Goal: Transaction & Acquisition: Purchase product/service

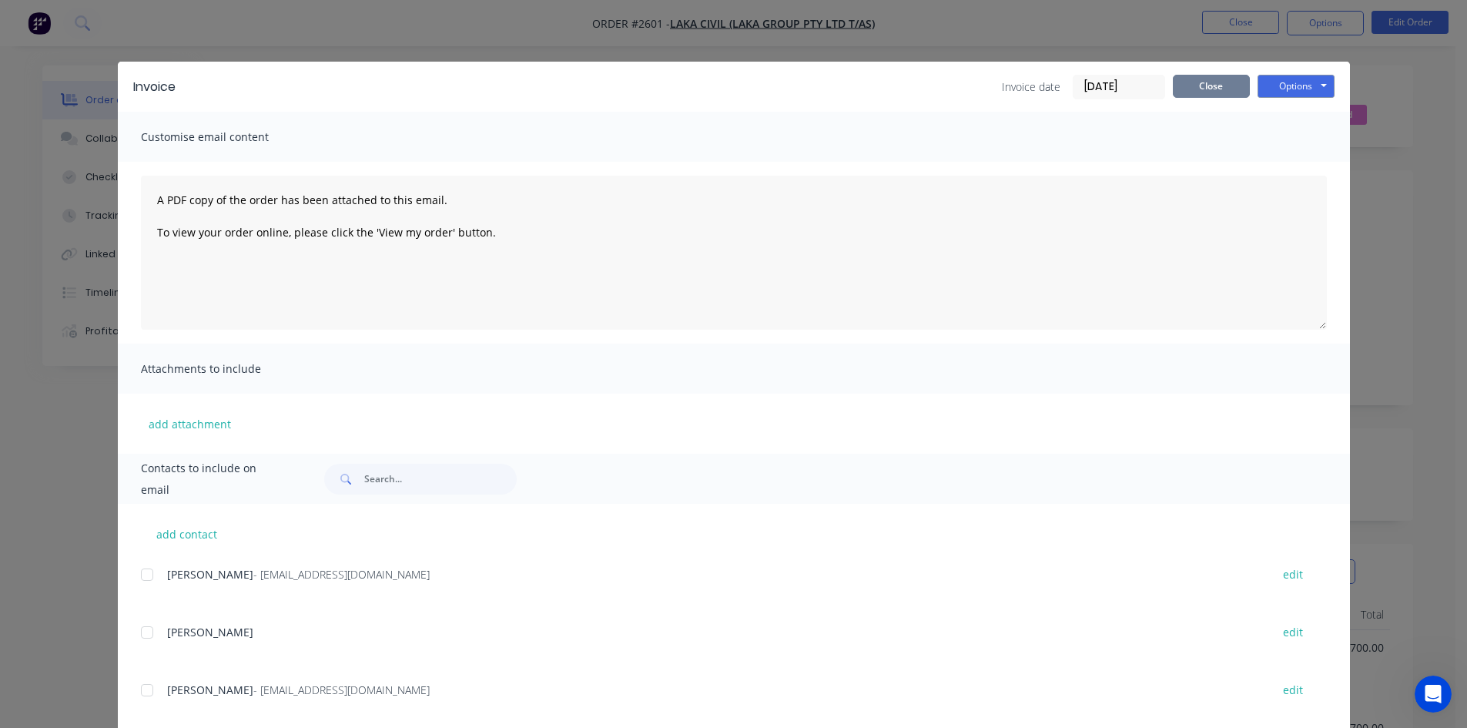
click at [1193, 91] on button "Close" at bounding box center [1211, 86] width 77 height 23
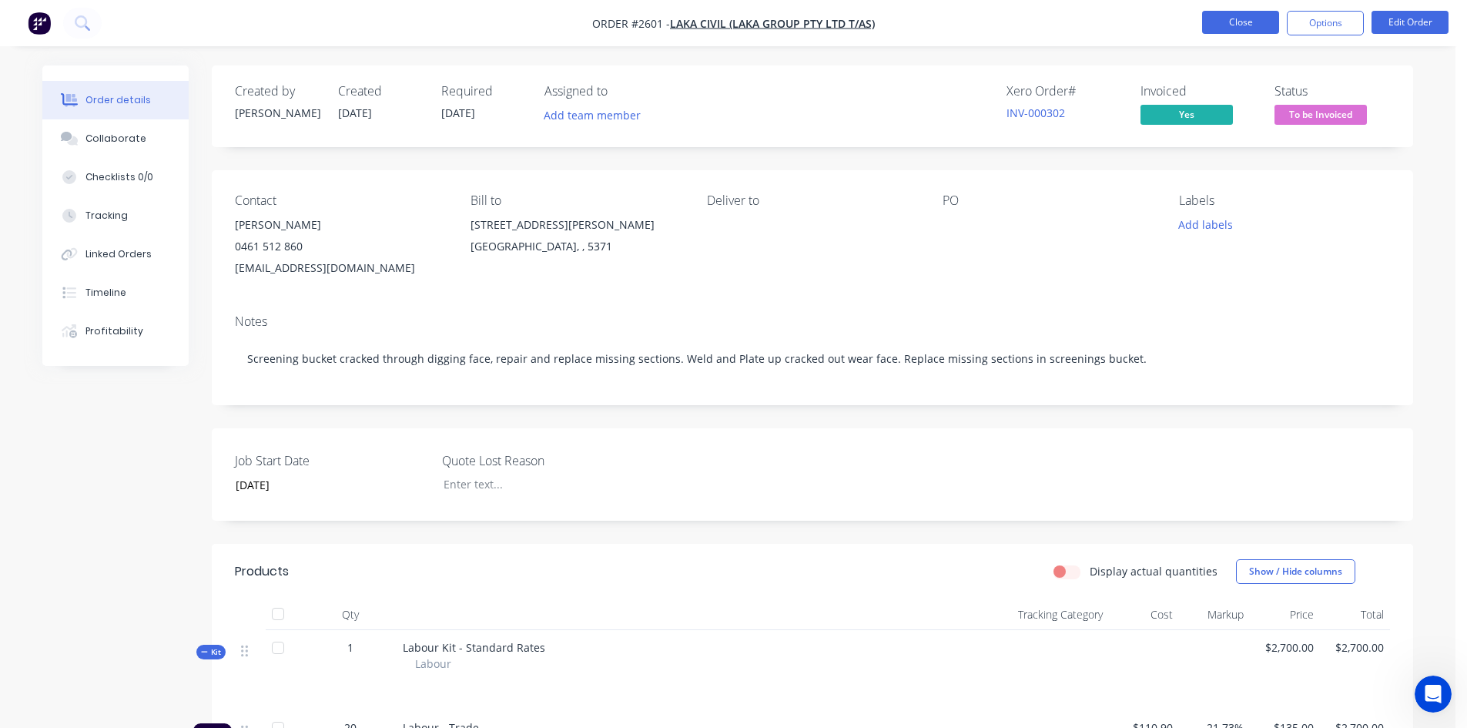
click at [1239, 19] on button "Close" at bounding box center [1240, 22] width 77 height 23
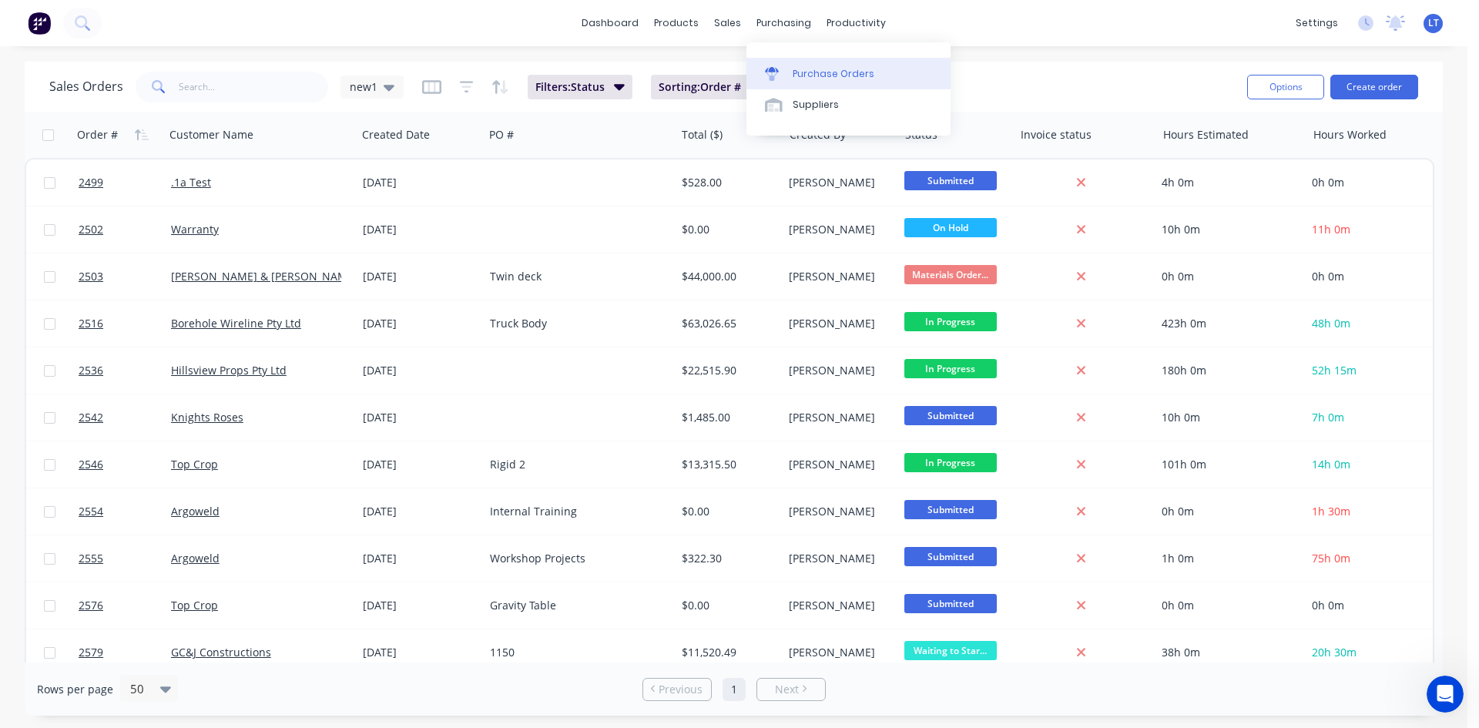
click at [826, 79] on div "Purchase Orders" at bounding box center [834, 74] width 82 height 14
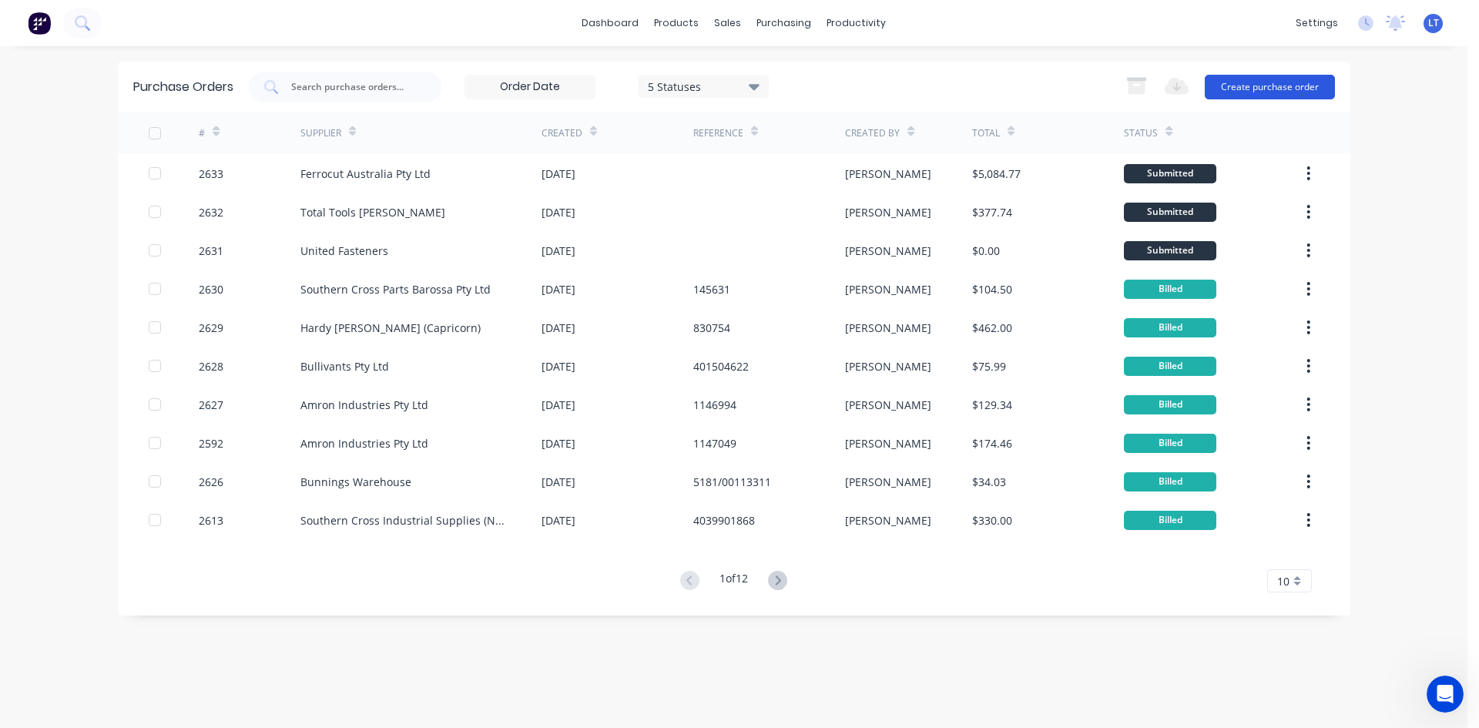
click at [1293, 87] on button "Create purchase order" at bounding box center [1270, 87] width 130 height 25
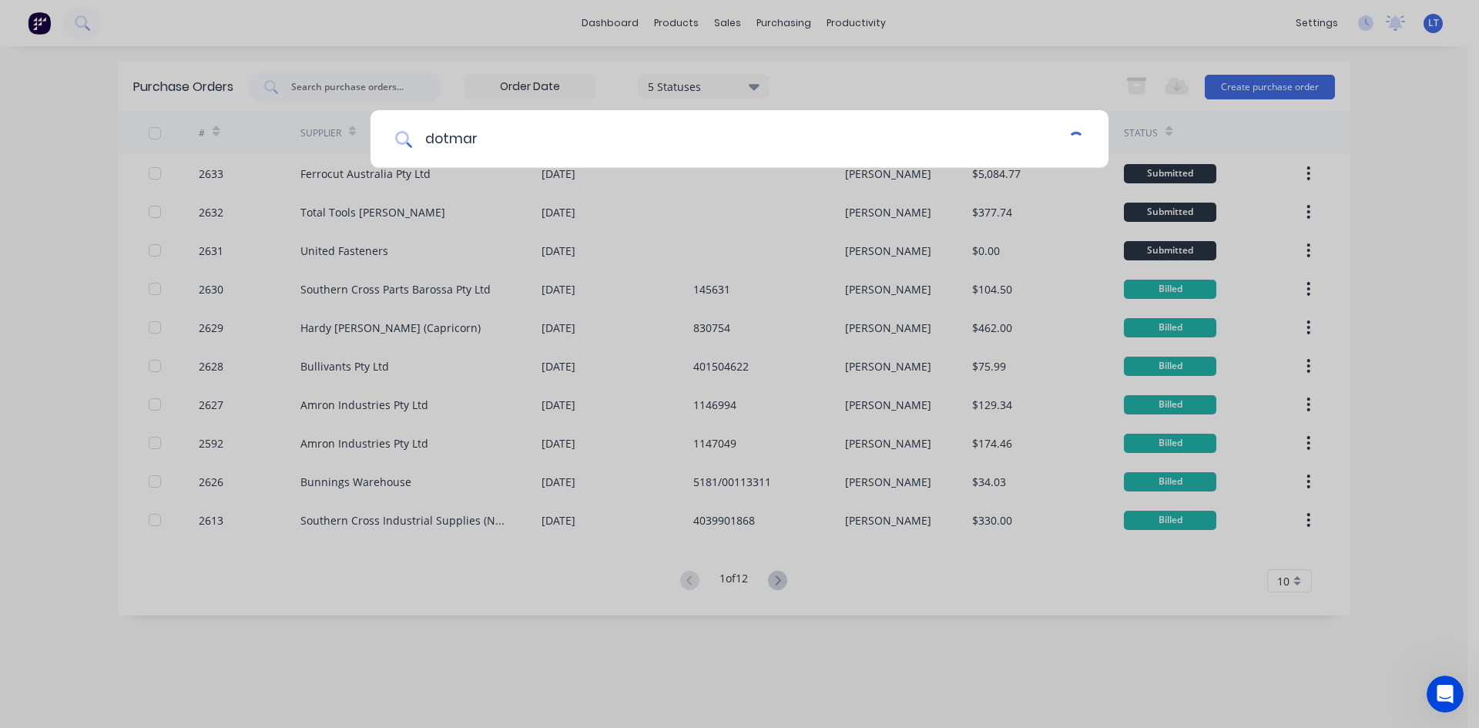
type input "dotmar"
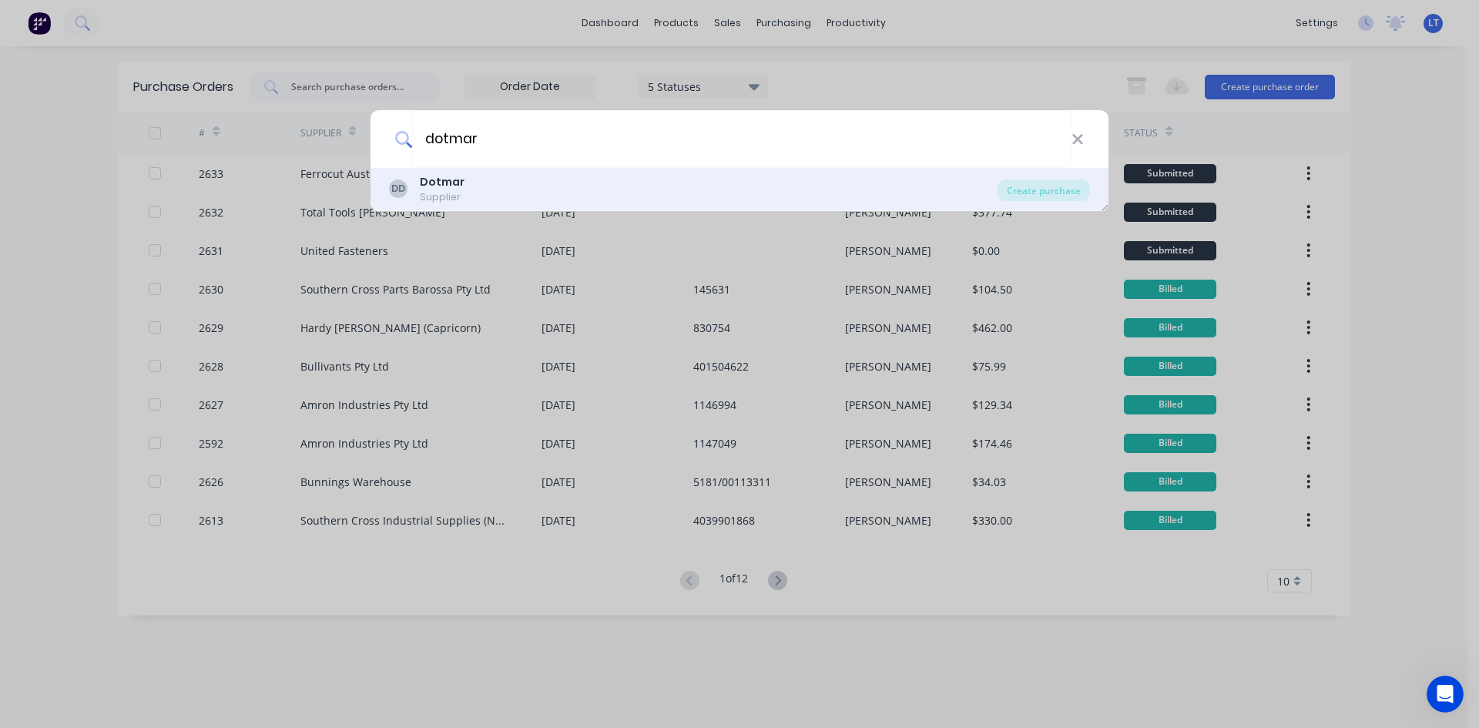
click at [448, 186] on b "Dotmar" at bounding box center [442, 181] width 45 height 15
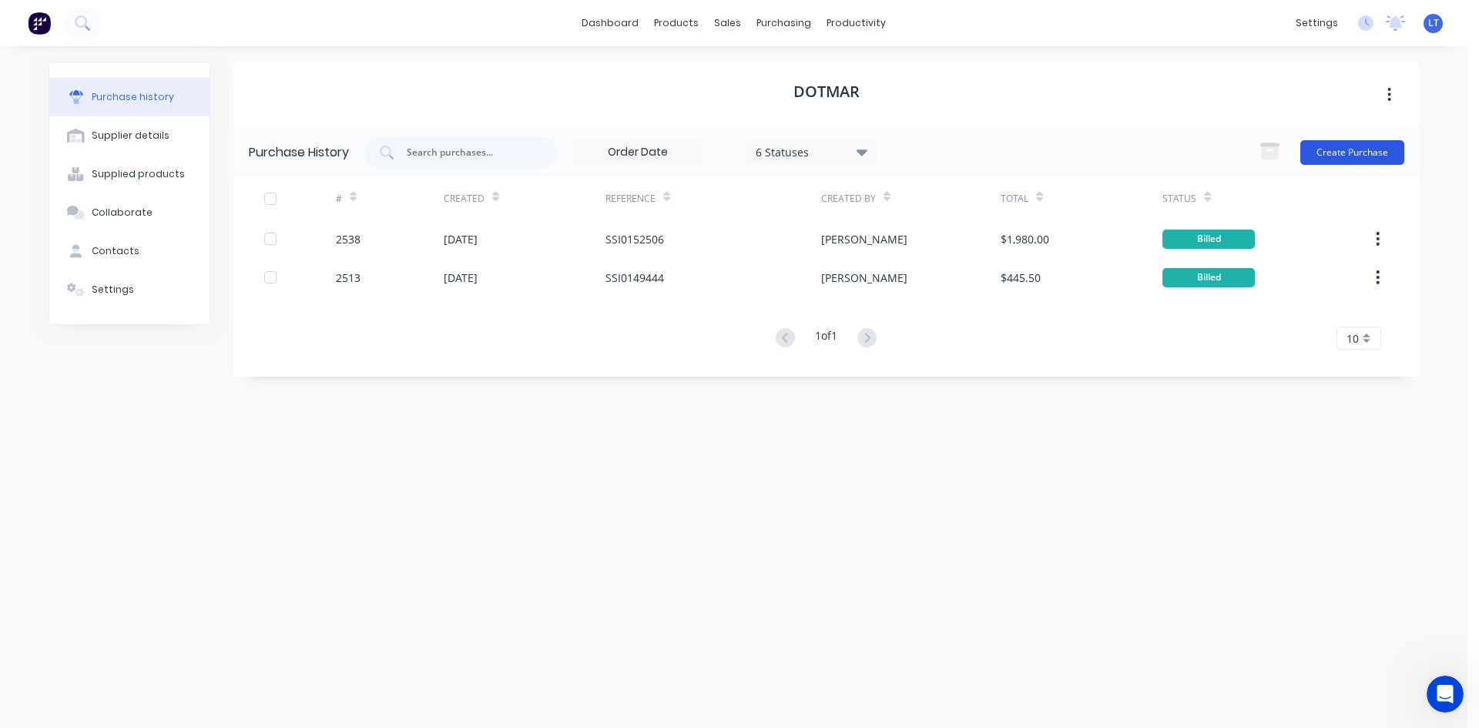
click at [1367, 152] on button "Create Purchase" at bounding box center [1352, 152] width 104 height 25
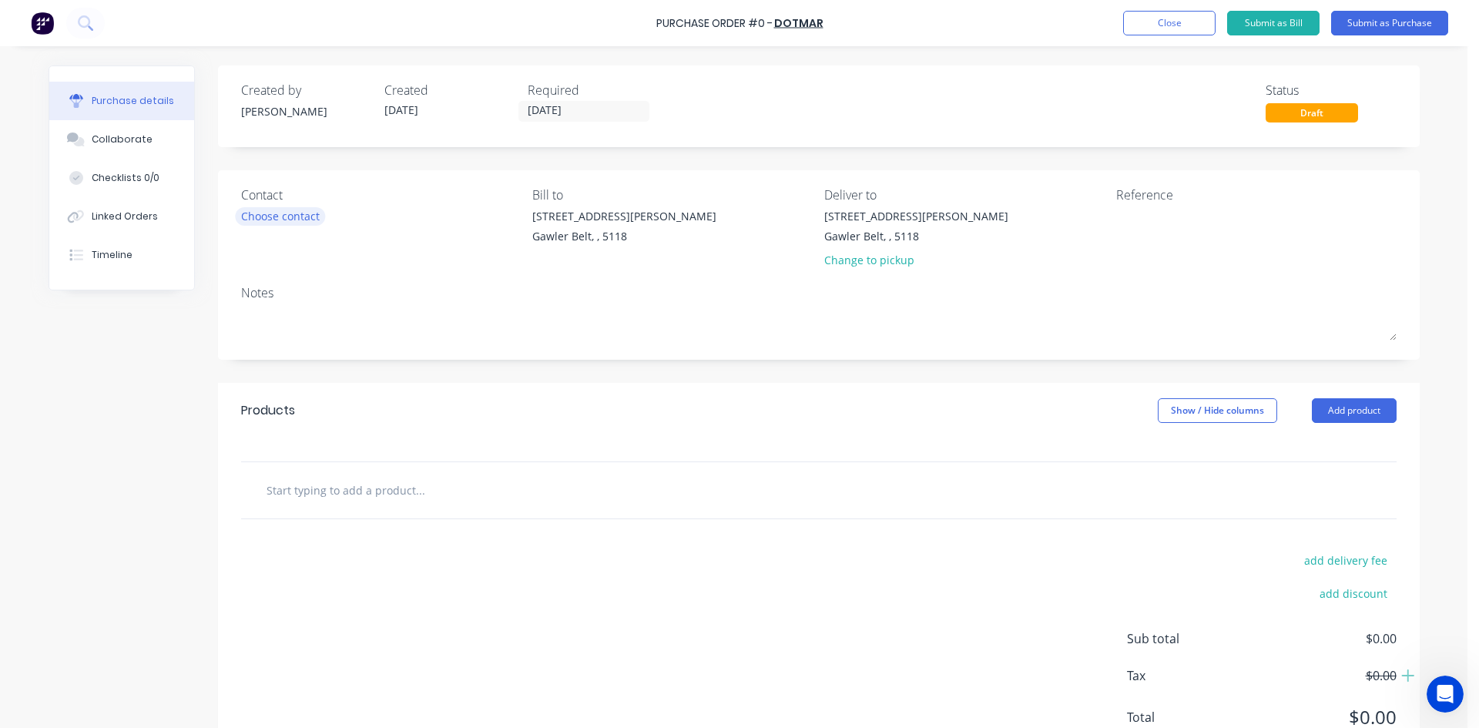
click at [260, 219] on div "Choose contact" at bounding box center [280, 216] width 79 height 16
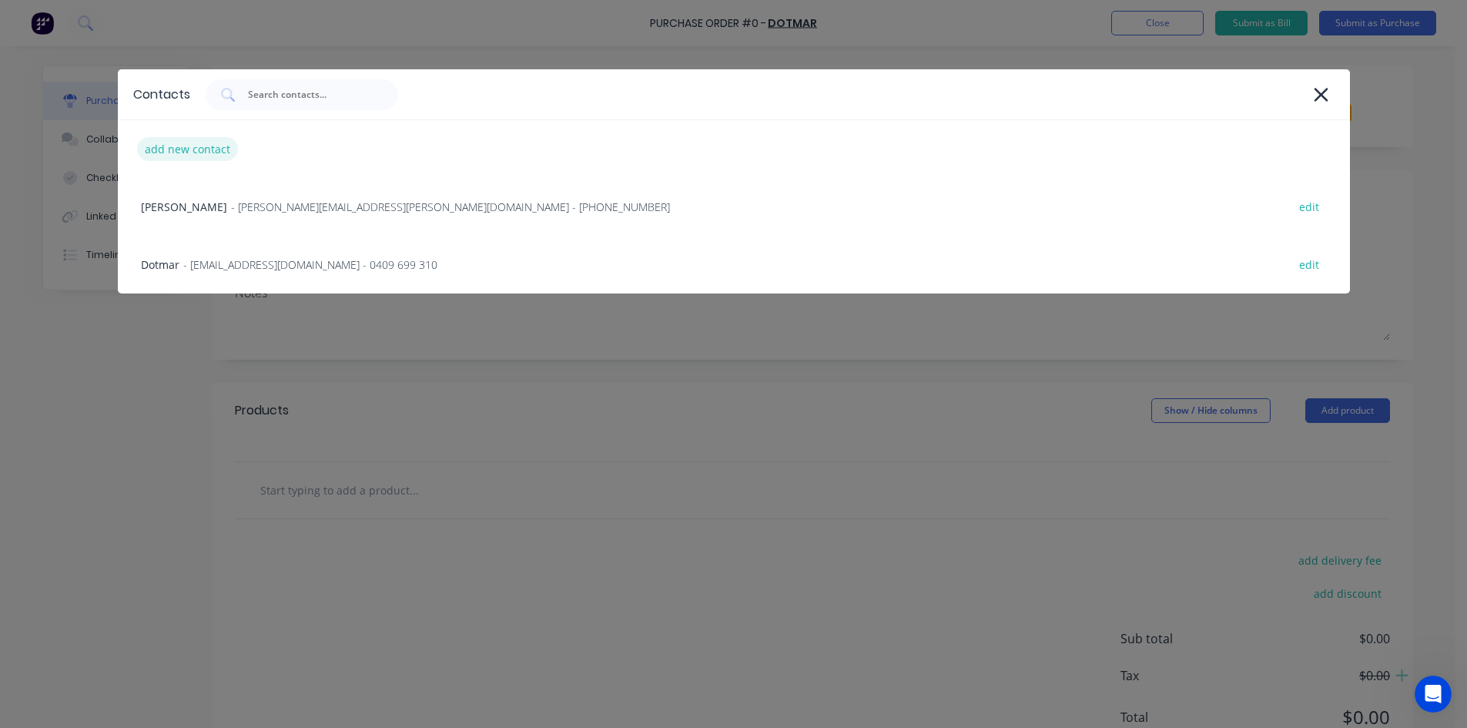
click at [195, 146] on div "add new contact" at bounding box center [187, 149] width 101 height 24
select select "AU"
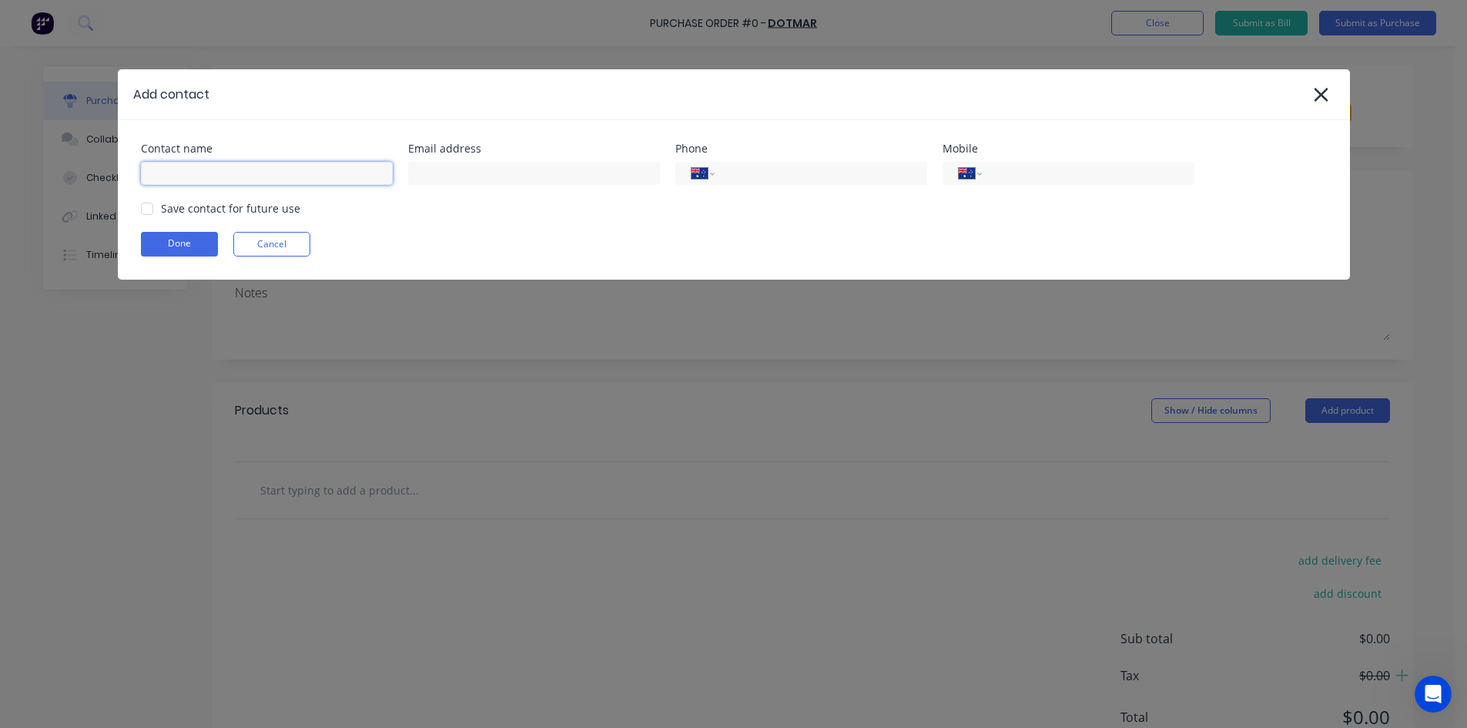
click at [203, 178] on input at bounding box center [267, 173] width 252 height 23
type input "t"
type input "[PERSON_NAME]"
click at [460, 183] on input at bounding box center [534, 173] width 252 height 23
type input "[EMAIL_ADDRESS][DOMAIN_NAME]"
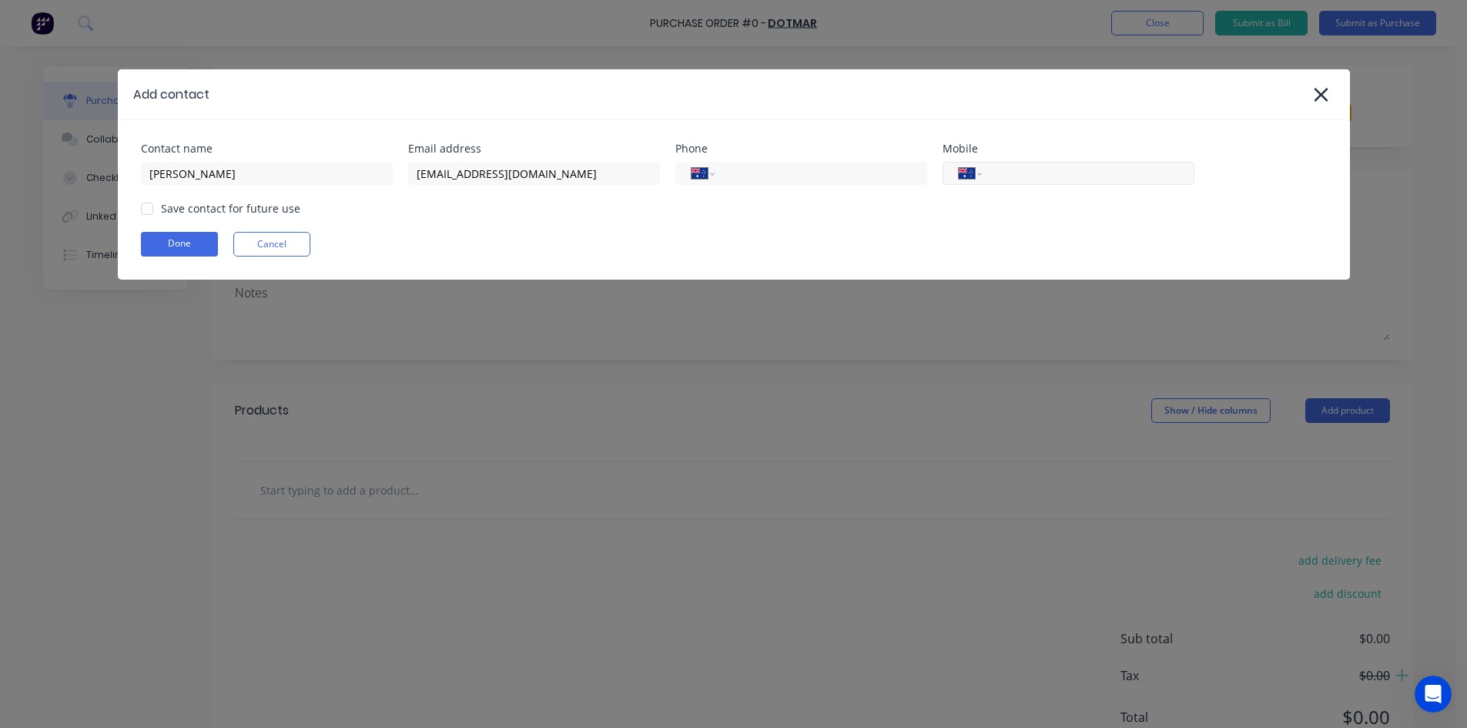
click at [1038, 174] on input "tel" at bounding box center [1085, 174] width 185 height 18
type input "0490 793 128"
click at [846, 175] on input "tel" at bounding box center [818, 174] width 185 height 18
click at [152, 210] on div at bounding box center [147, 208] width 31 height 31
type input "[PHONE_NUMBER]"
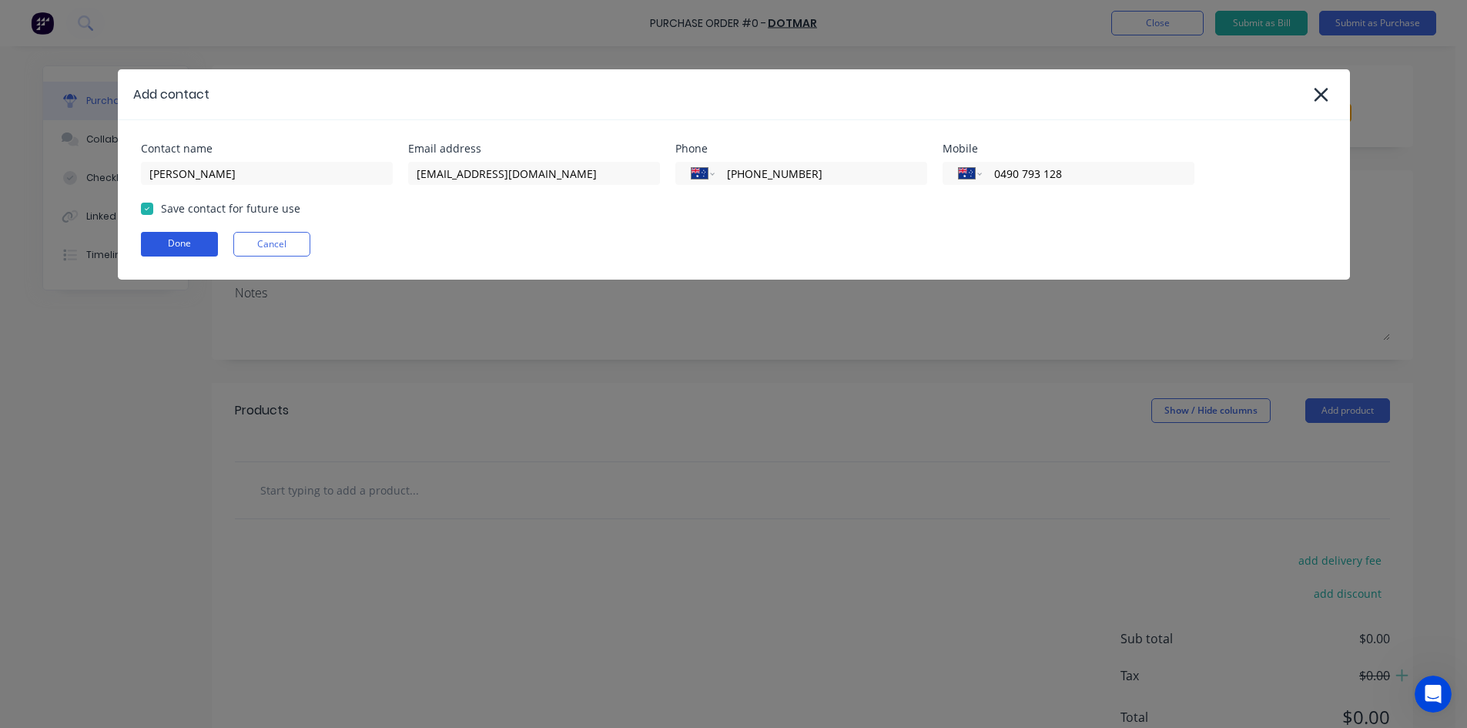
click at [182, 240] on button "Done" at bounding box center [179, 244] width 77 height 25
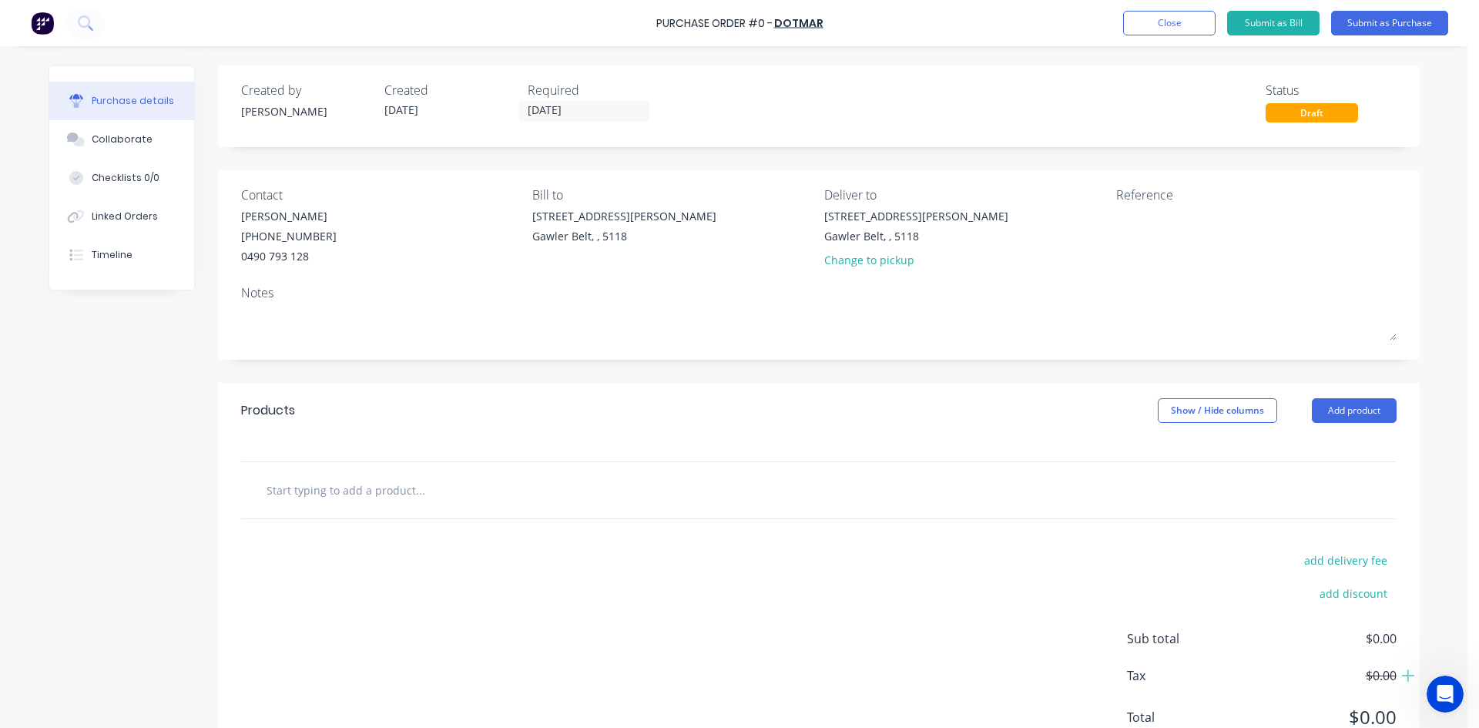
click at [388, 478] on input "text" at bounding box center [420, 489] width 308 height 31
drag, startPoint x: 328, startPoint y: 489, endPoint x: 346, endPoint y: 488, distance: 17.7
click at [328, 489] on input "text" at bounding box center [420, 489] width 308 height 31
click at [339, 492] on input "text" at bounding box center [420, 489] width 308 height 31
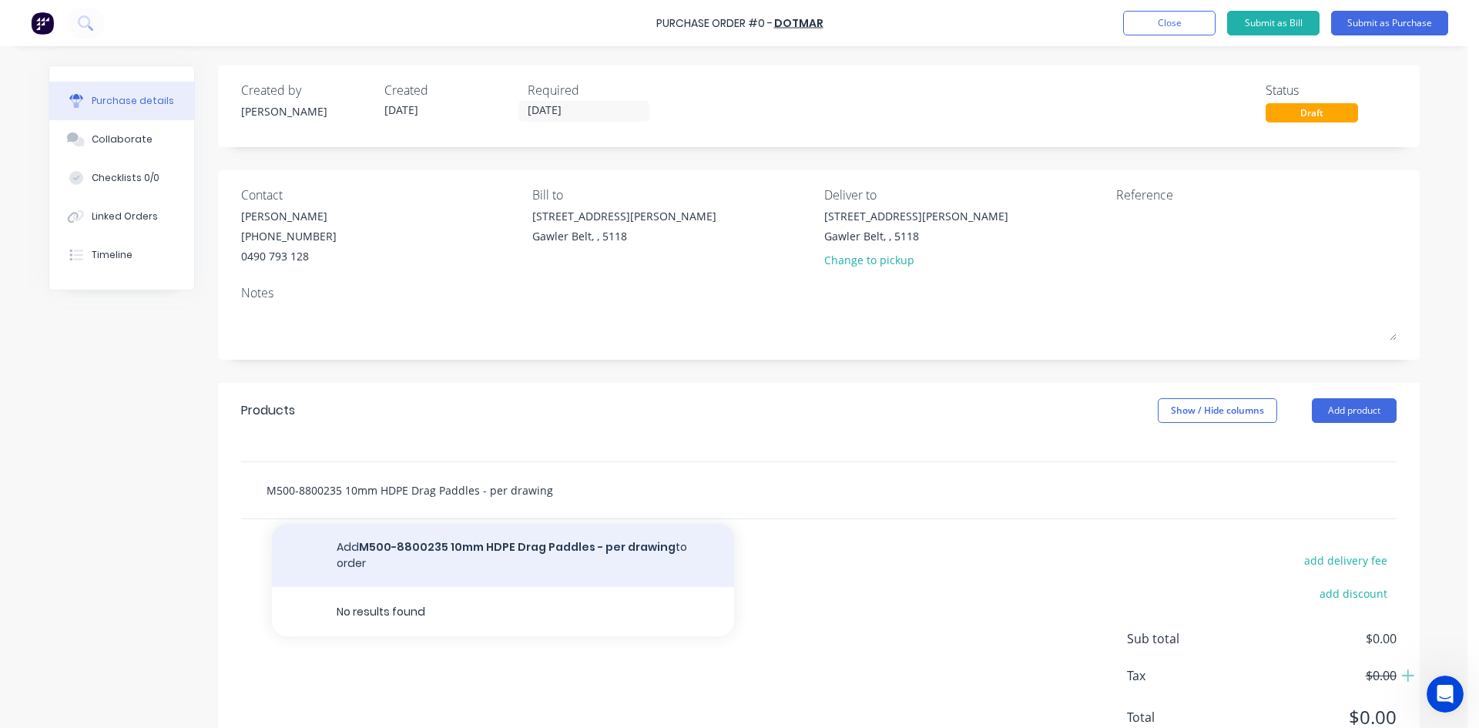
type input "M500-8800235 10mm HDPE Drag Paddles - per drawing"
click at [591, 552] on button "Add M500-8800235 10mm HDPE Drag Paddles - per drawing to order" at bounding box center [503, 555] width 462 height 63
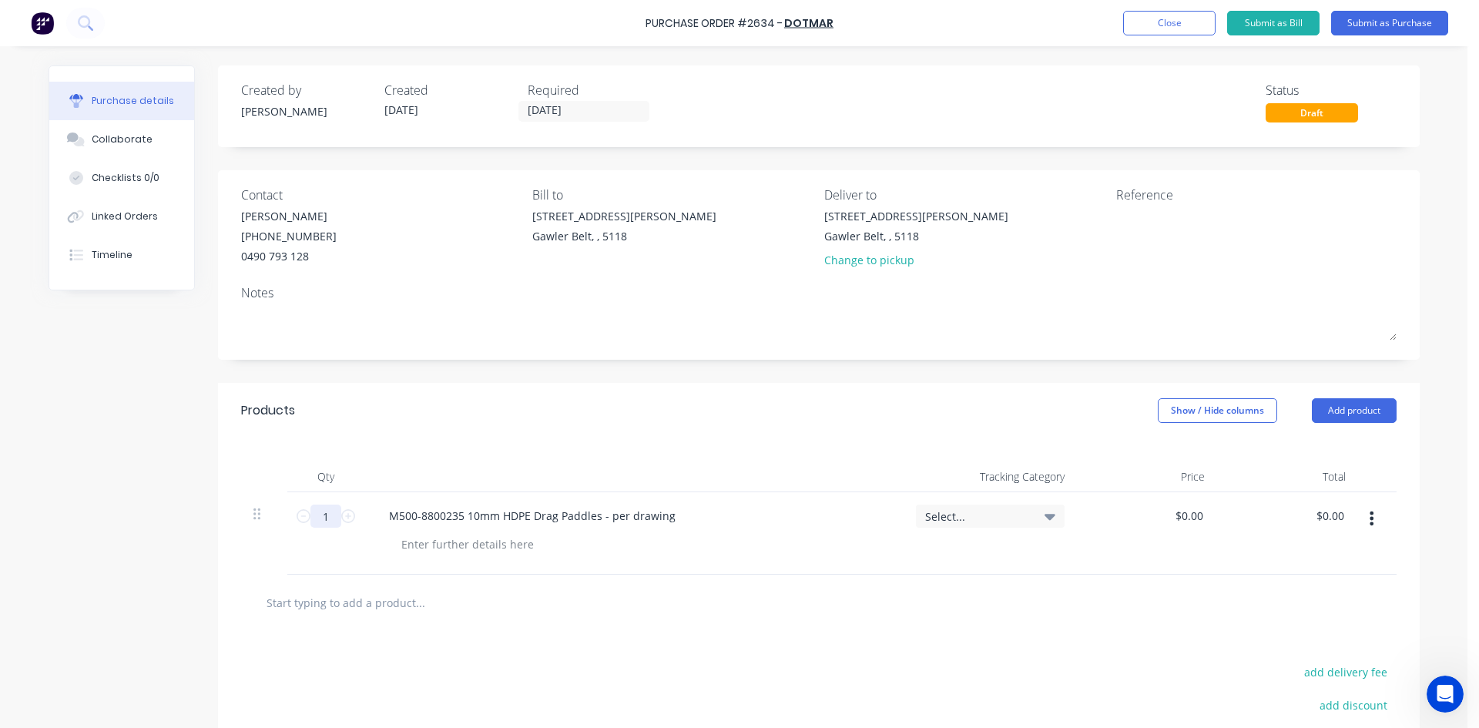
click at [323, 522] on input "1" at bounding box center [325, 515] width 31 height 23
type input "100"
drag, startPoint x: 1057, startPoint y: 642, endPoint x: 1064, endPoint y: 635, distance: 9.3
click at [1182, 512] on input "0.0000" at bounding box center [1188, 515] width 35 height 22
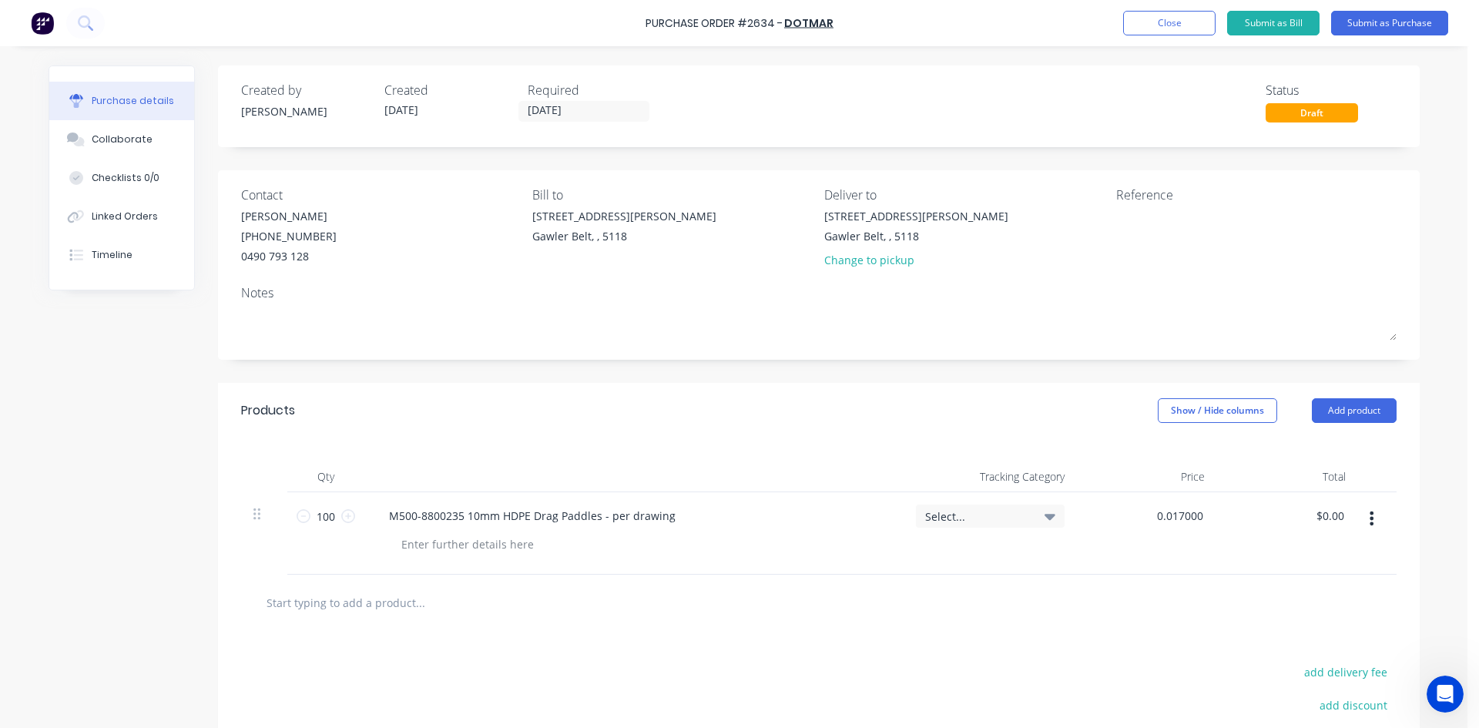
drag, startPoint x: 1199, startPoint y: 516, endPoint x: 1110, endPoint y: 517, distance: 89.3
click at [1110, 517] on div "0.017000 0.017000" at bounding box center [1147, 533] width 141 height 82
type input "$17.00"
type input "$1,700.00"
click at [1025, 609] on div at bounding box center [818, 602] width 1131 height 31
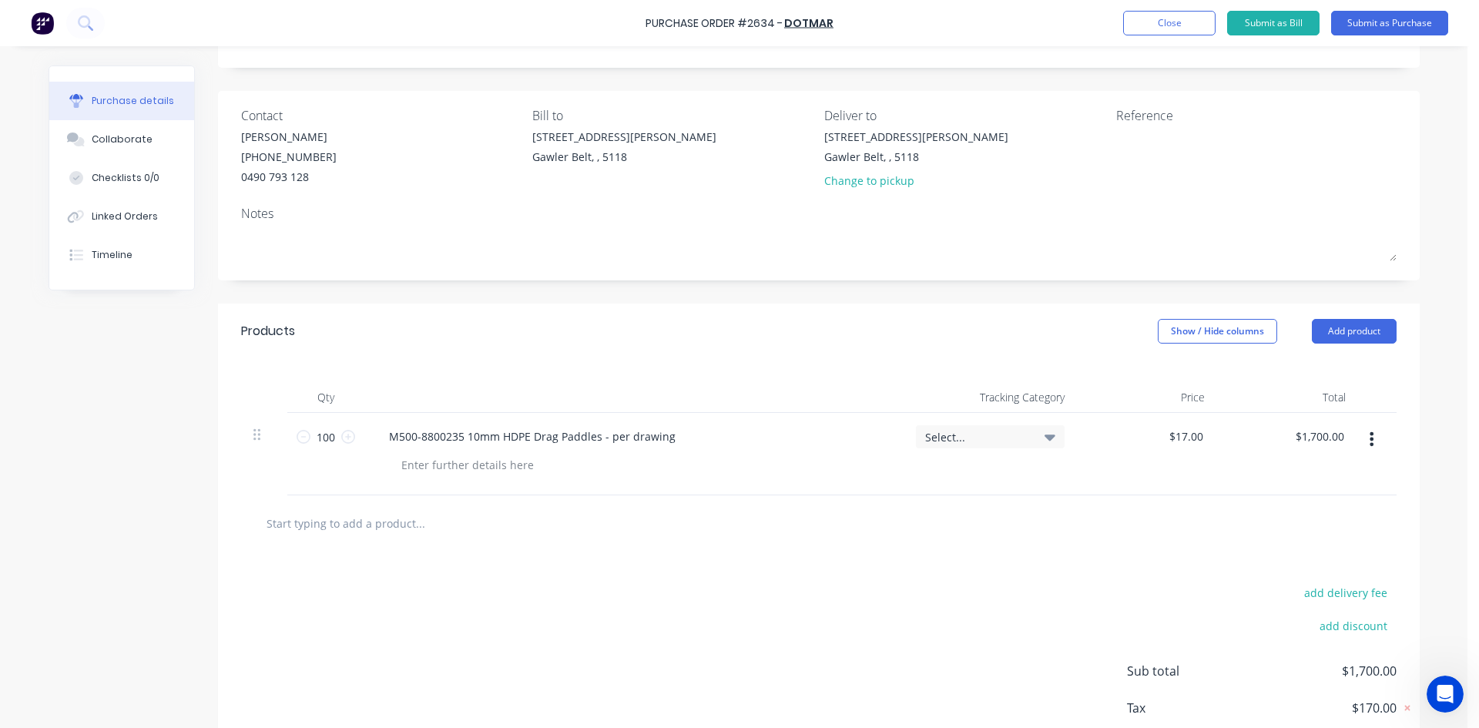
scroll to position [154, 0]
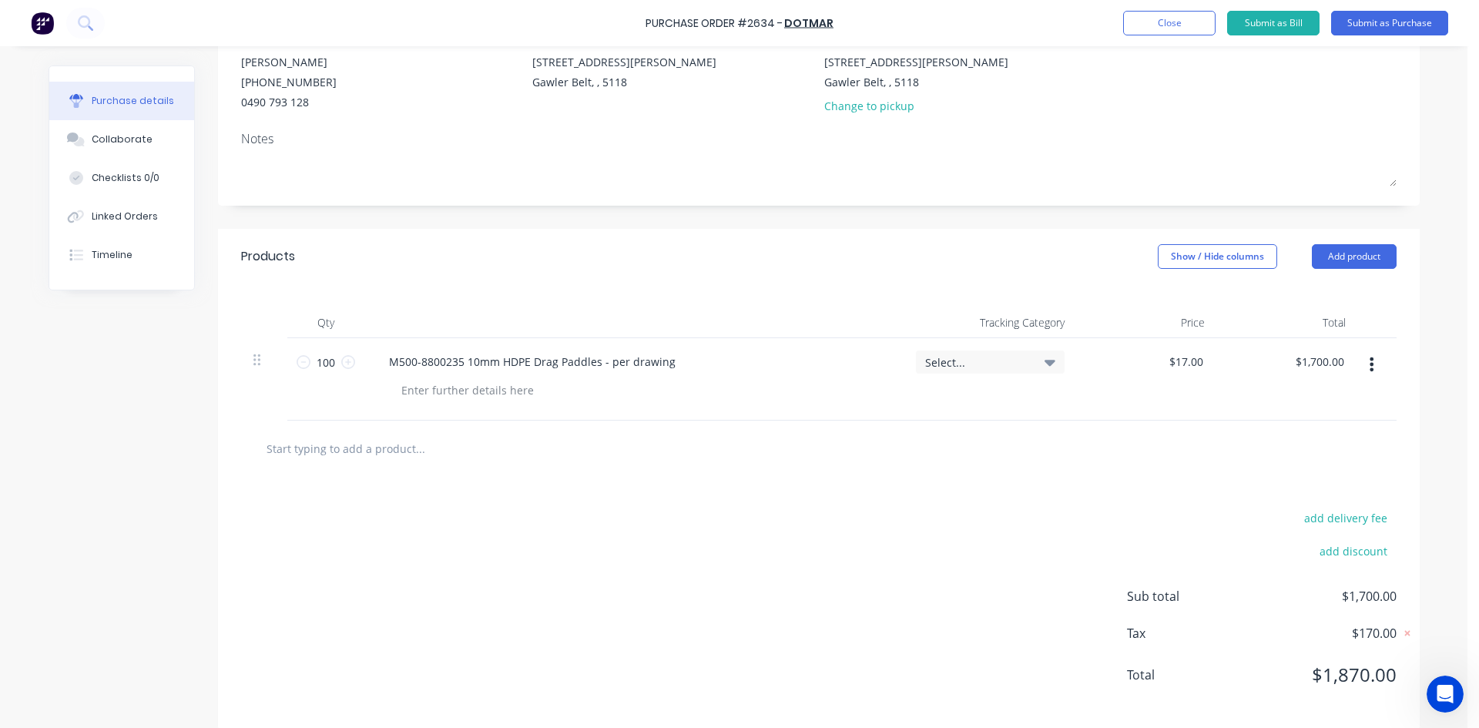
click at [346, 447] on input "text" at bounding box center [420, 448] width 308 height 31
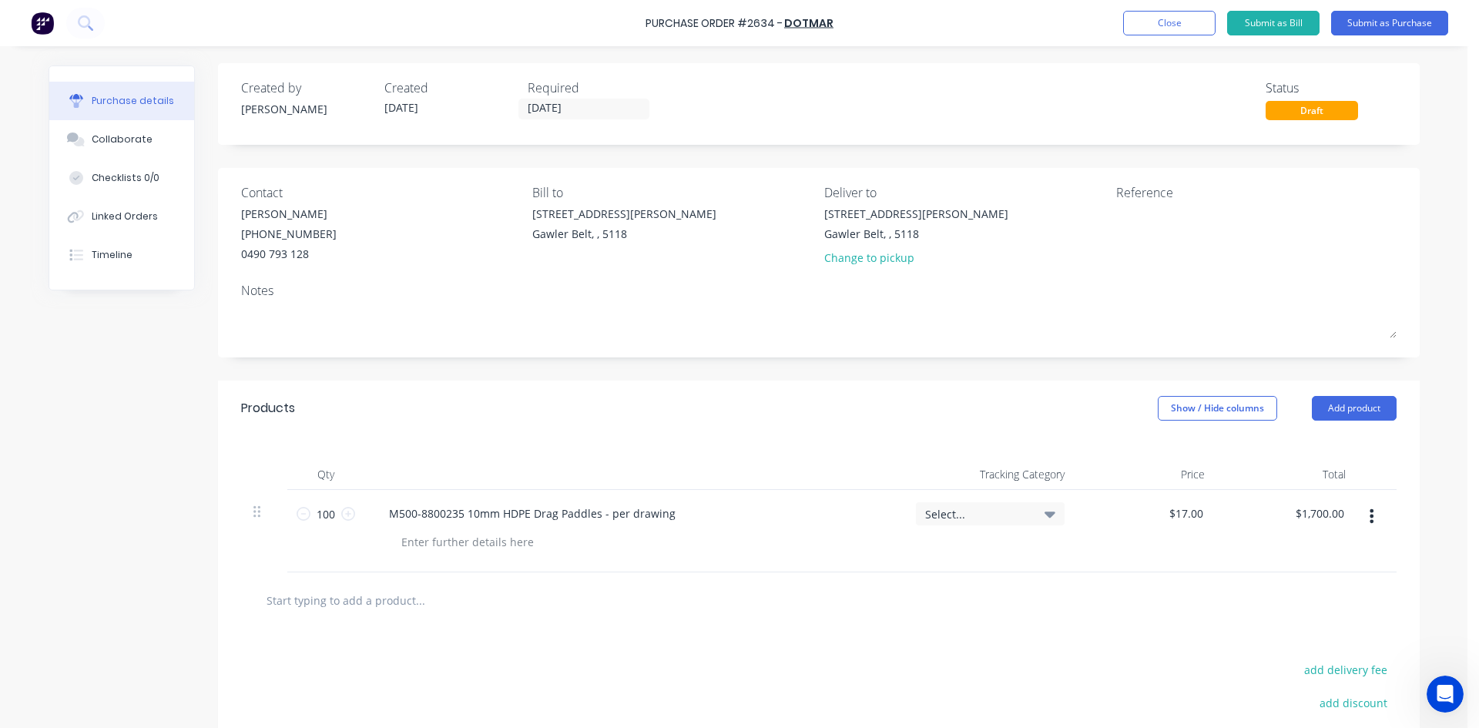
scroll to position [0, 0]
click at [597, 113] on input "[DATE]" at bounding box center [583, 111] width 129 height 19
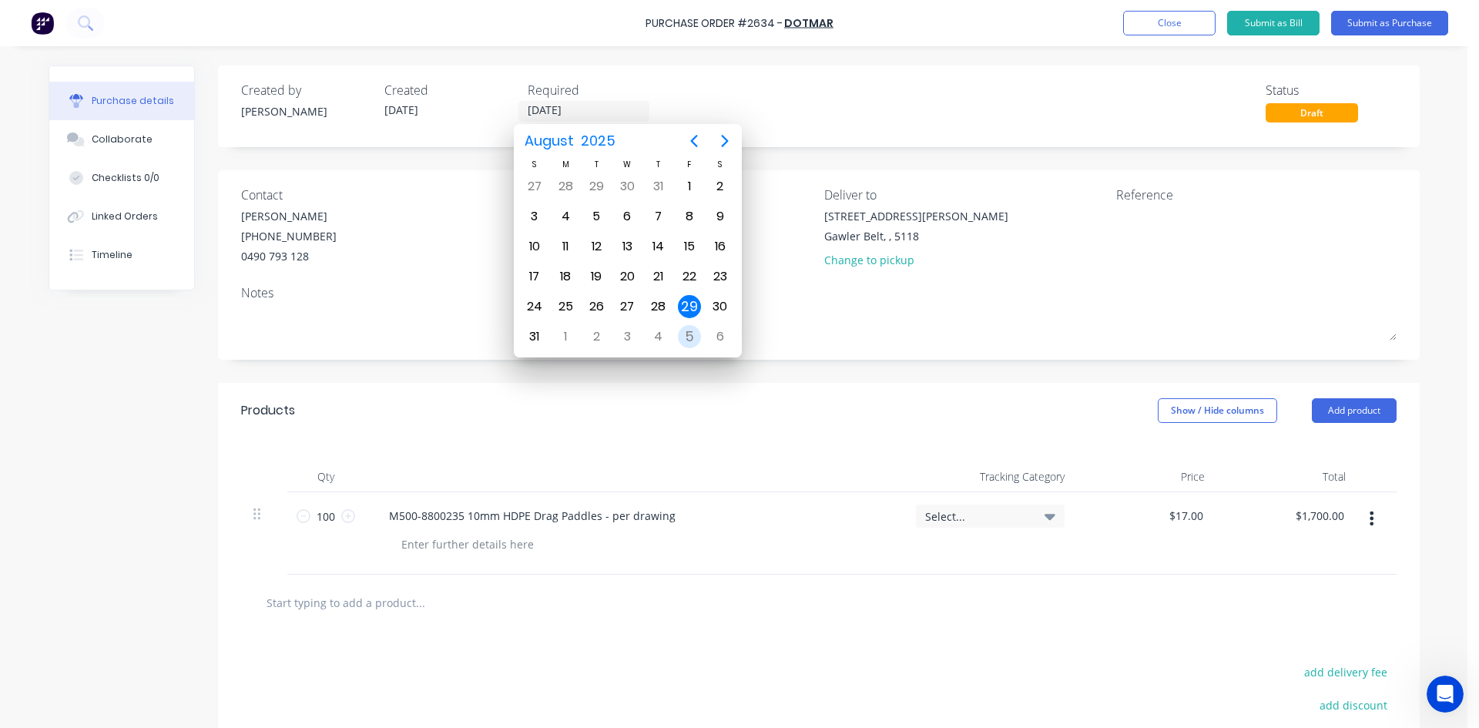
click at [685, 336] on div "5" at bounding box center [689, 336] width 23 height 23
type input "[DATE]"
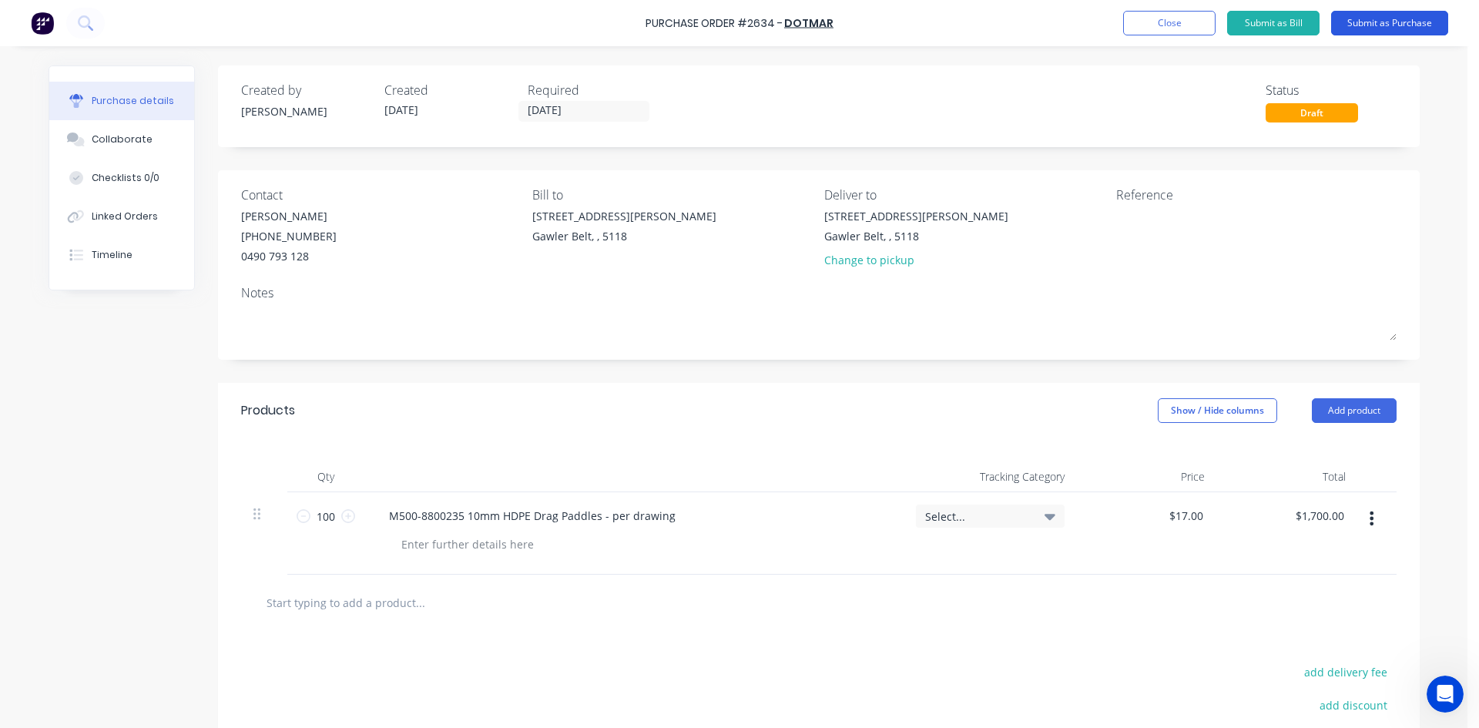
click at [1378, 18] on button "Submit as Purchase" at bounding box center [1389, 23] width 117 height 25
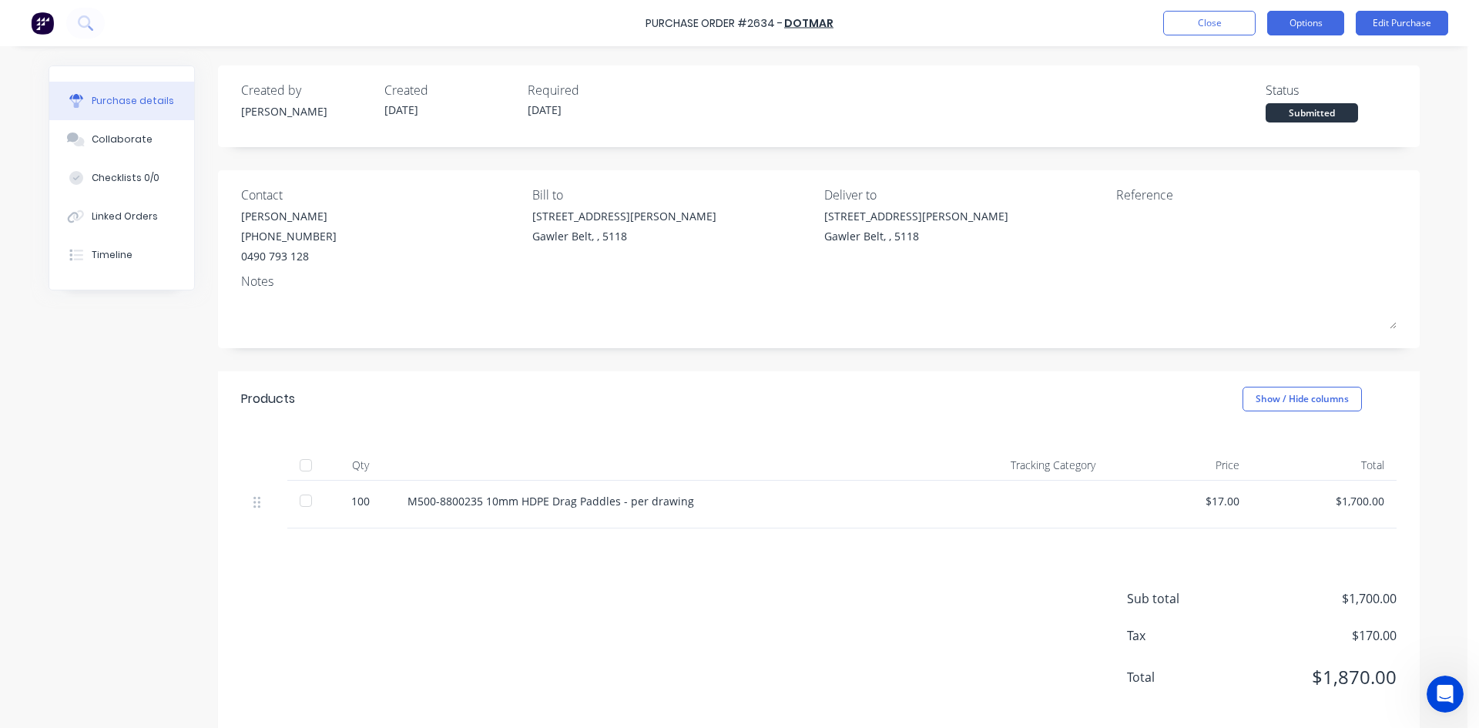
click at [1314, 20] on button "Options" at bounding box center [1305, 23] width 77 height 25
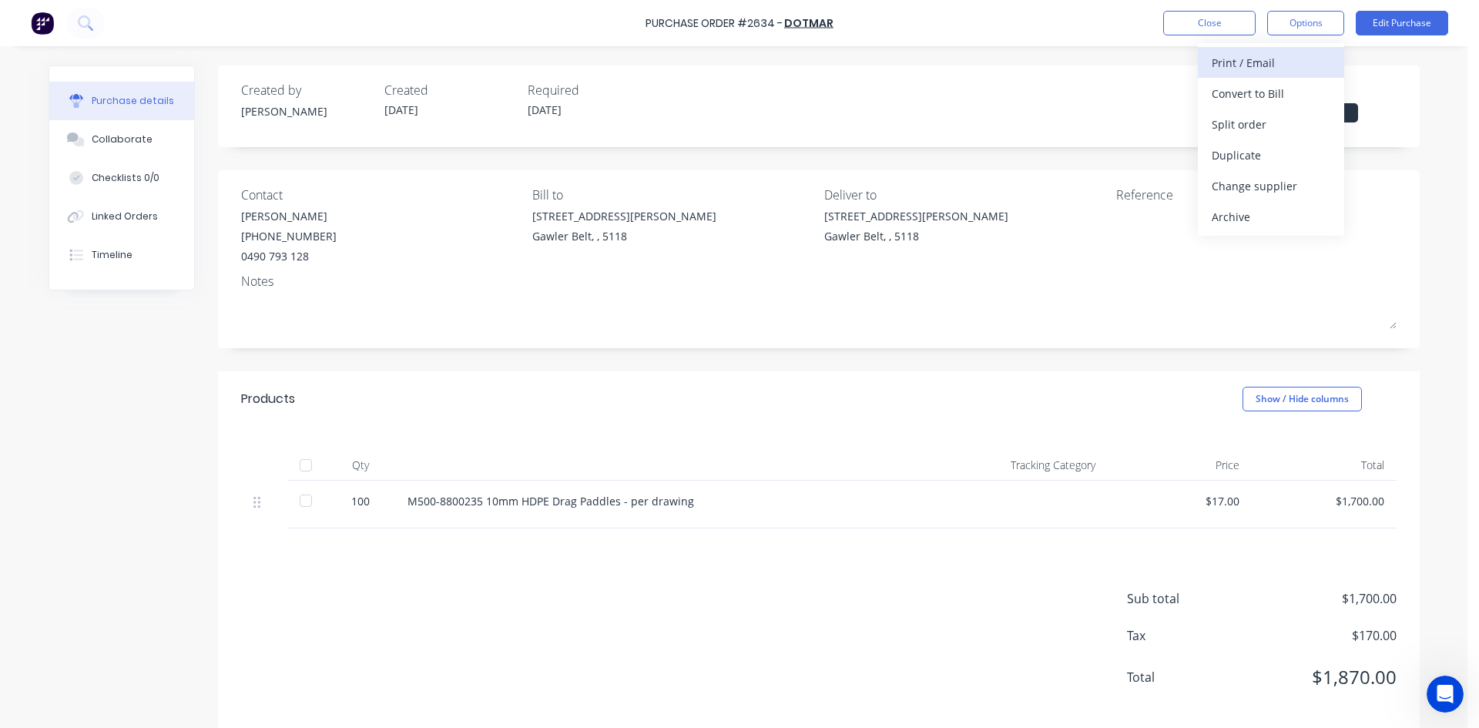
click at [1263, 68] on div "Print / Email" at bounding box center [1270, 63] width 119 height 22
click at [1247, 99] on div "With pricing" at bounding box center [1270, 93] width 119 height 22
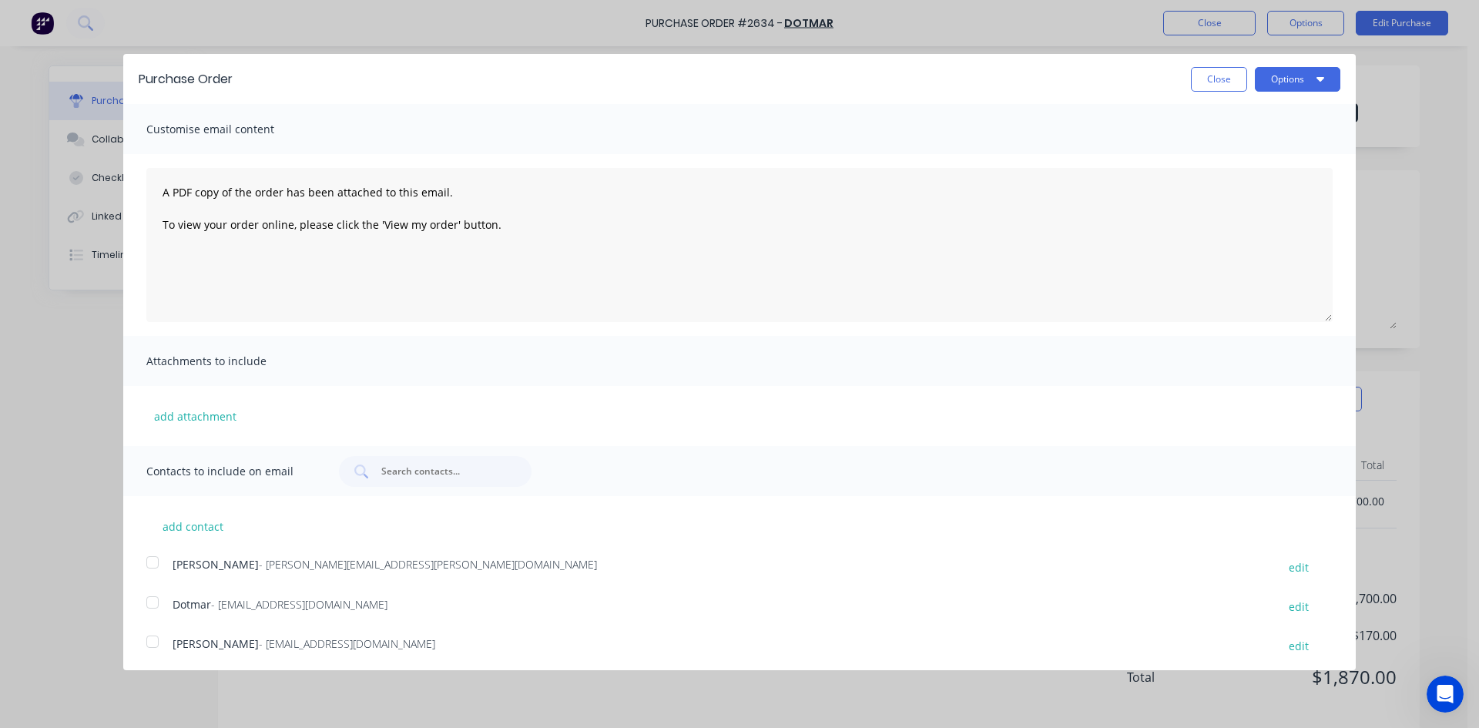
click at [156, 640] on div at bounding box center [152, 641] width 31 height 31
drag, startPoint x: 152, startPoint y: 186, endPoint x: 160, endPoint y: 185, distance: 7.9
click at [153, 186] on textarea "A PDF copy of the order has been attached to this email. To view your order onl…" at bounding box center [739, 245] width 1186 height 154
type textarea "Thanks [PERSON_NAME] A PDF copy of the order has been attached to this email. T…"
click at [1275, 82] on button "Options" at bounding box center [1297, 79] width 85 height 25
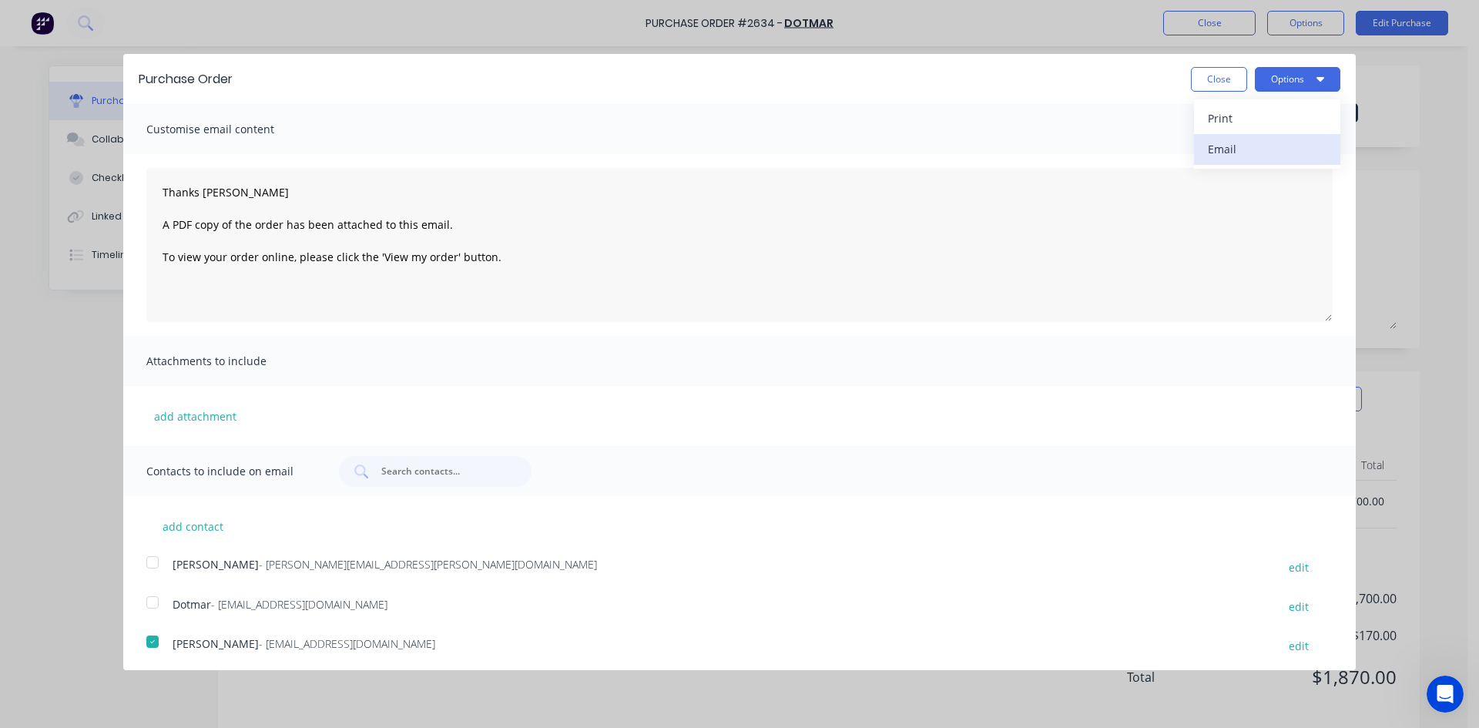
click at [1233, 144] on div "Email" at bounding box center [1267, 149] width 119 height 22
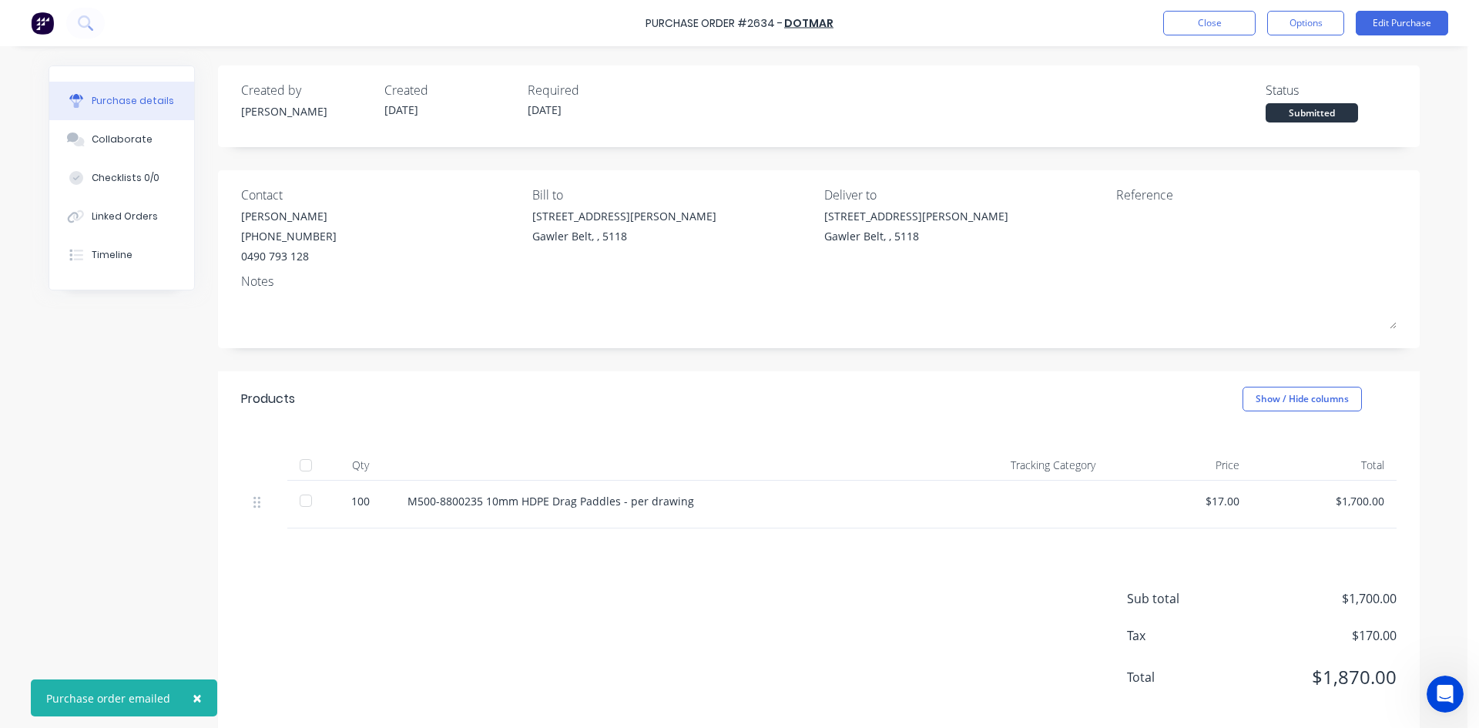
click at [193, 700] on span "×" at bounding box center [197, 698] width 9 height 22
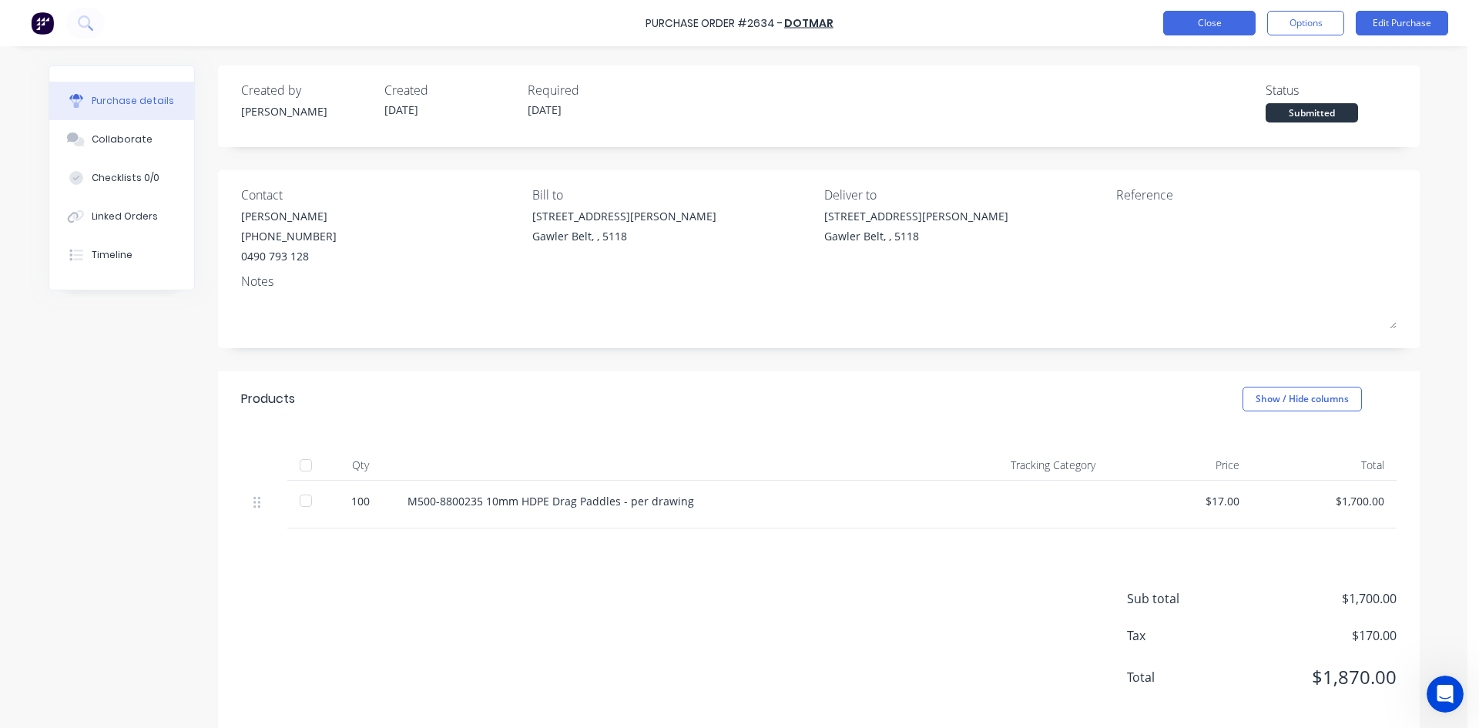
click at [1208, 20] on button "Close" at bounding box center [1209, 23] width 92 height 25
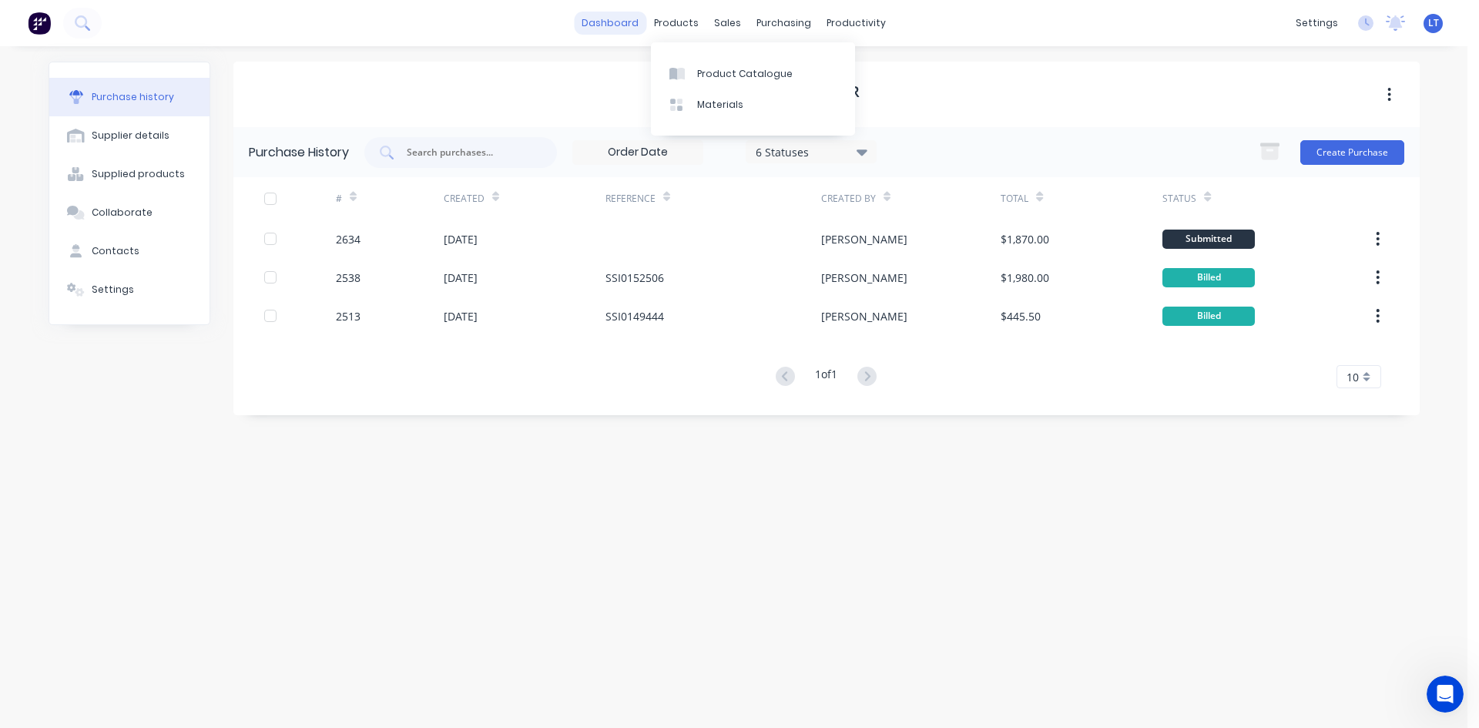
click at [629, 23] on link "dashboard" at bounding box center [610, 23] width 72 height 23
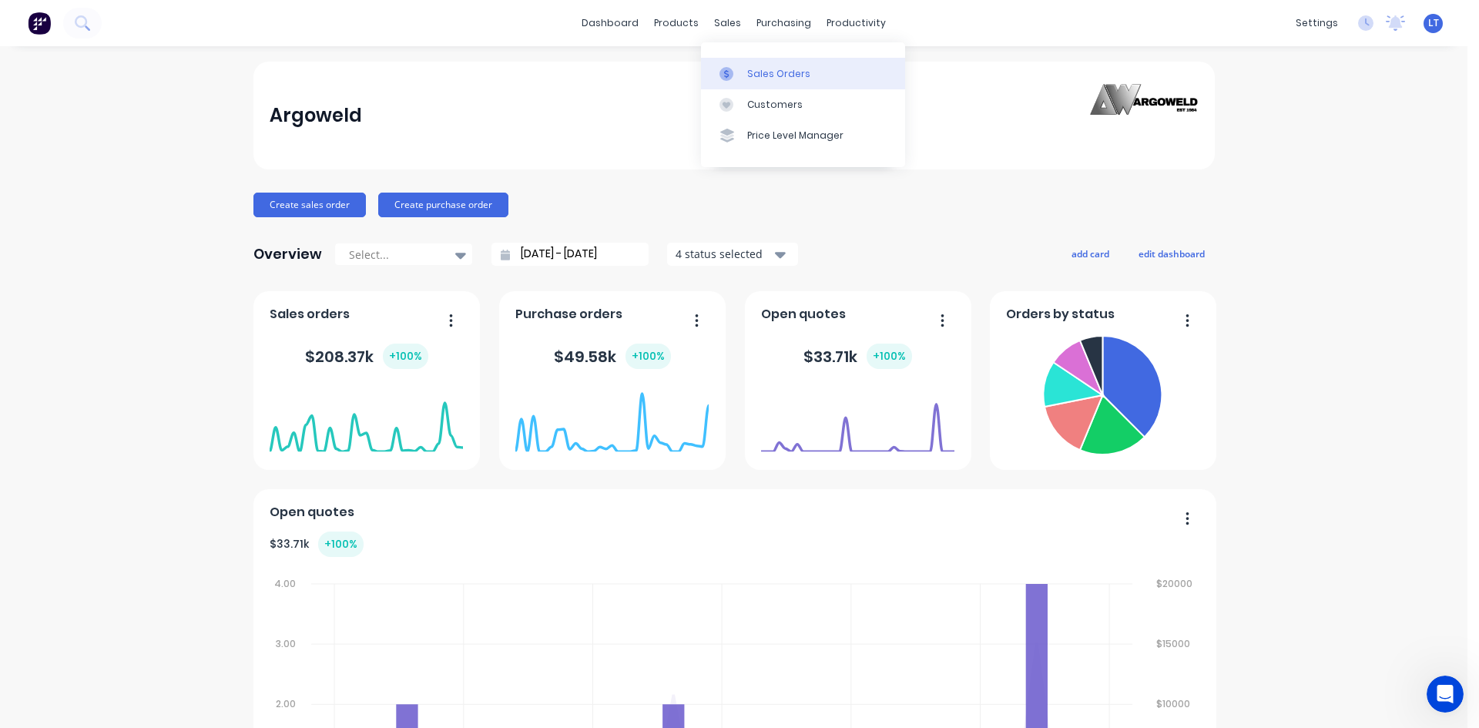
click at [779, 83] on link "Sales Orders" at bounding box center [803, 73] width 204 height 31
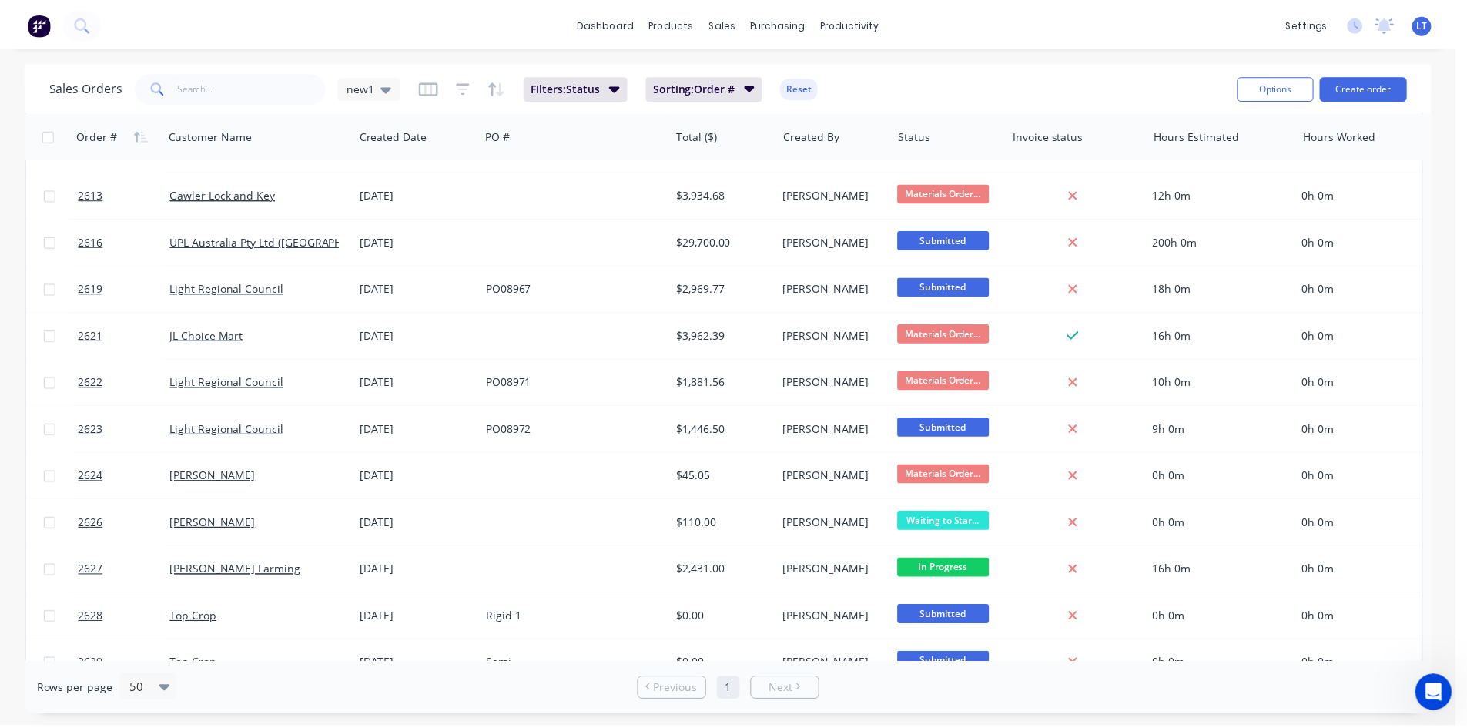
scroll to position [1101, 0]
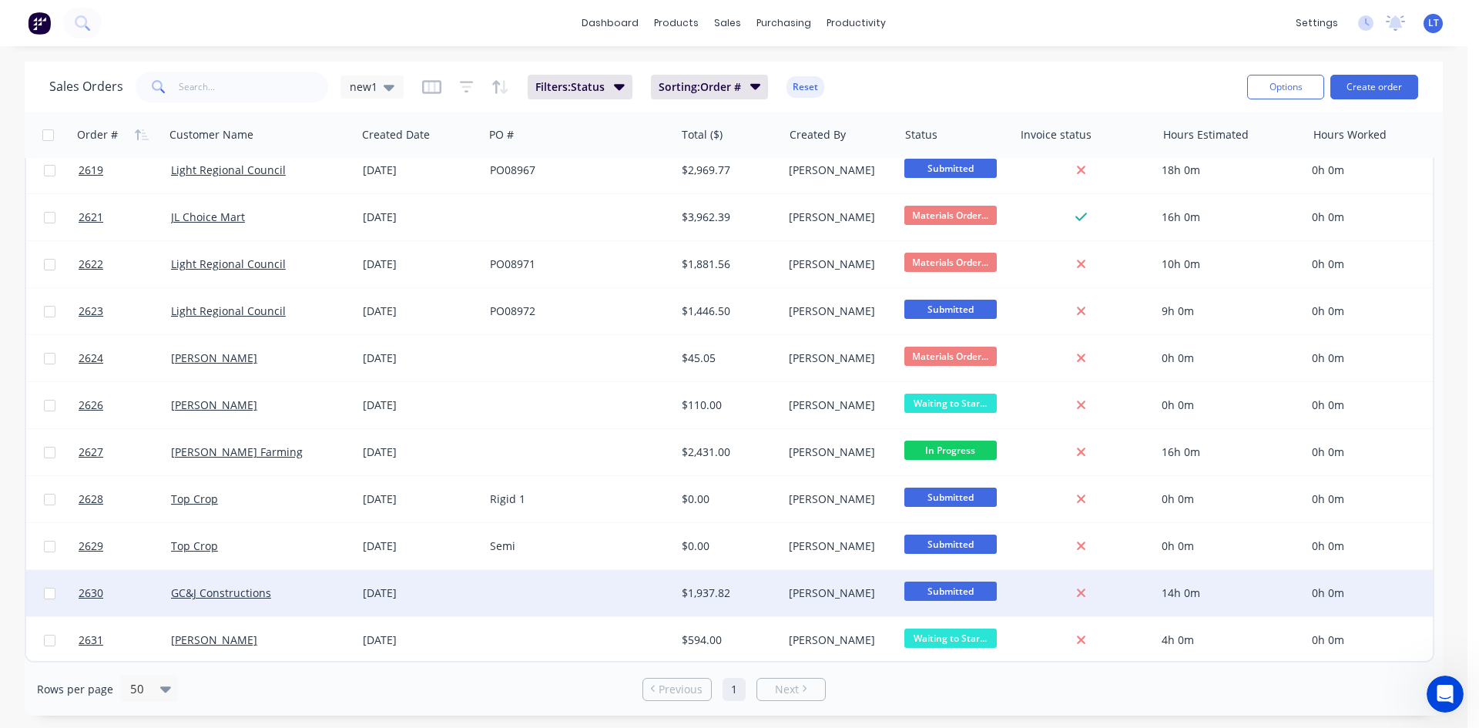
click at [304, 585] on div "GC&J Constructions" at bounding box center [256, 592] width 170 height 15
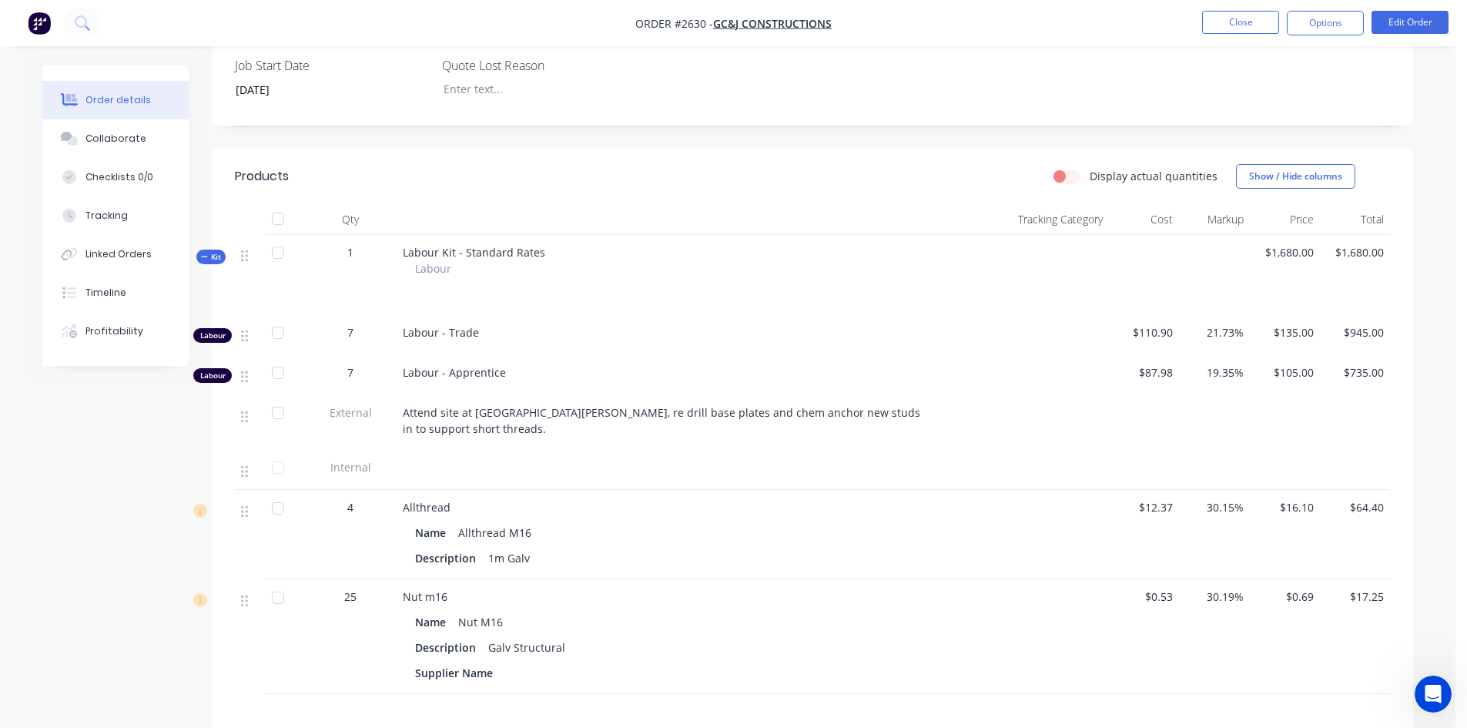
scroll to position [308, 0]
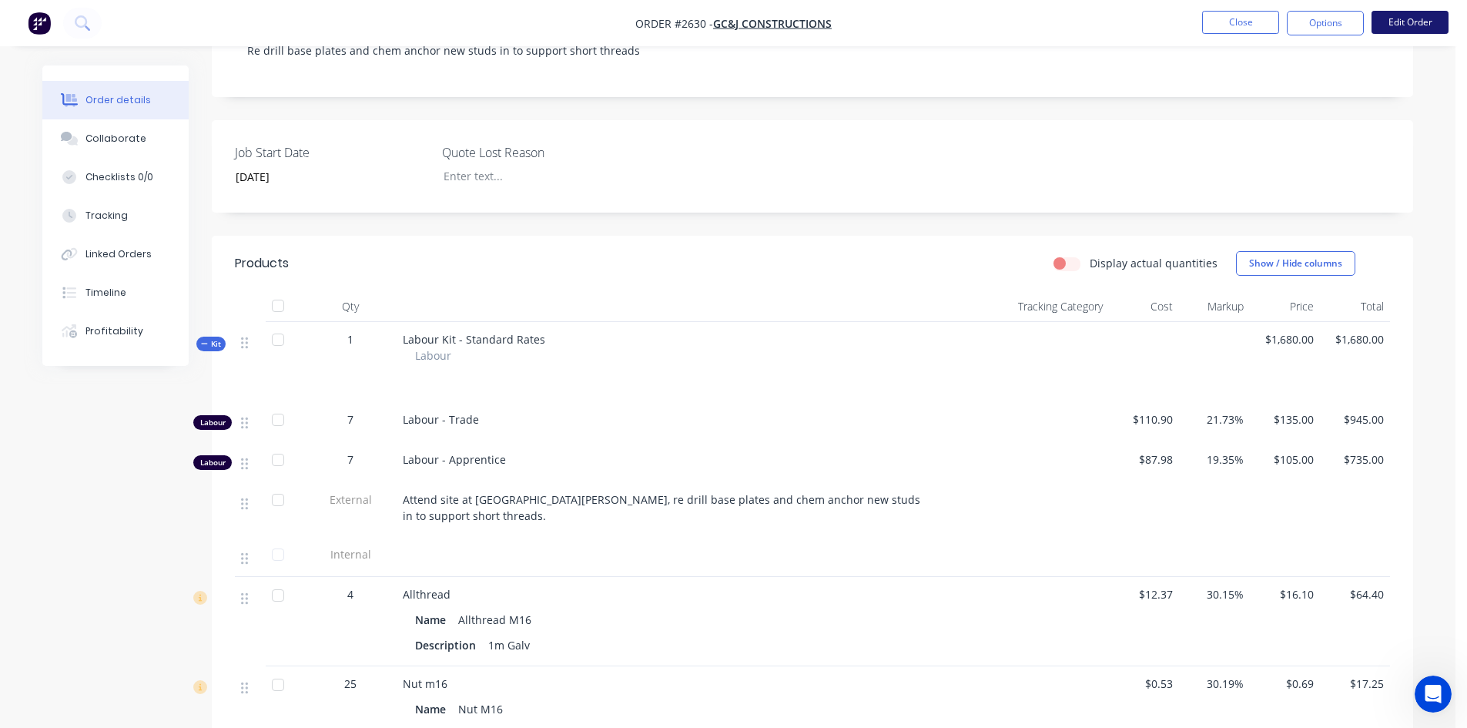
click at [1415, 25] on button "Edit Order" at bounding box center [1410, 22] width 77 height 23
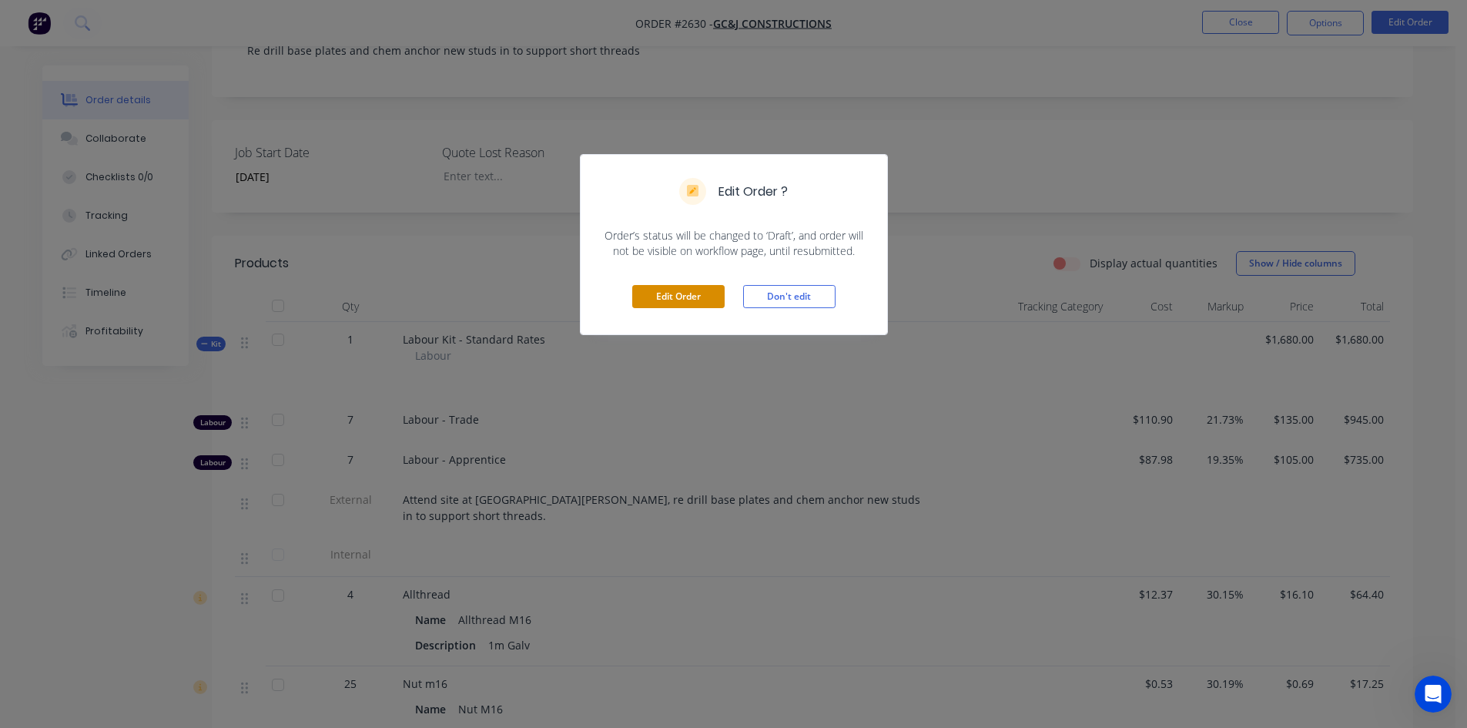
click at [682, 299] on button "Edit Order" at bounding box center [678, 296] width 92 height 23
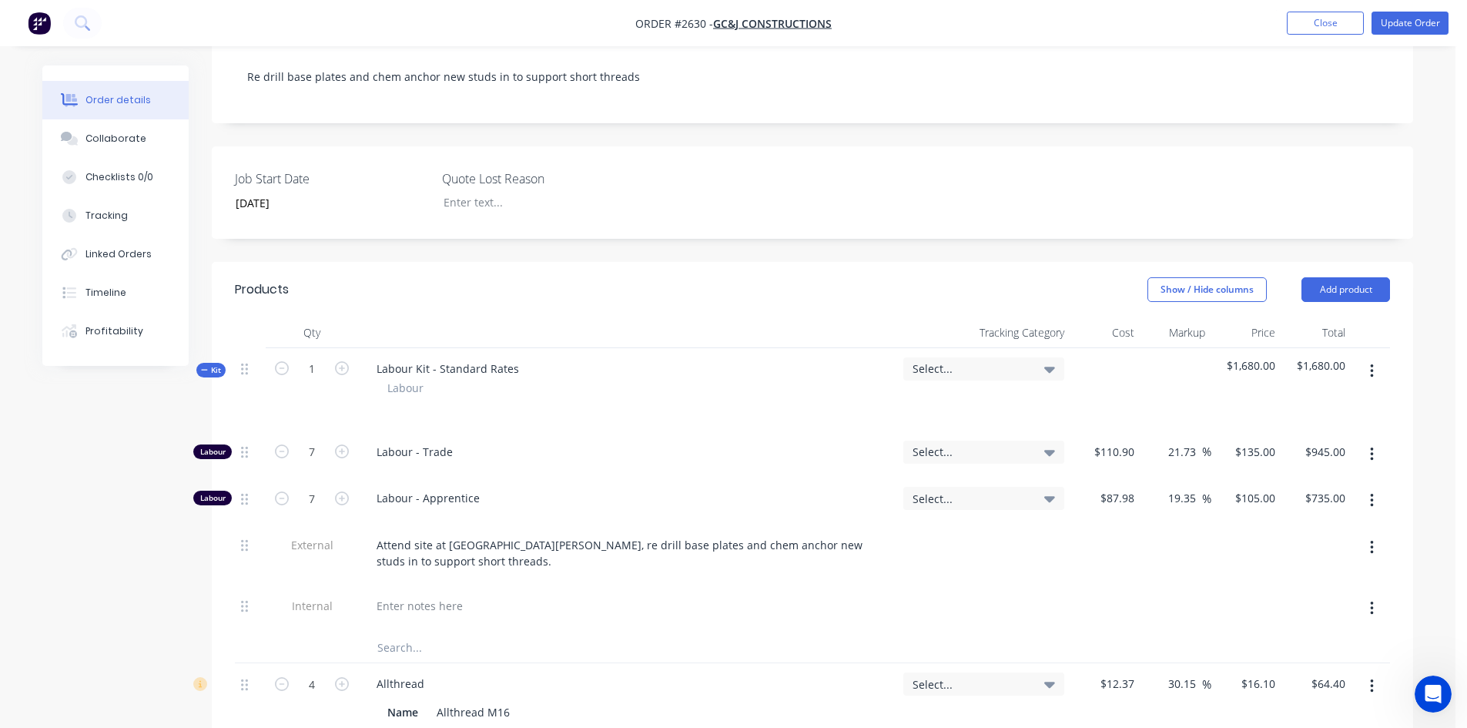
scroll to position [539, 0]
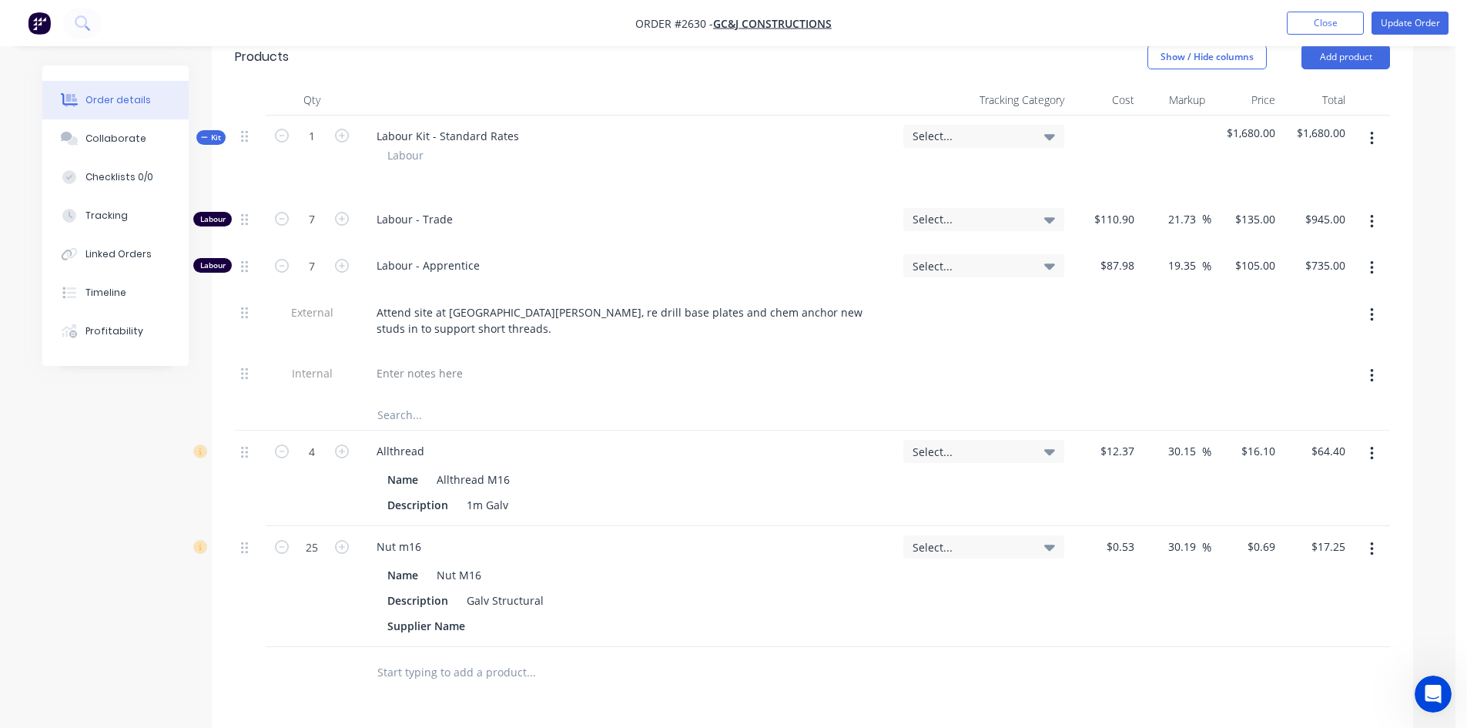
click at [428, 656] on input "text" at bounding box center [531, 671] width 308 height 31
drag, startPoint x: 474, startPoint y: 650, endPoint x: 464, endPoint y: 641, distance: 14.2
click at [474, 656] on input "text" at bounding box center [531, 671] width 308 height 31
click at [562, 656] on input "Ramset Chemset REO502 Pure epoxy600ML" at bounding box center [531, 671] width 308 height 31
click at [618, 656] on input "Ramset Chemset REO502 Pure epoxy 600ML" at bounding box center [531, 671] width 308 height 31
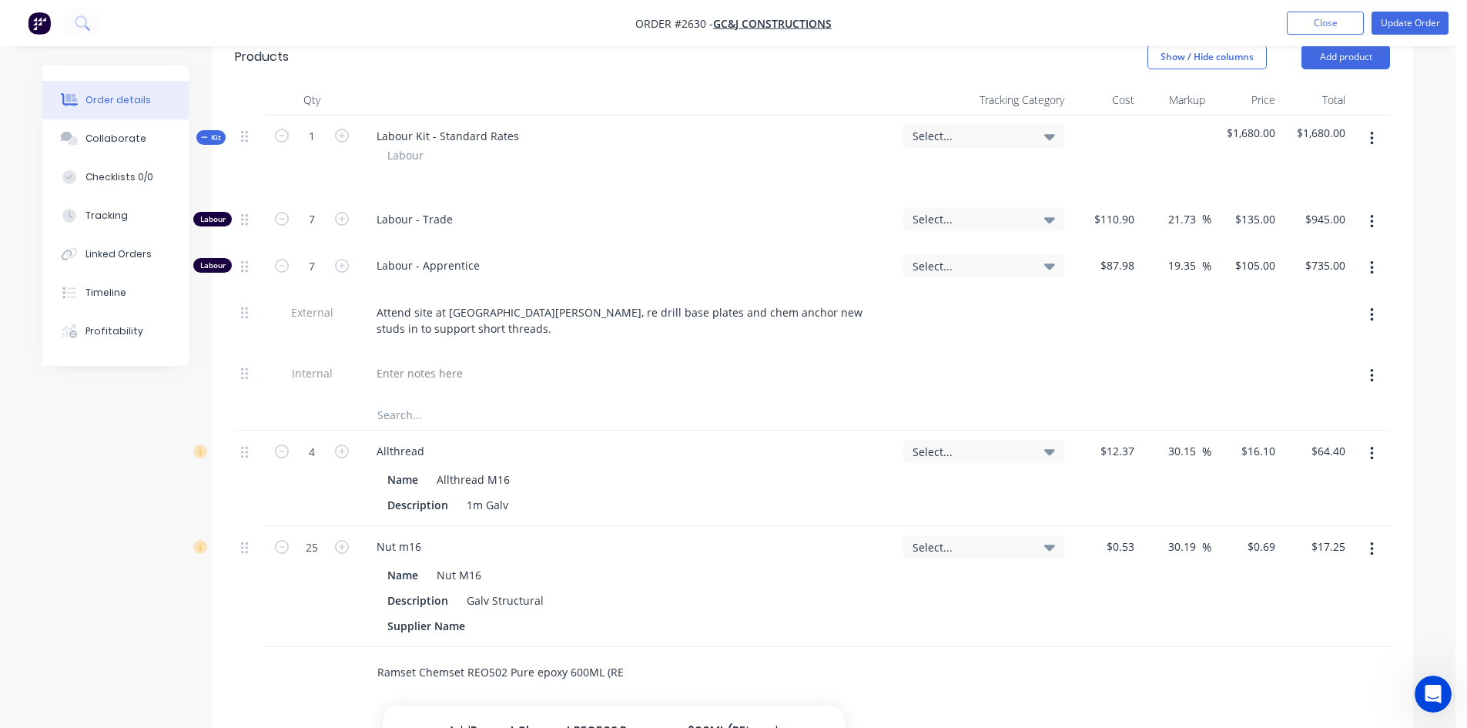
click at [622, 656] on input "Ramset Chemset REO502 Pure epoxy 600ML (RE" at bounding box center [531, 671] width 308 height 31
type input "Ramset Chemset REO502 Pure epoxy 600ML (RE500 Equiv)"
click at [719, 705] on button "Add Ramset Chemset REO502 Pure epoxy 600ML (RE500 Equiv) to order" at bounding box center [614, 736] width 462 height 63
click at [1126, 656] on input at bounding box center [1122, 667] width 35 height 22
type input "$73.00"
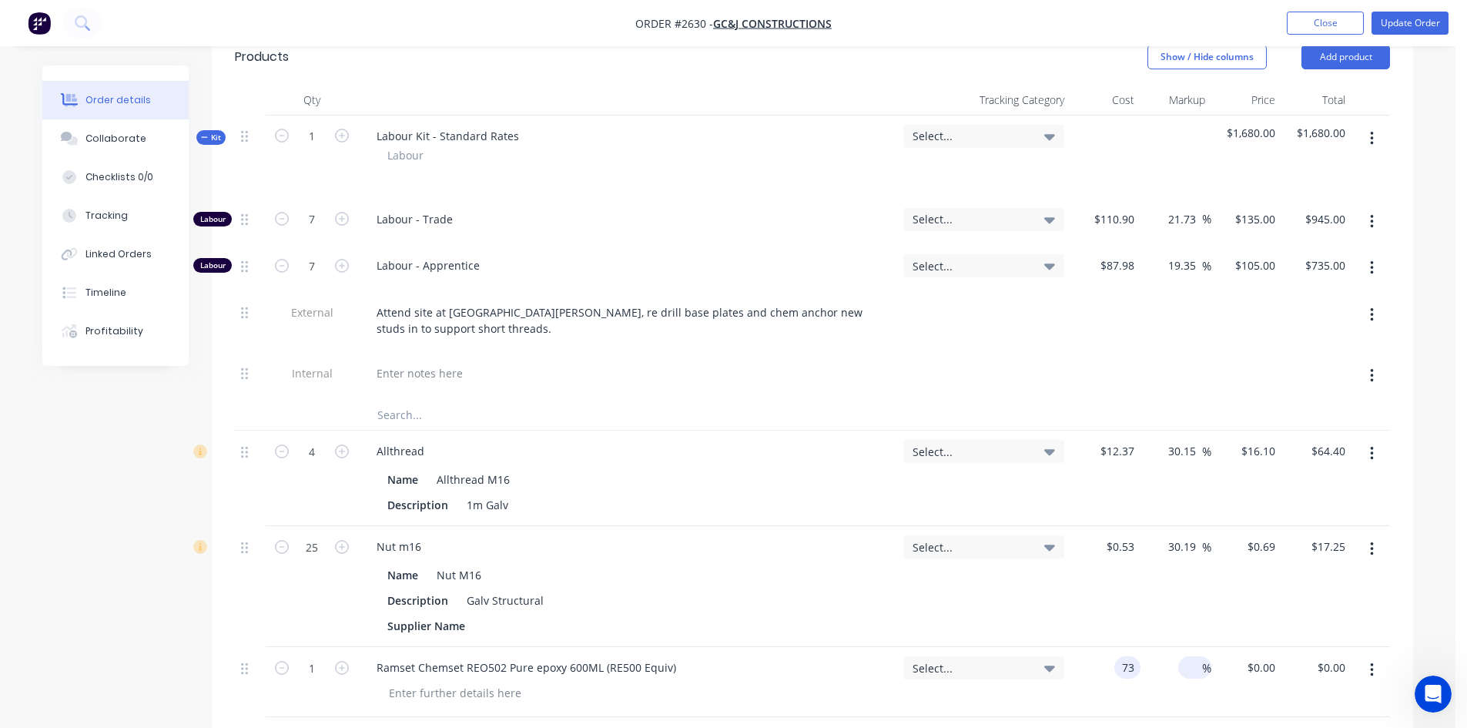
type input "$73.00"
drag, startPoint x: 1182, startPoint y: 648, endPoint x: 1195, endPoint y: 641, distance: 14.1
click at [1184, 656] on div "%" at bounding box center [1194, 667] width 33 height 22
type input "40"
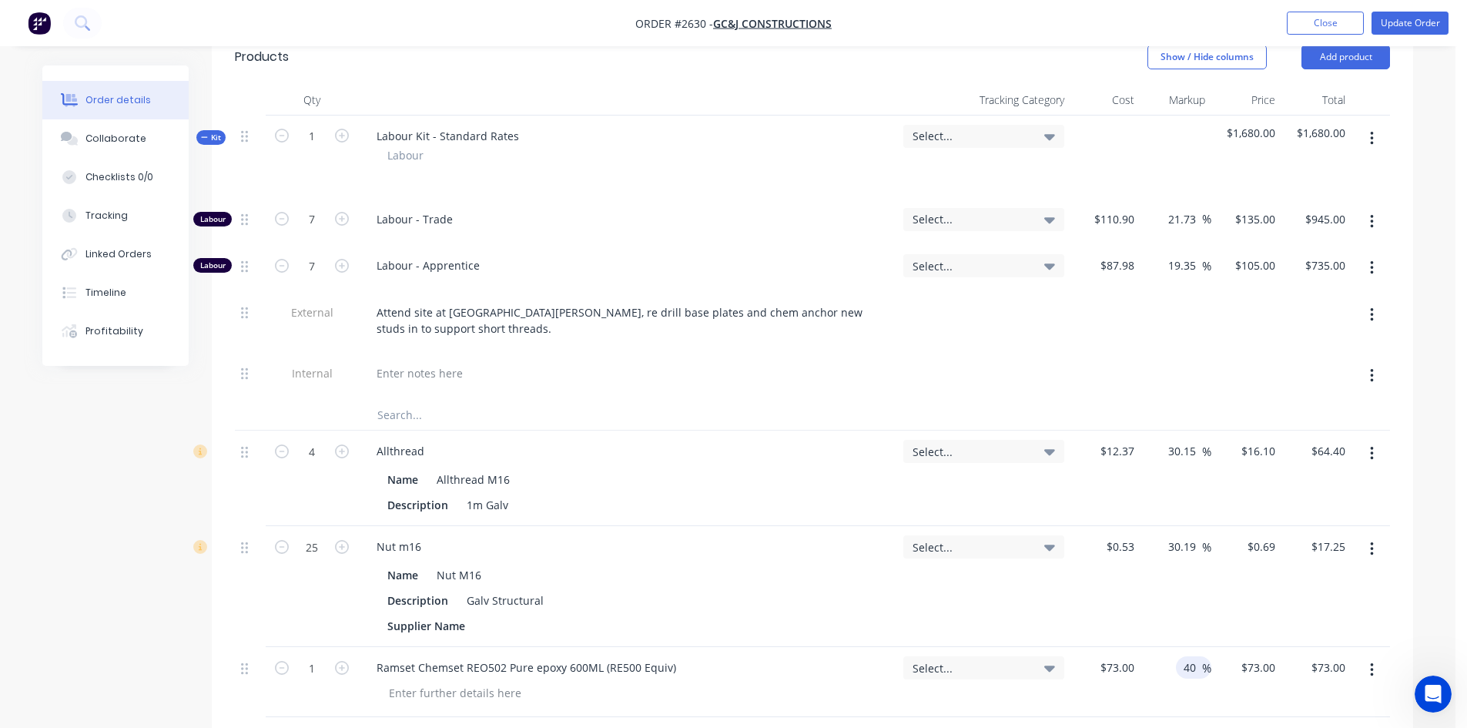
type input "$102.20"
click at [1230, 717] on div at bounding box center [812, 742] width 1155 height 50
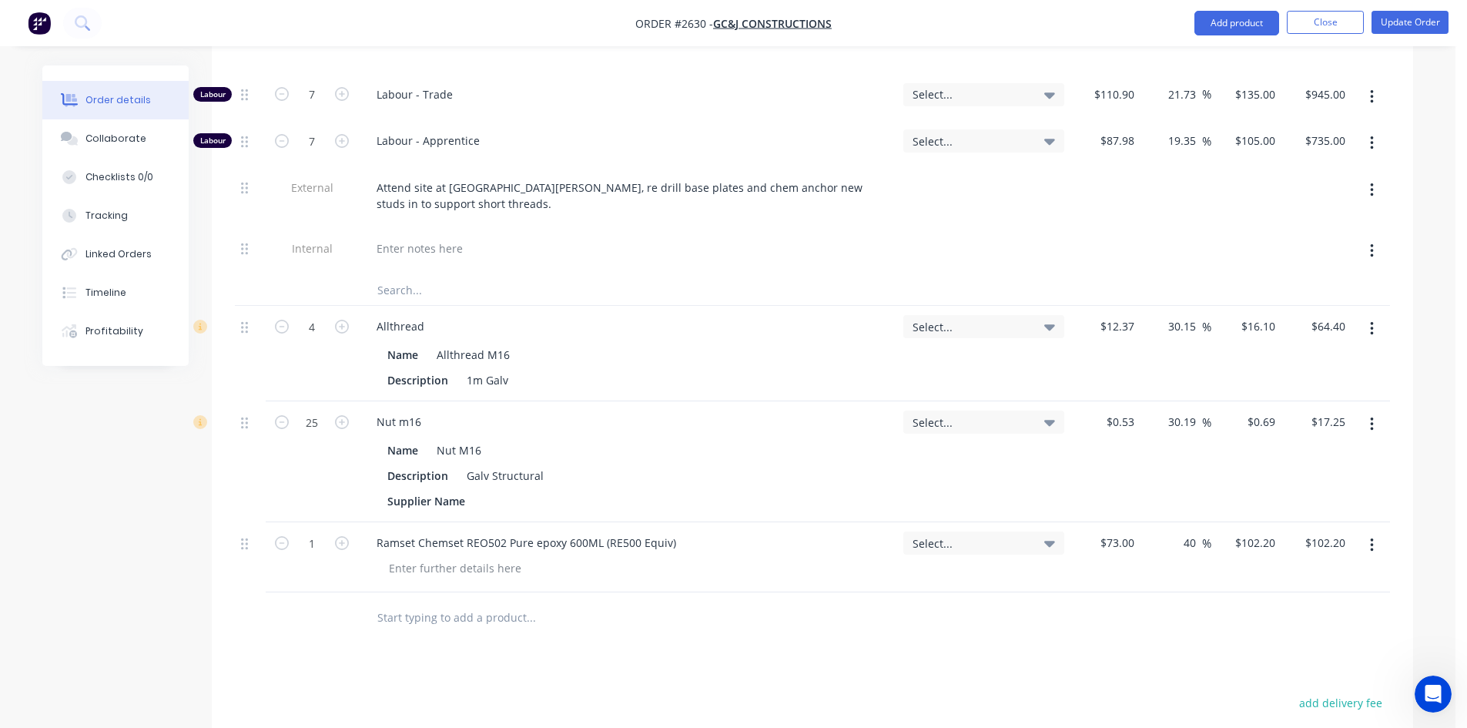
scroll to position [693, 0]
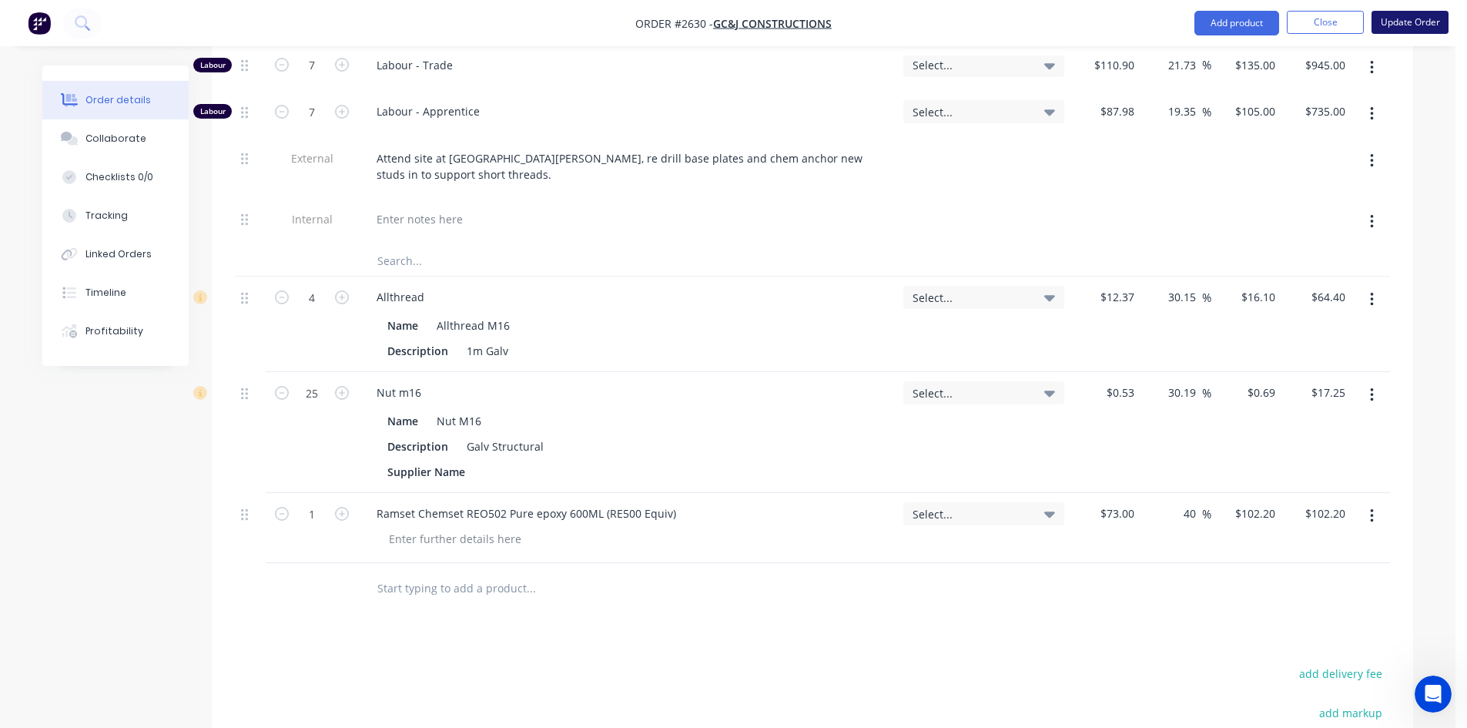
click at [1400, 20] on button "Update Order" at bounding box center [1410, 22] width 77 height 23
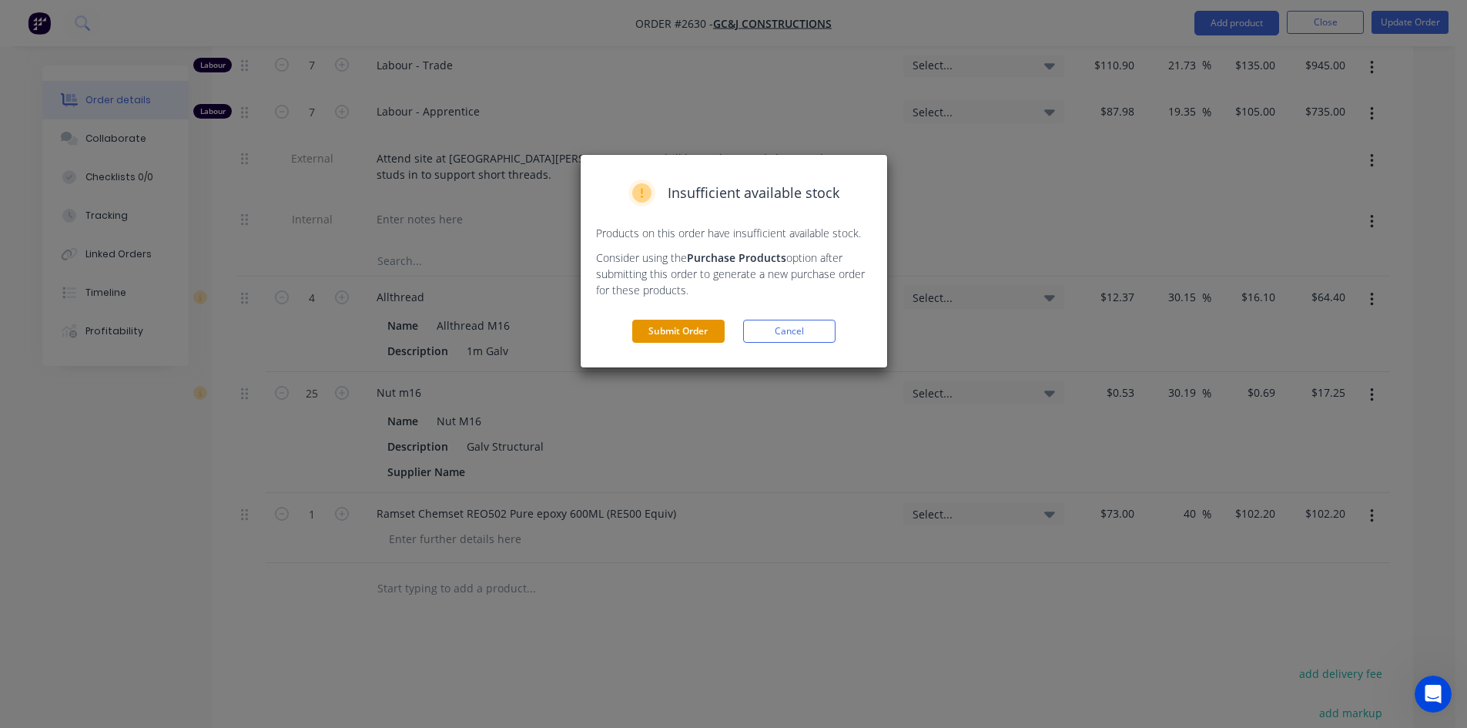
click at [697, 337] on button "Submit Order" at bounding box center [678, 331] width 92 height 23
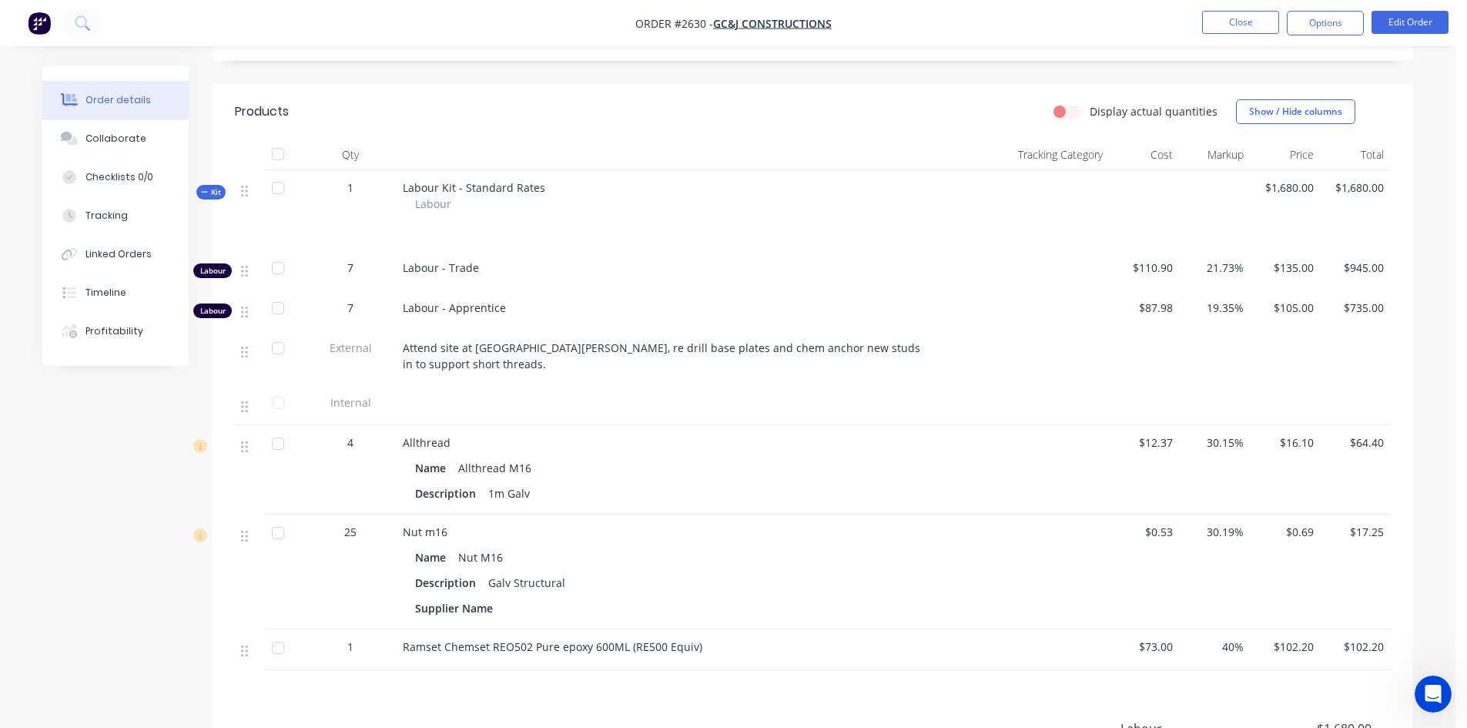
scroll to position [354, 0]
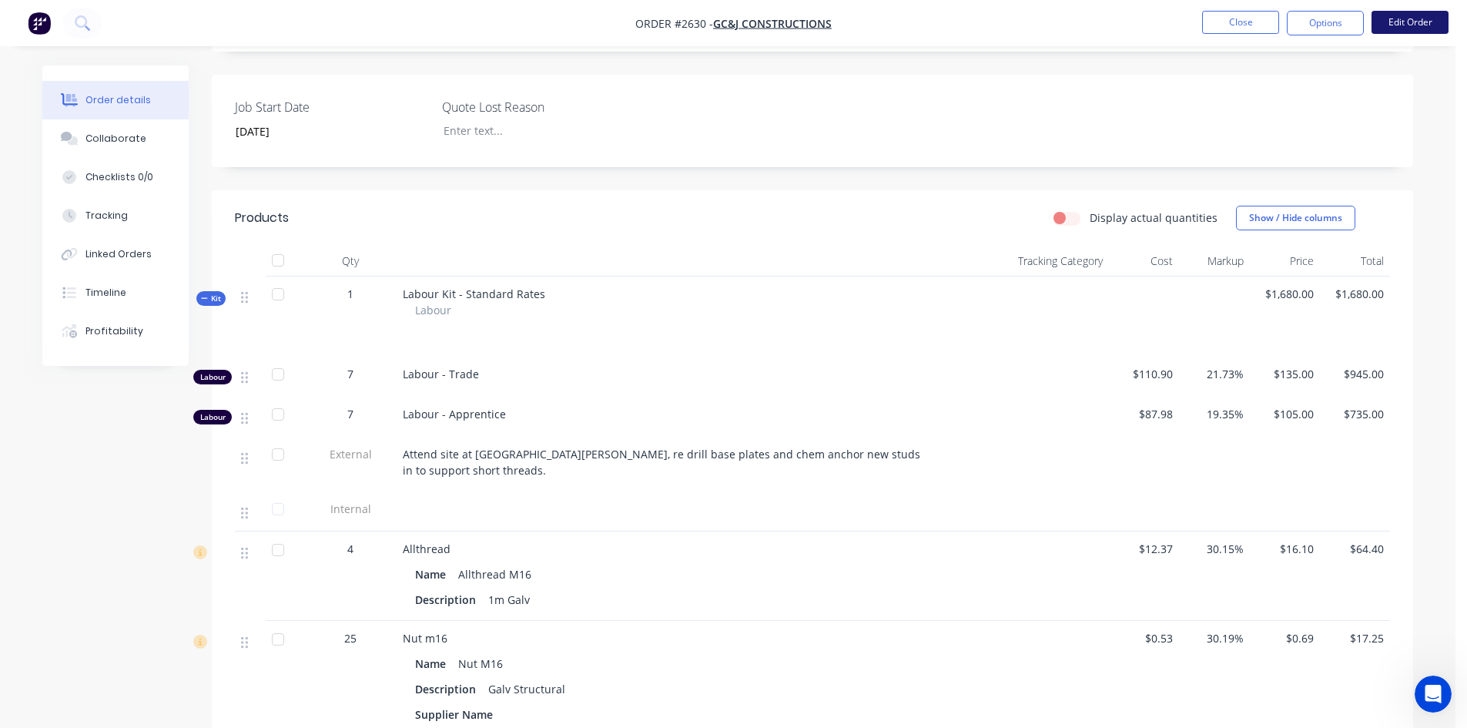
click at [1399, 30] on button "Edit Order" at bounding box center [1410, 22] width 77 height 23
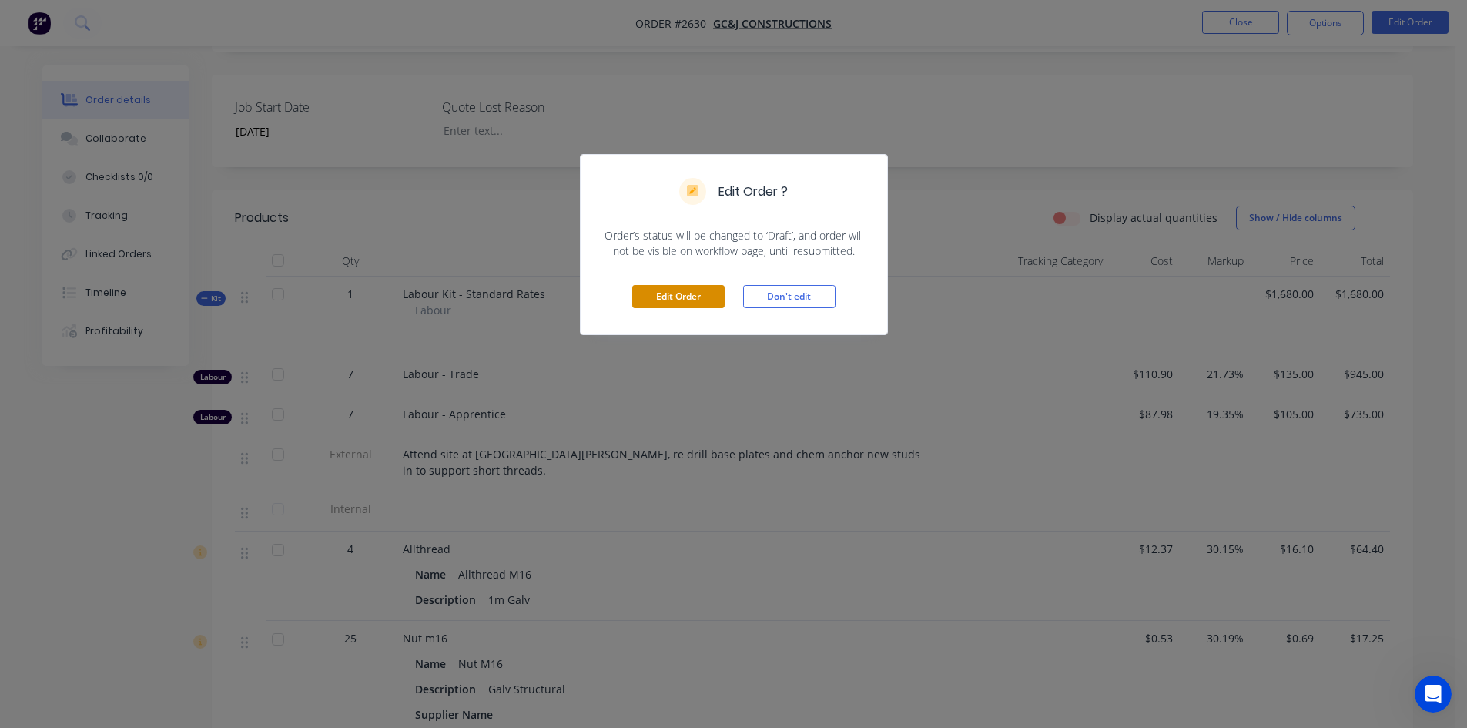
click at [665, 289] on button "Edit Order" at bounding box center [678, 296] width 92 height 23
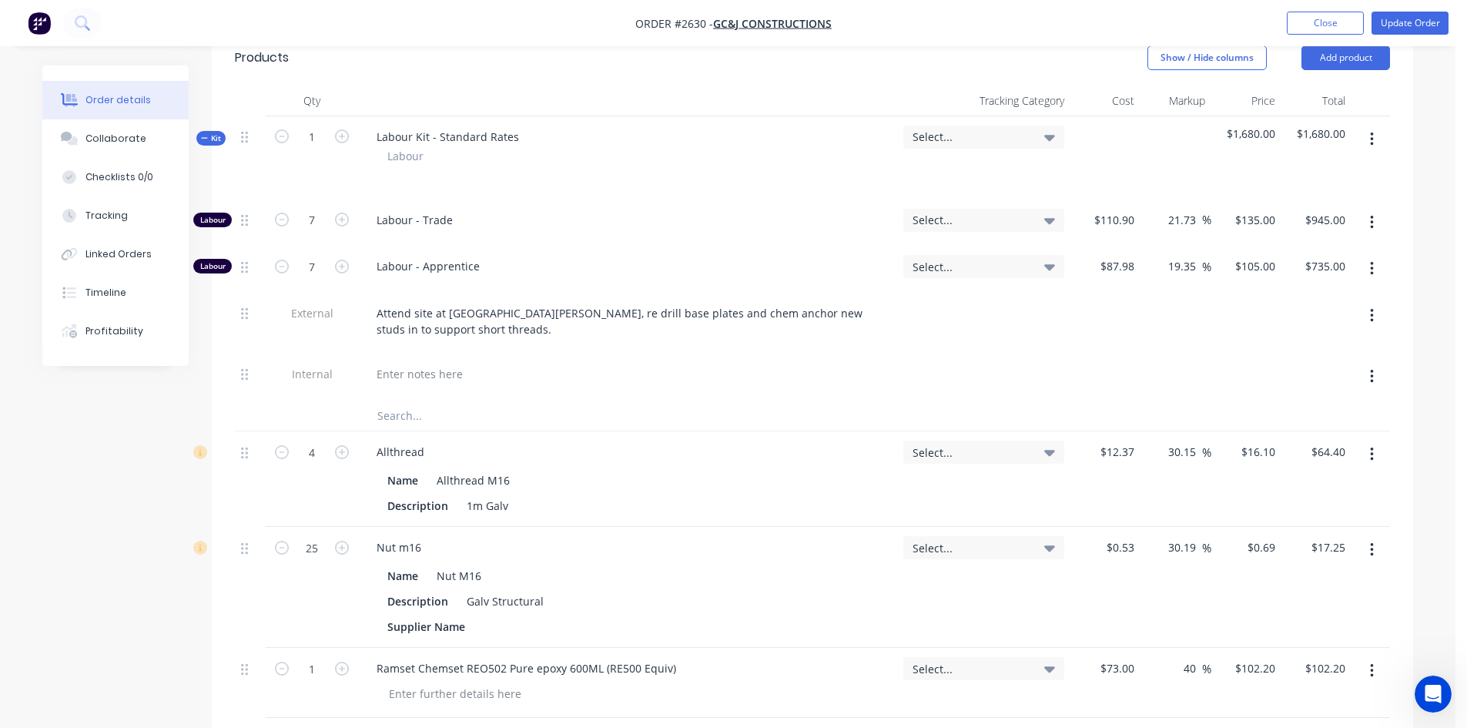
scroll to position [770, 0]
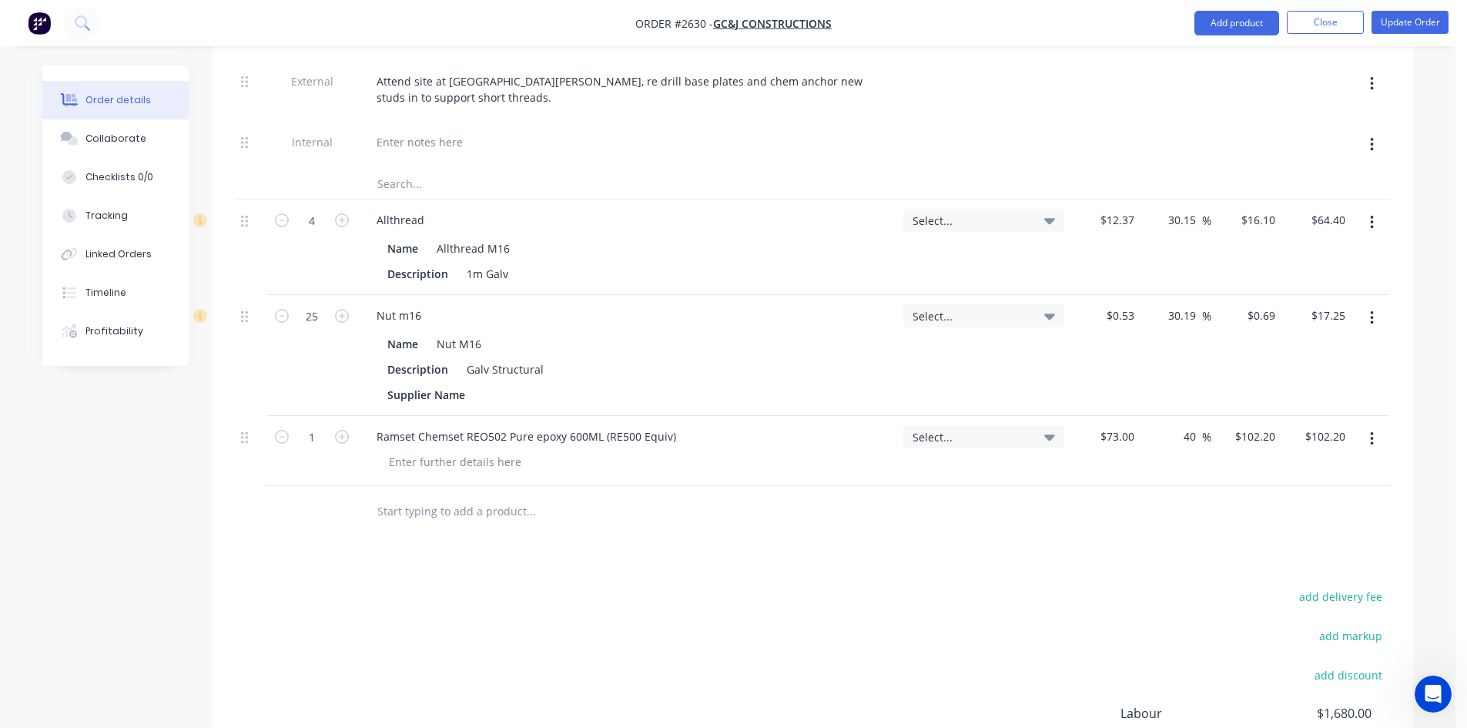
click at [469, 495] on input "text" at bounding box center [531, 510] width 308 height 31
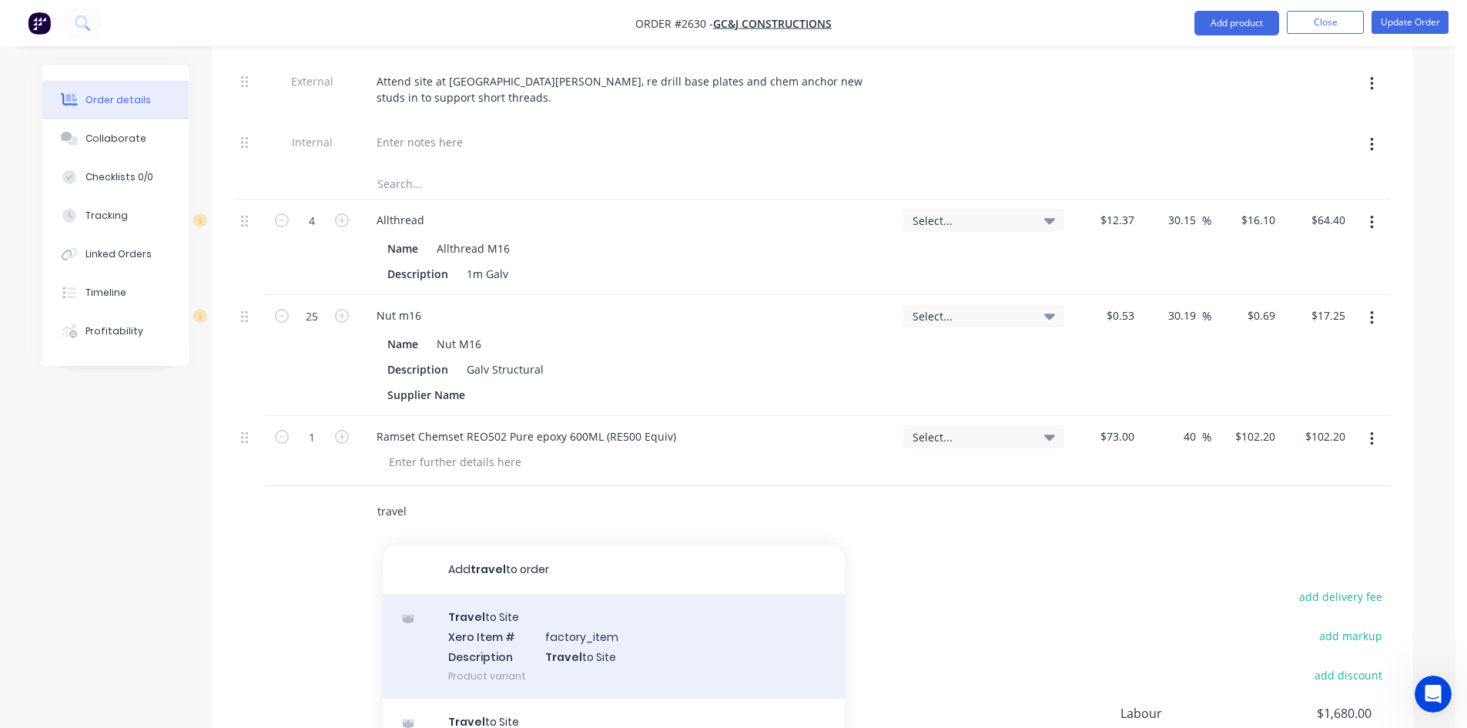
scroll to position [62, 0]
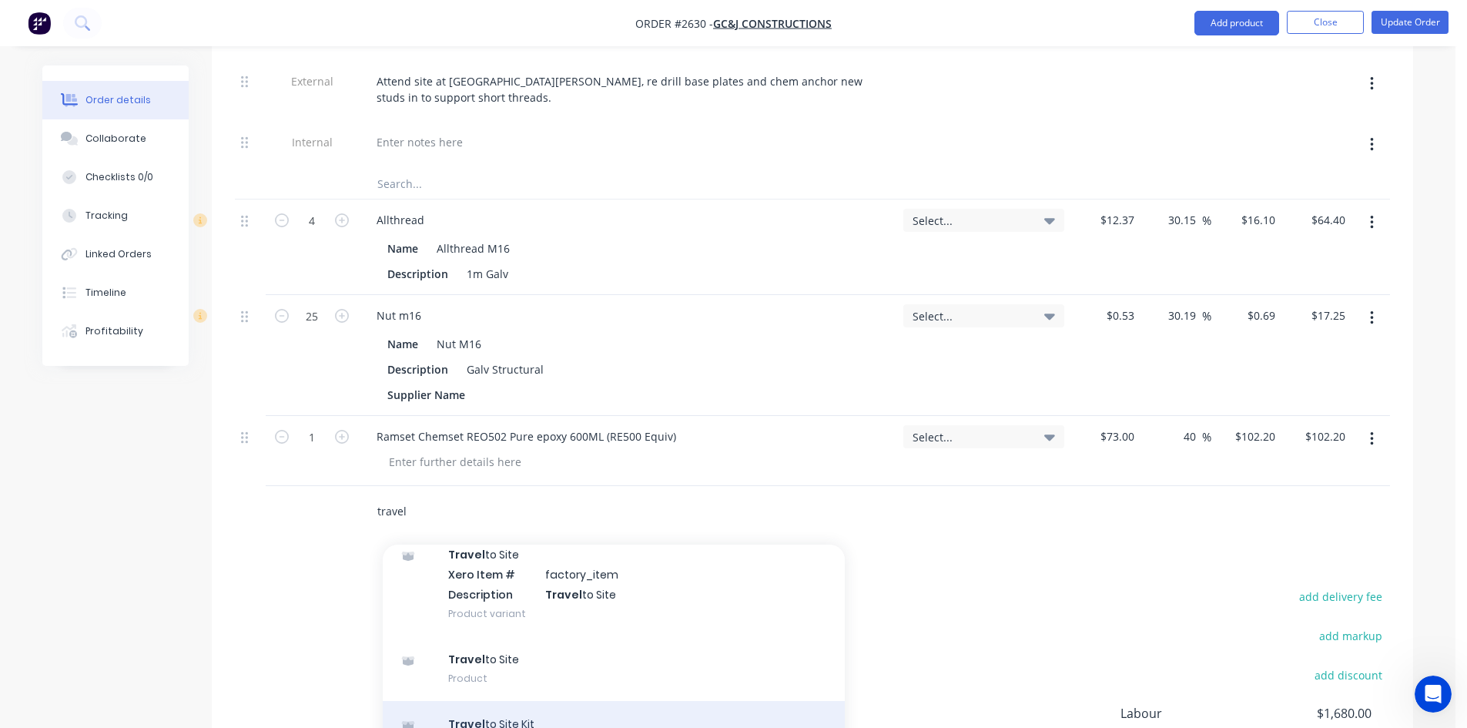
type input "travel"
click at [495, 705] on div "Travel to Site Kit Product" at bounding box center [614, 733] width 462 height 65
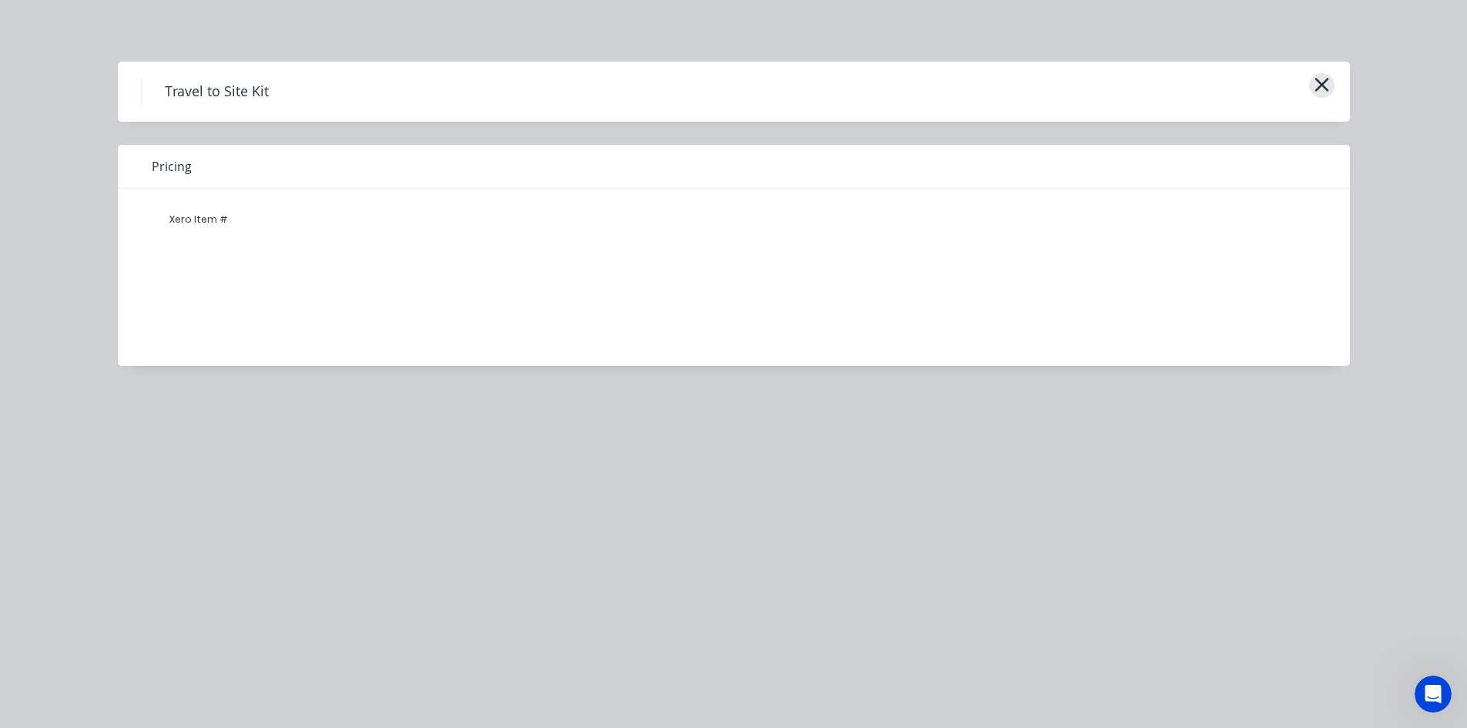
click at [1325, 83] on icon "button" at bounding box center [1322, 85] width 16 height 22
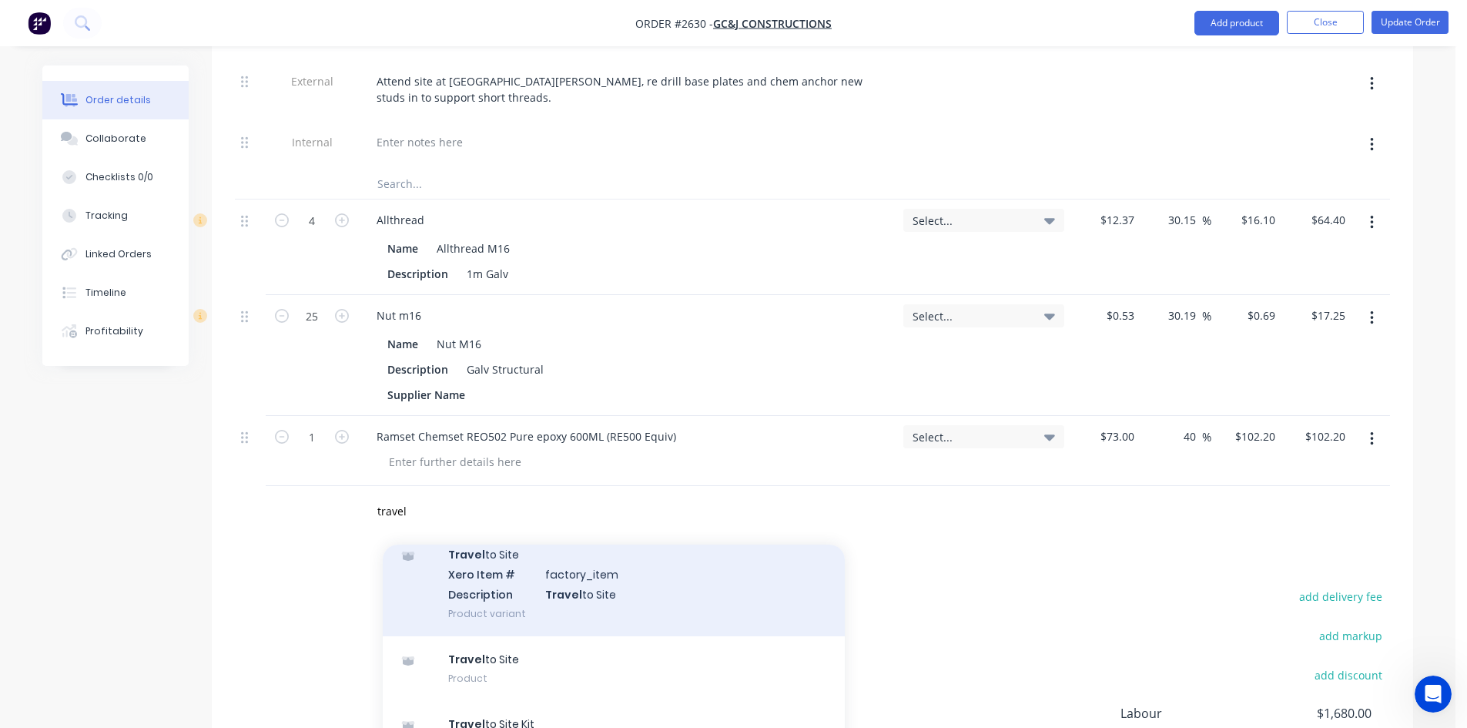
click at [521, 556] on div "Travel to Site Xero Item # factory_item Description Travel to Site Product vari…" at bounding box center [614, 583] width 462 height 104
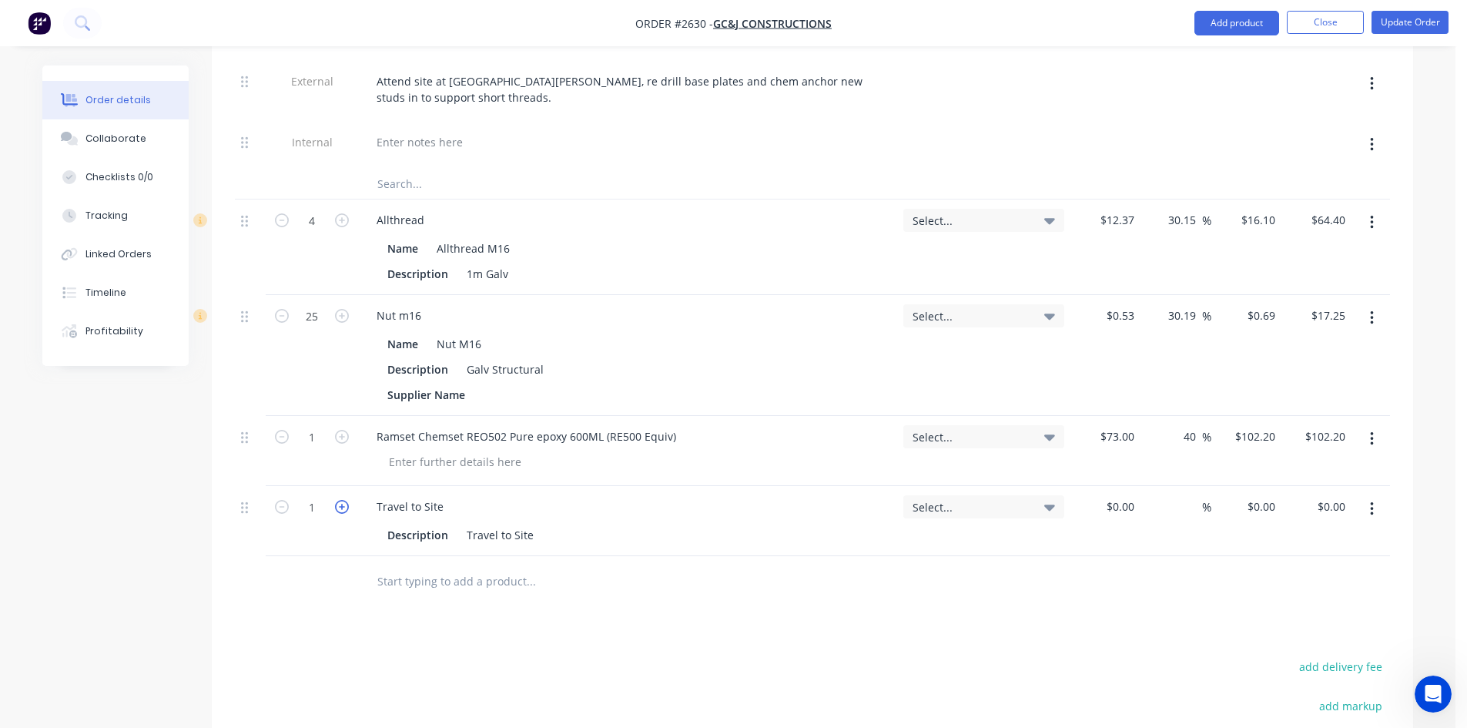
click at [344, 500] on icon "button" at bounding box center [342, 507] width 14 height 14
click at [279, 500] on icon "button" at bounding box center [282, 507] width 14 height 14
type input "3"
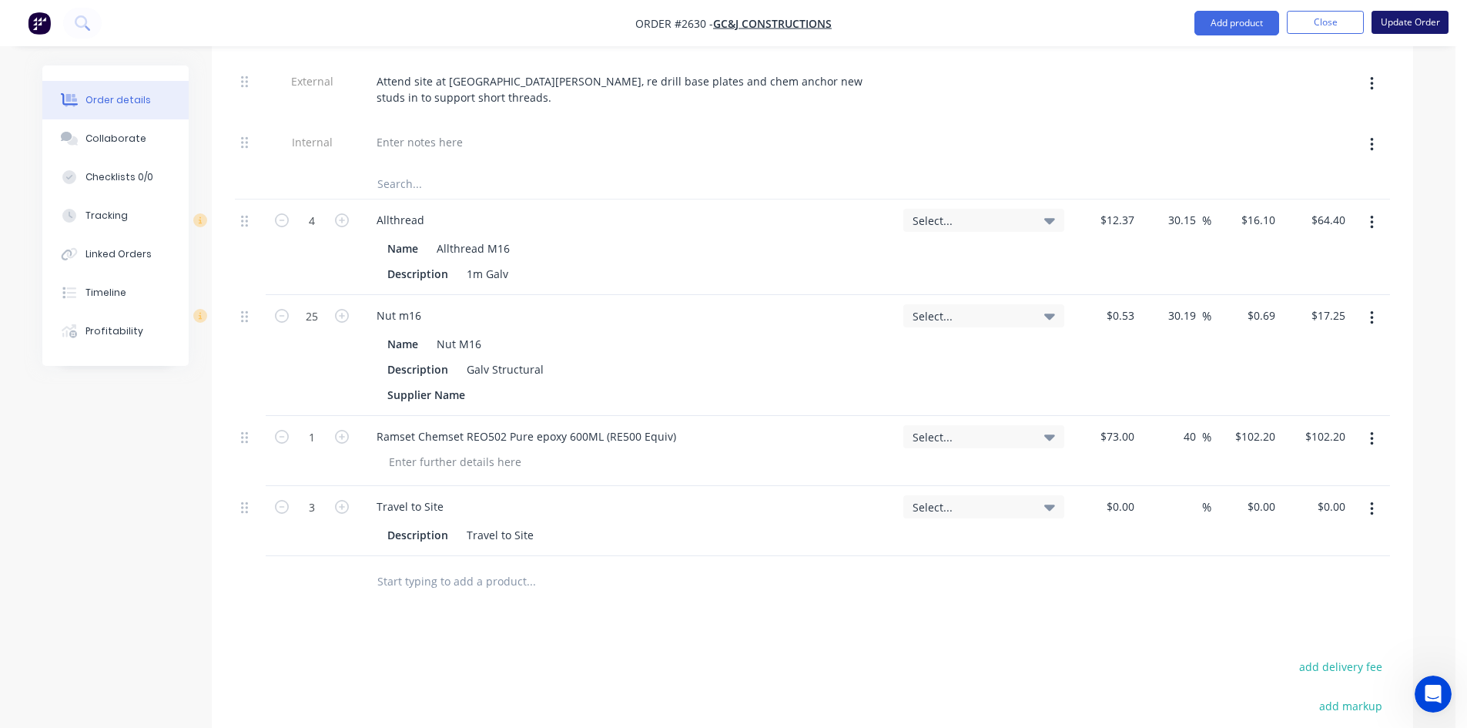
click at [1406, 20] on button "Update Order" at bounding box center [1410, 22] width 77 height 23
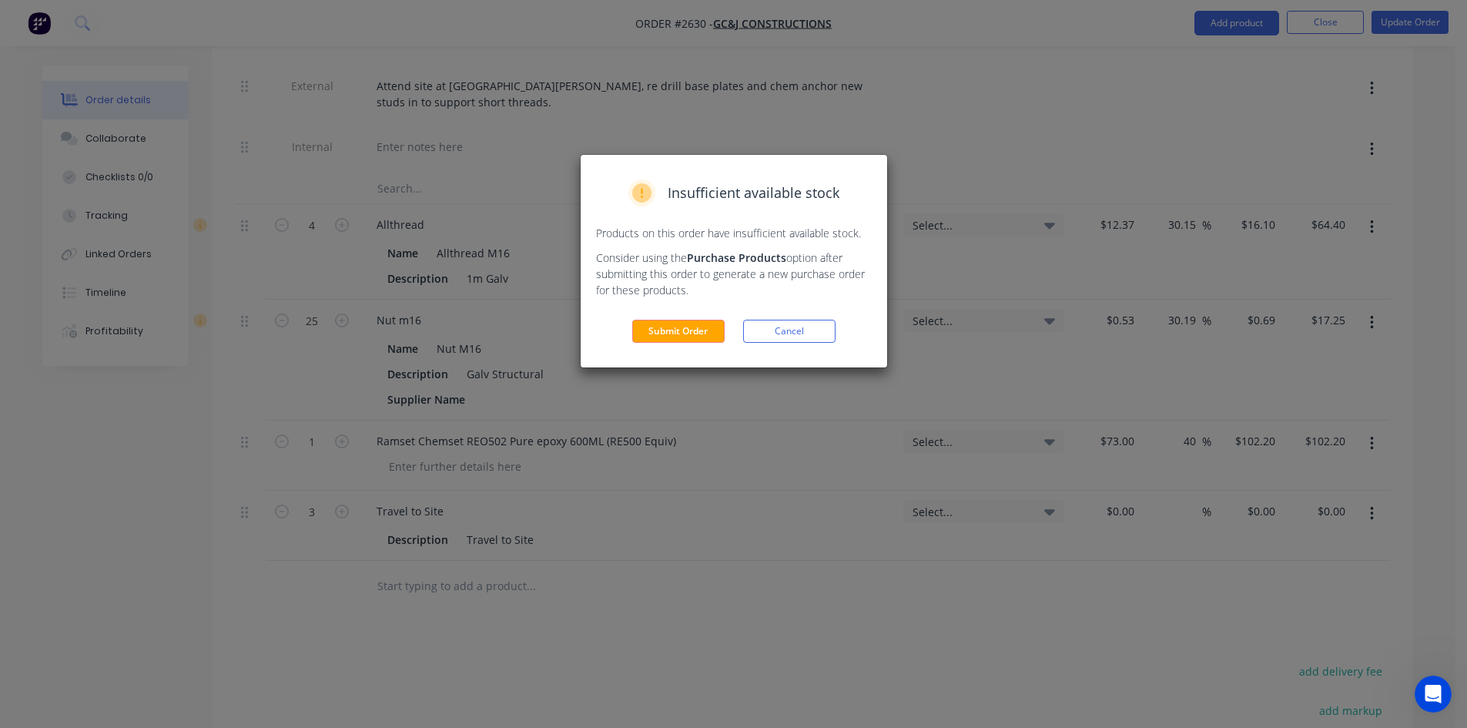
scroll to position [308, 0]
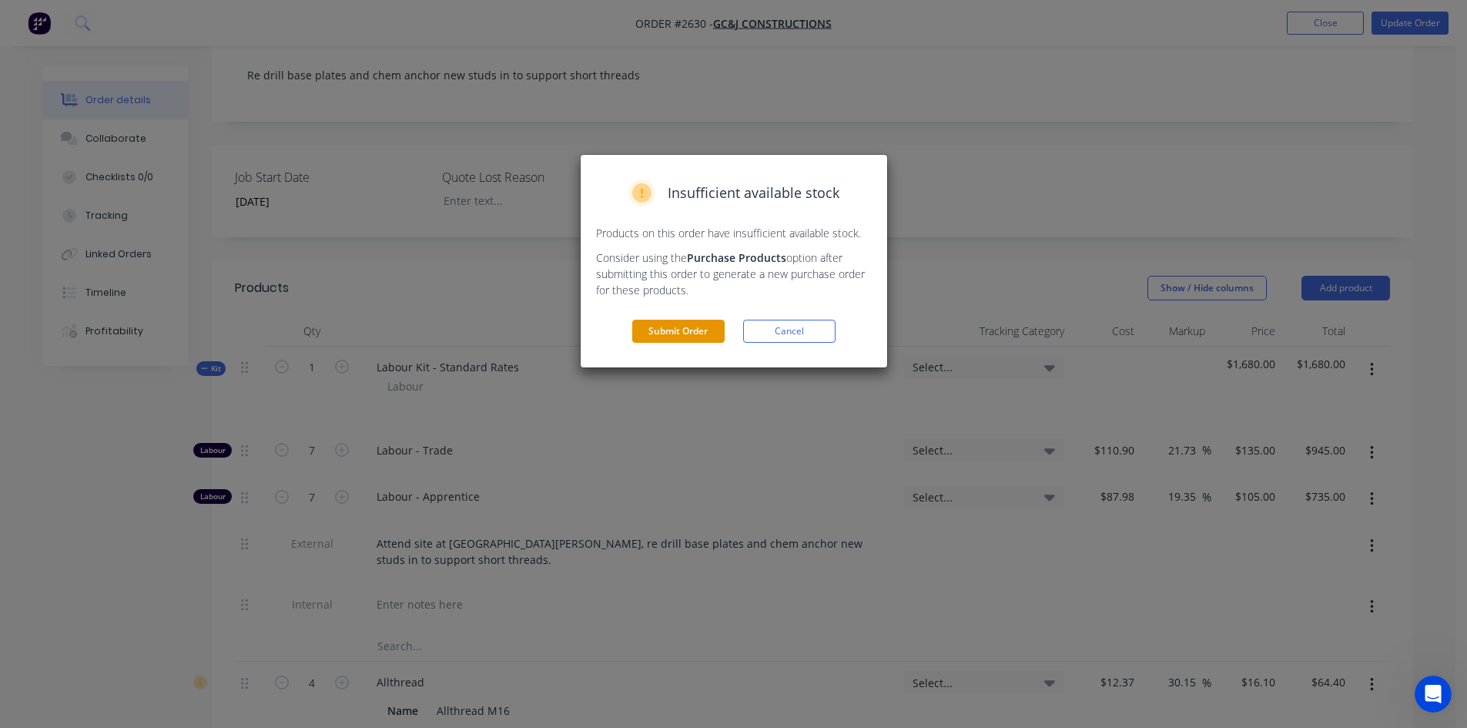
click at [699, 327] on button "Submit Order" at bounding box center [678, 331] width 92 height 23
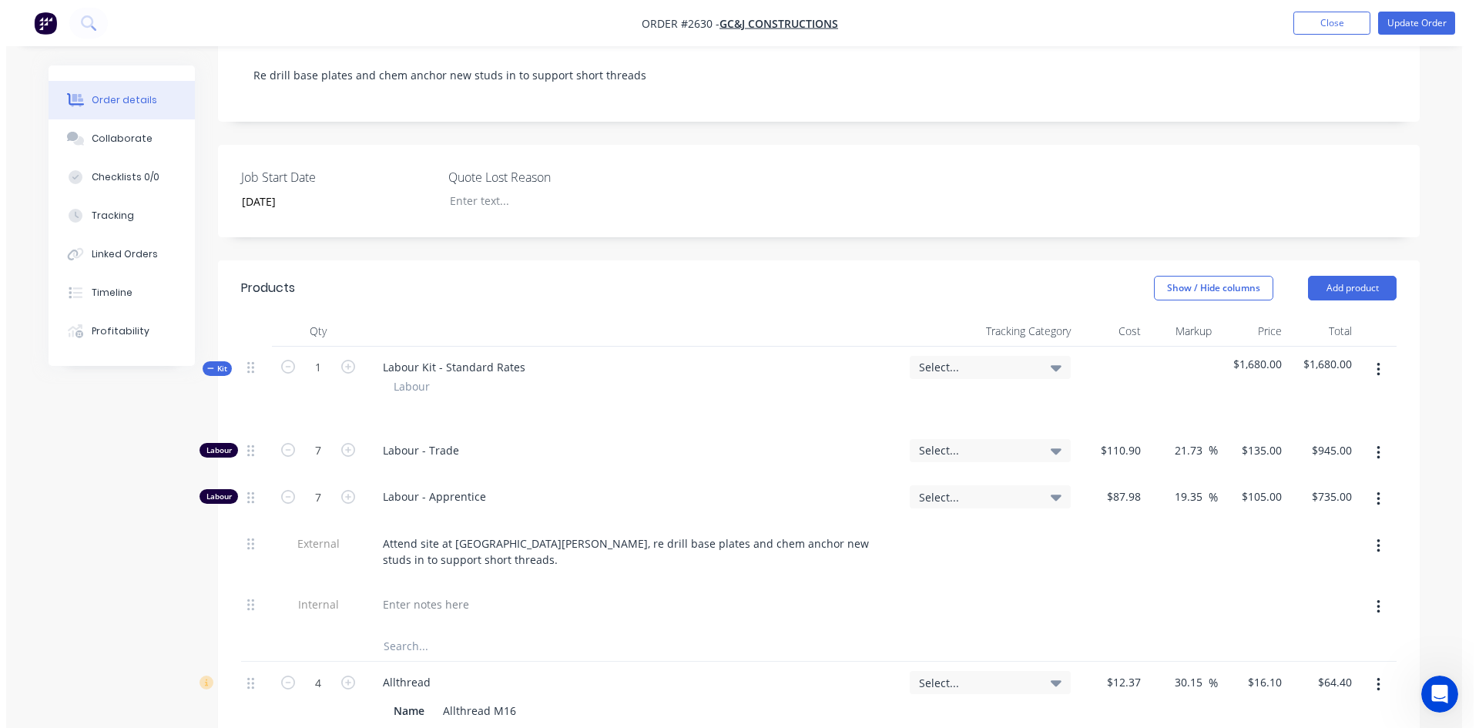
scroll to position [0, 0]
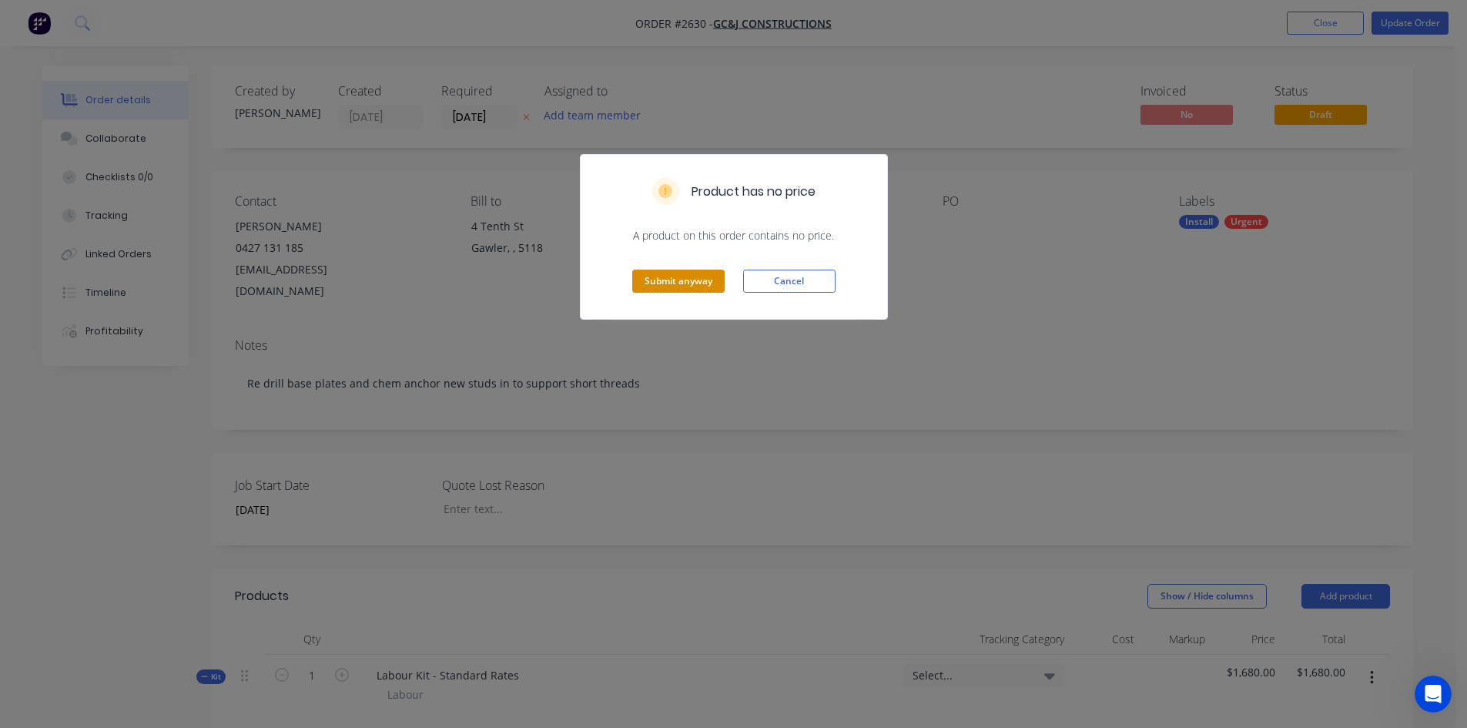
click at [705, 281] on button "Submit anyway" at bounding box center [678, 281] width 92 height 23
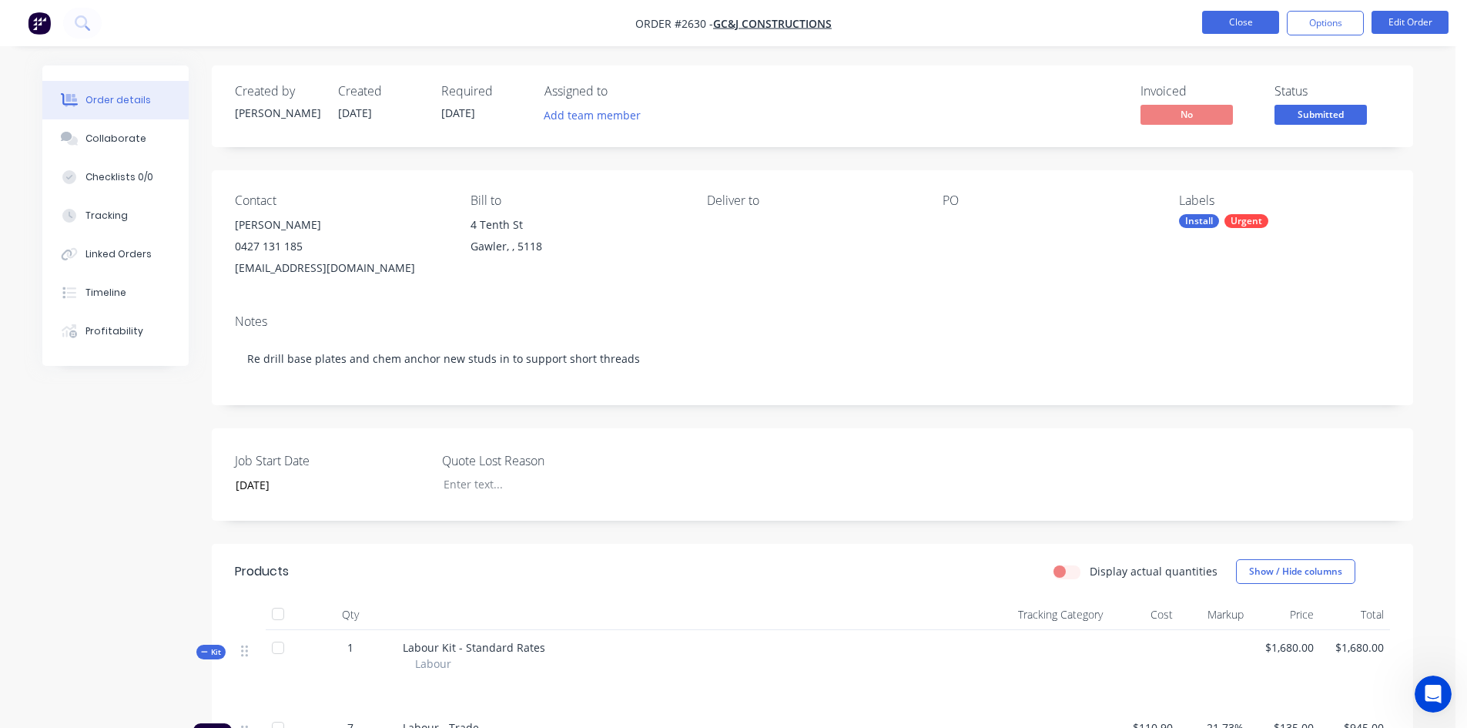
click at [1217, 25] on button "Close" at bounding box center [1240, 22] width 77 height 23
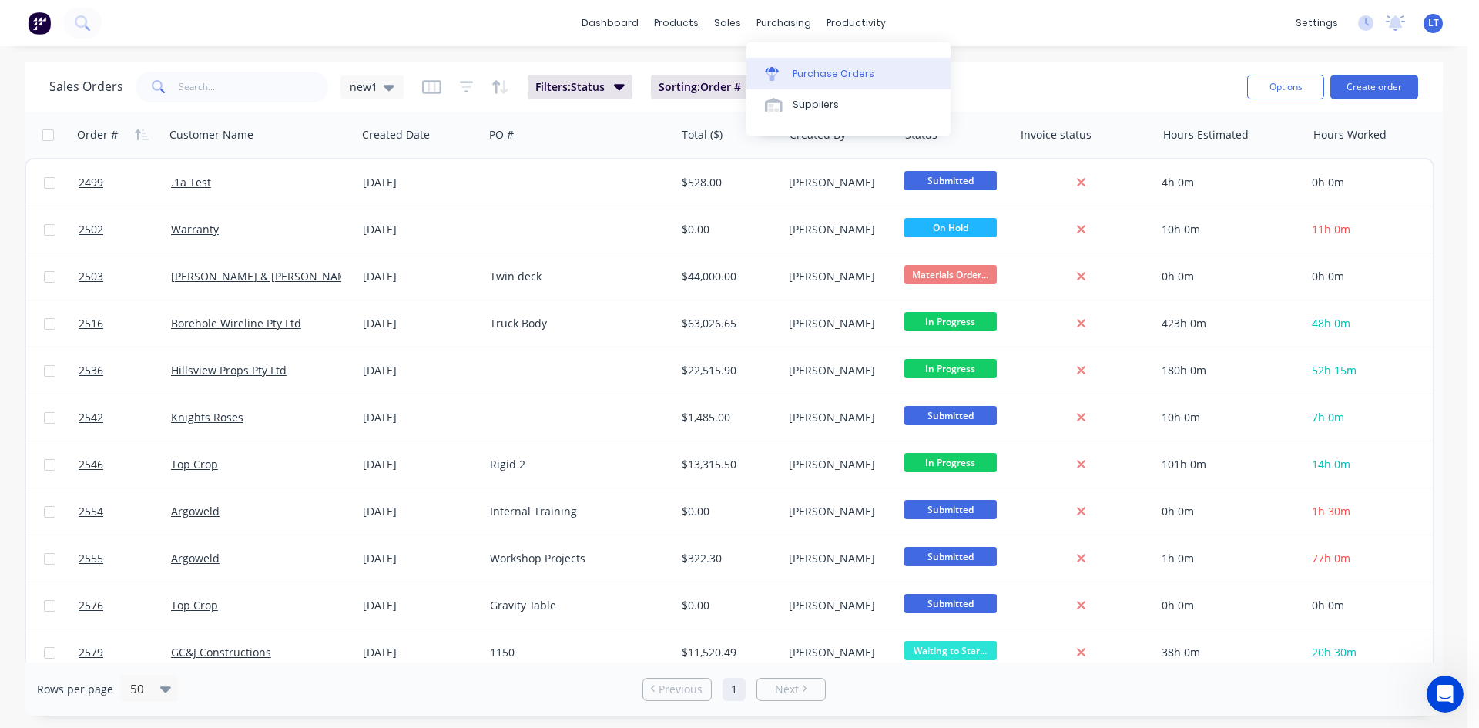
click at [827, 76] on div "Purchase Orders" at bounding box center [834, 74] width 82 height 14
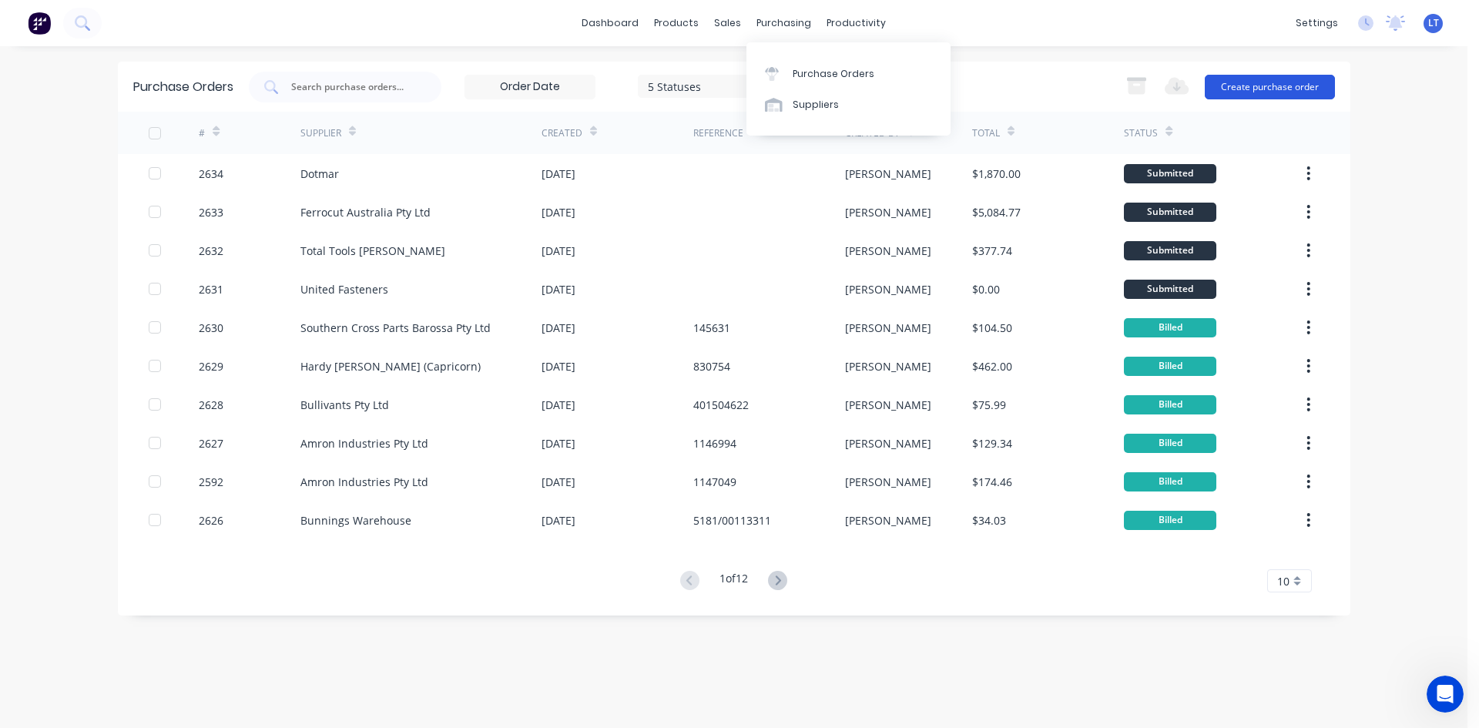
click at [1312, 81] on button "Create purchase order" at bounding box center [1270, 87] width 130 height 25
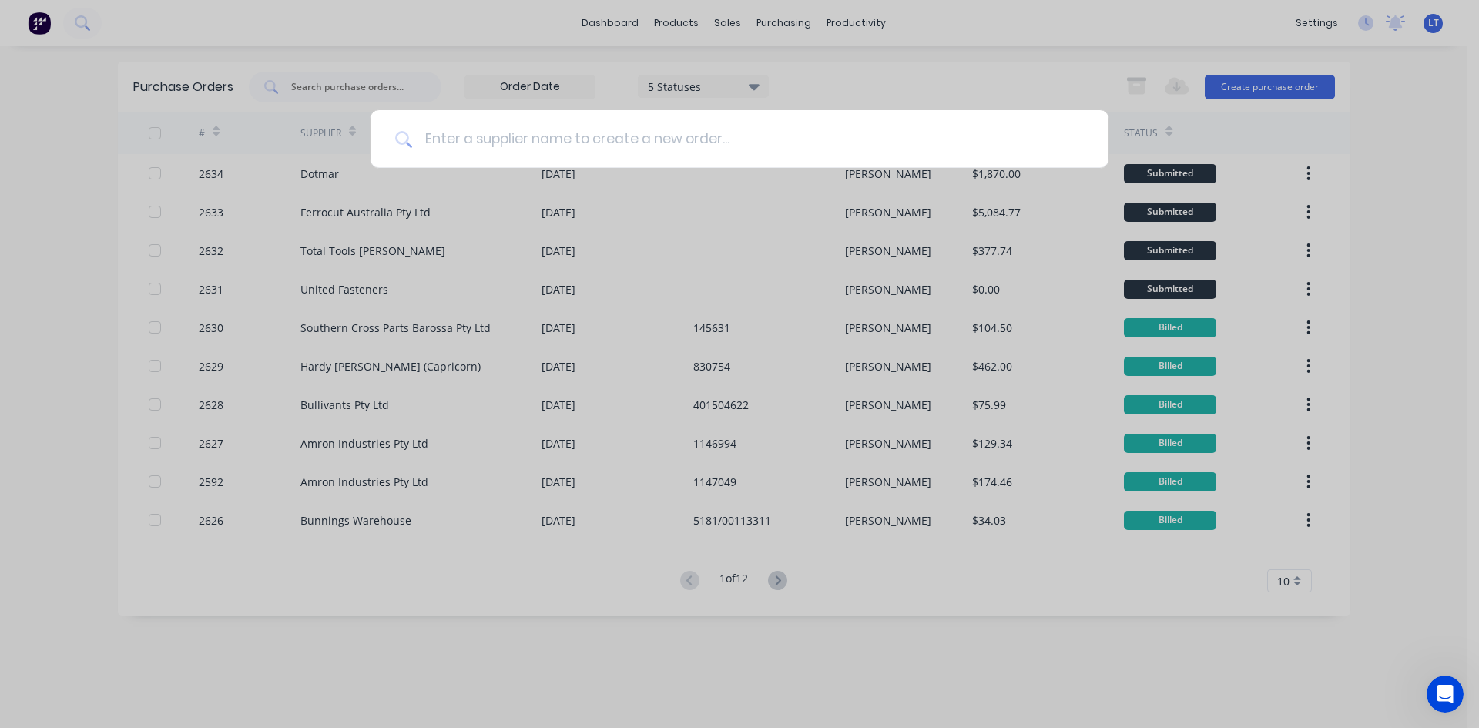
click at [711, 145] on input at bounding box center [748, 139] width 672 height 58
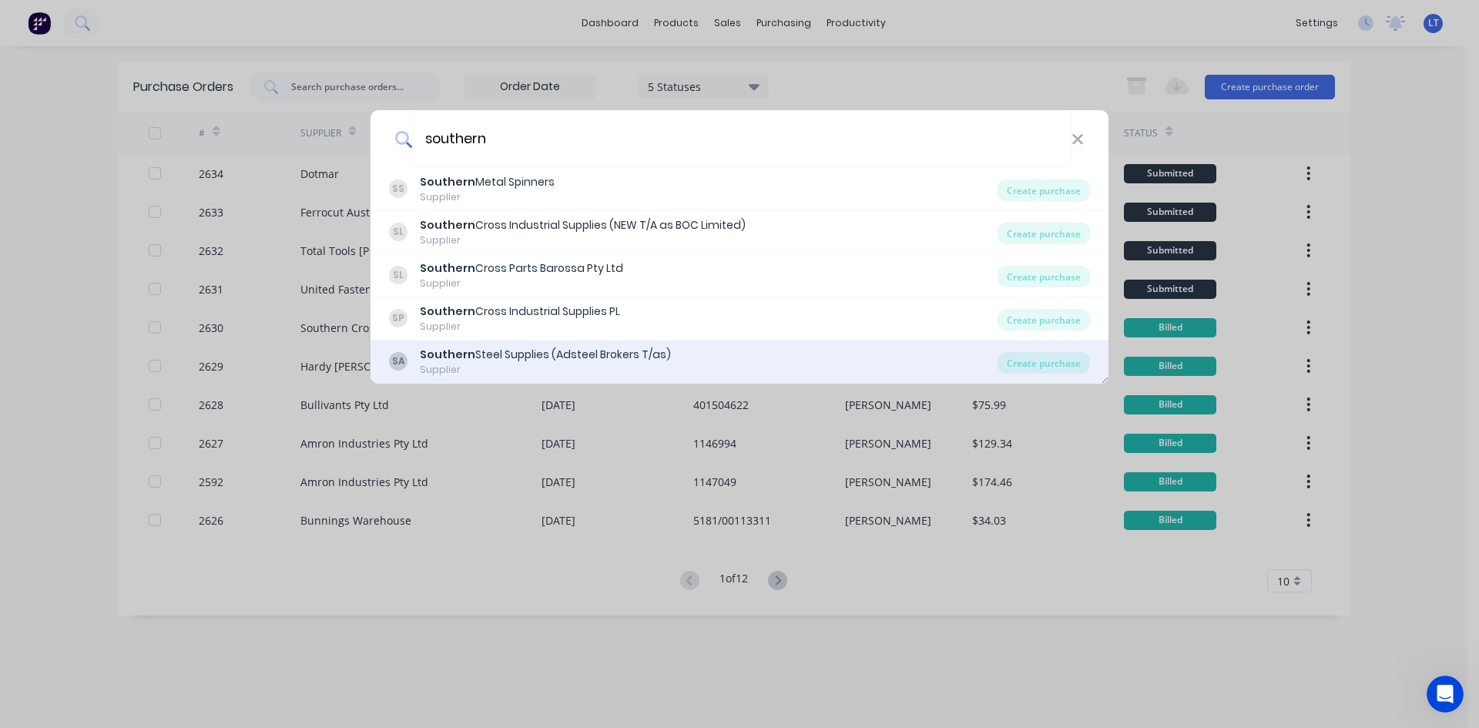
type input "southern"
click at [585, 368] on div "Supplier" at bounding box center [545, 370] width 251 height 14
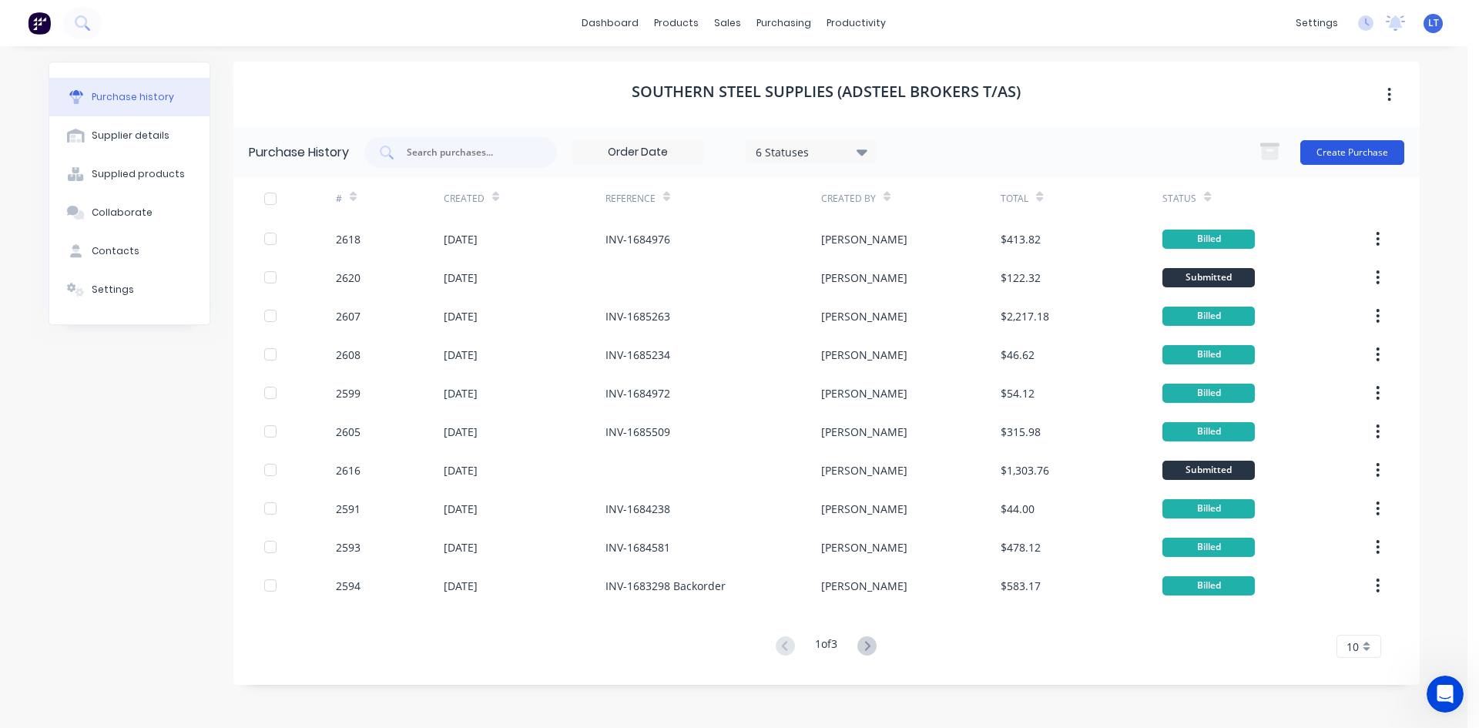
click at [1337, 160] on button "Create Purchase" at bounding box center [1352, 152] width 104 height 25
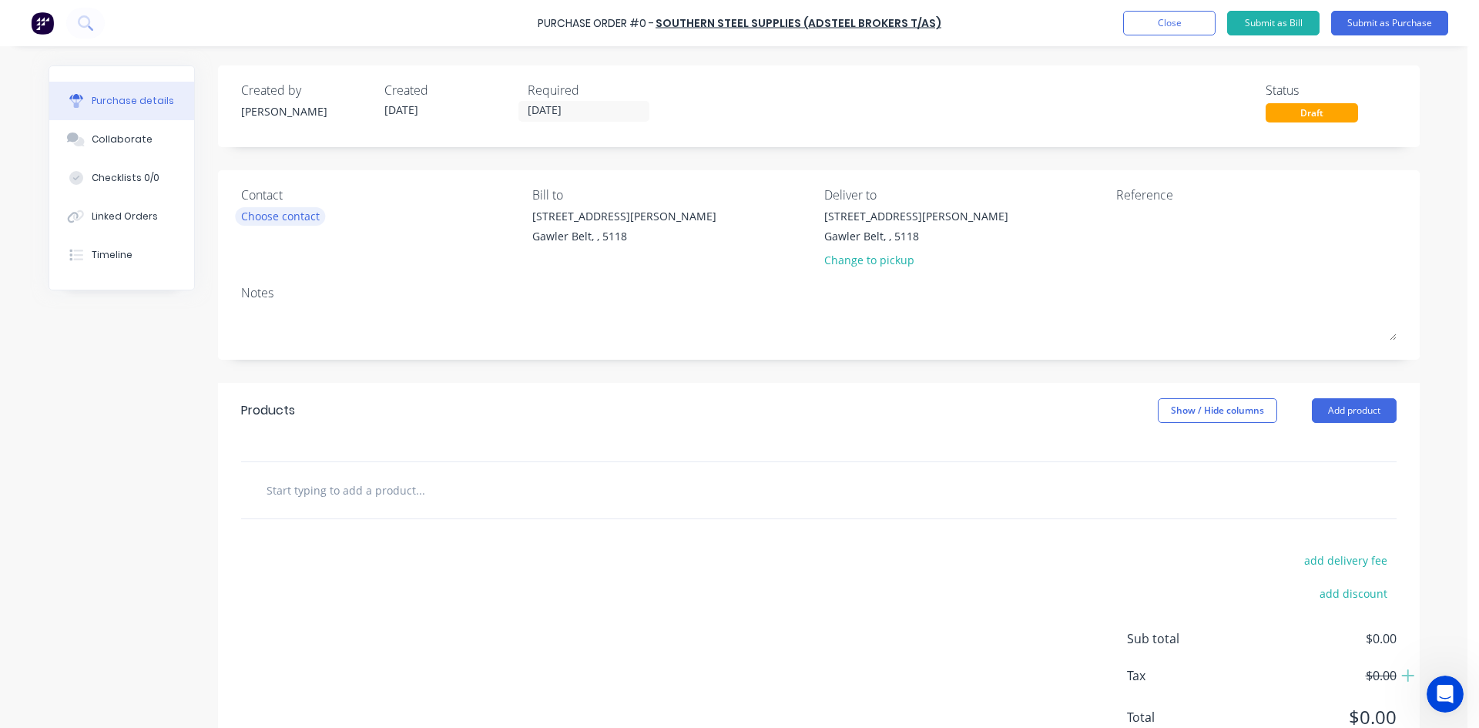
click at [280, 223] on div "Choose contact" at bounding box center [280, 216] width 79 height 16
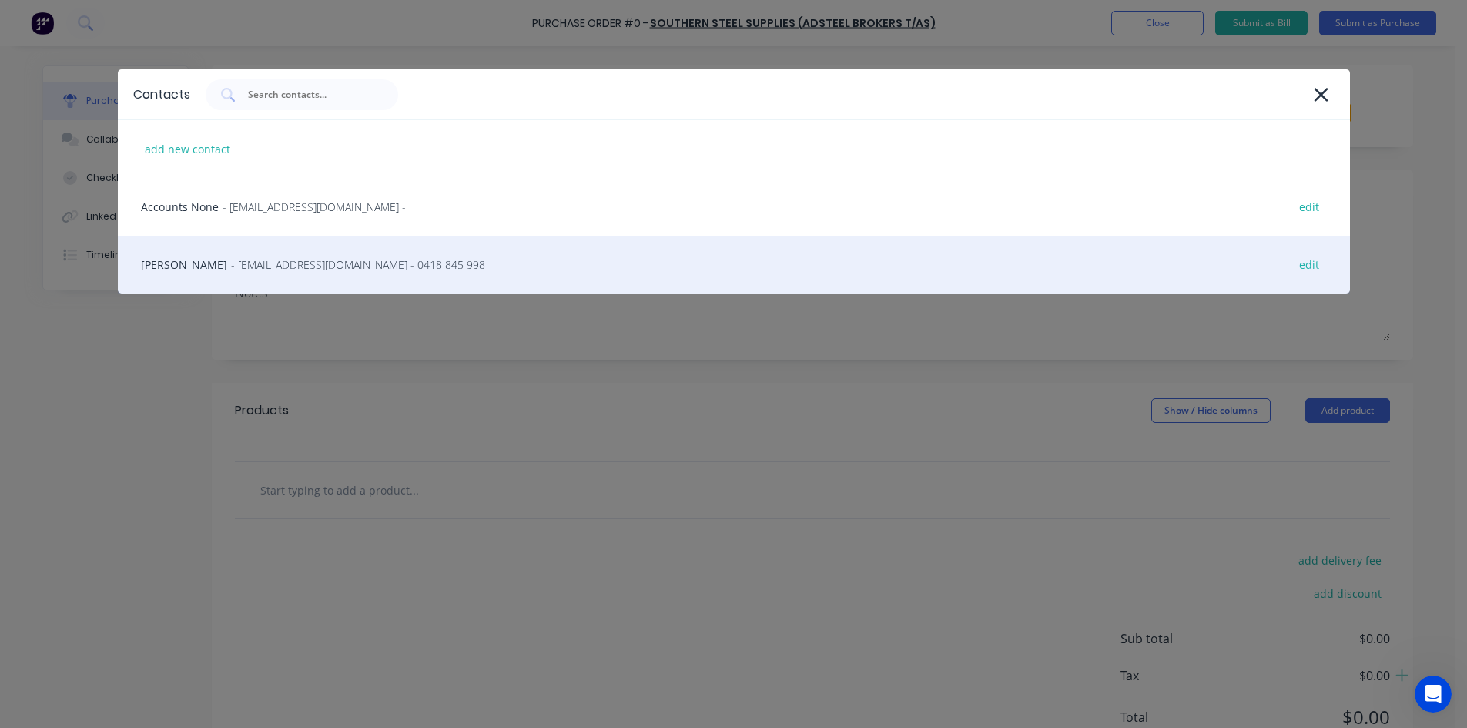
click at [231, 266] on span "- [EMAIL_ADDRESS][DOMAIN_NAME] - 0418 845 998" at bounding box center [358, 264] width 254 height 16
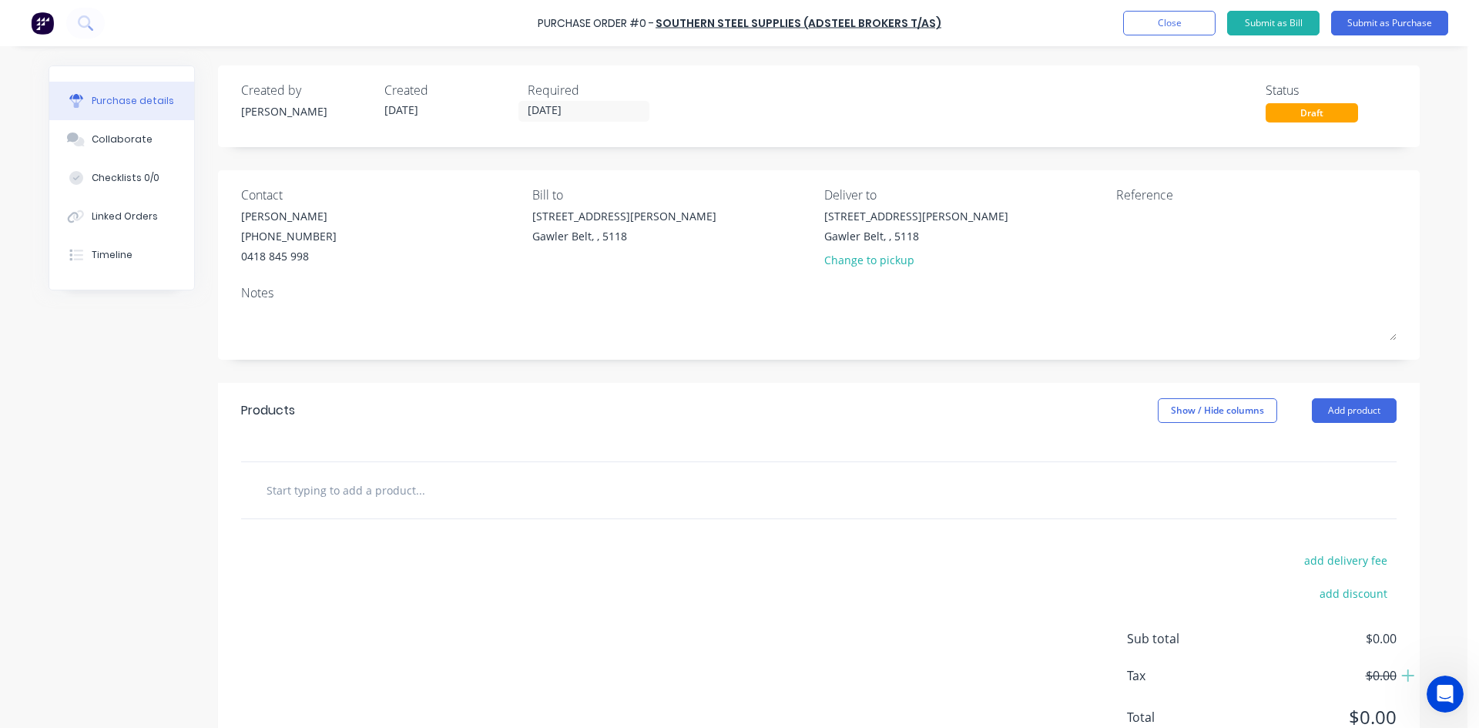
click at [328, 484] on input "text" at bounding box center [420, 489] width 308 height 31
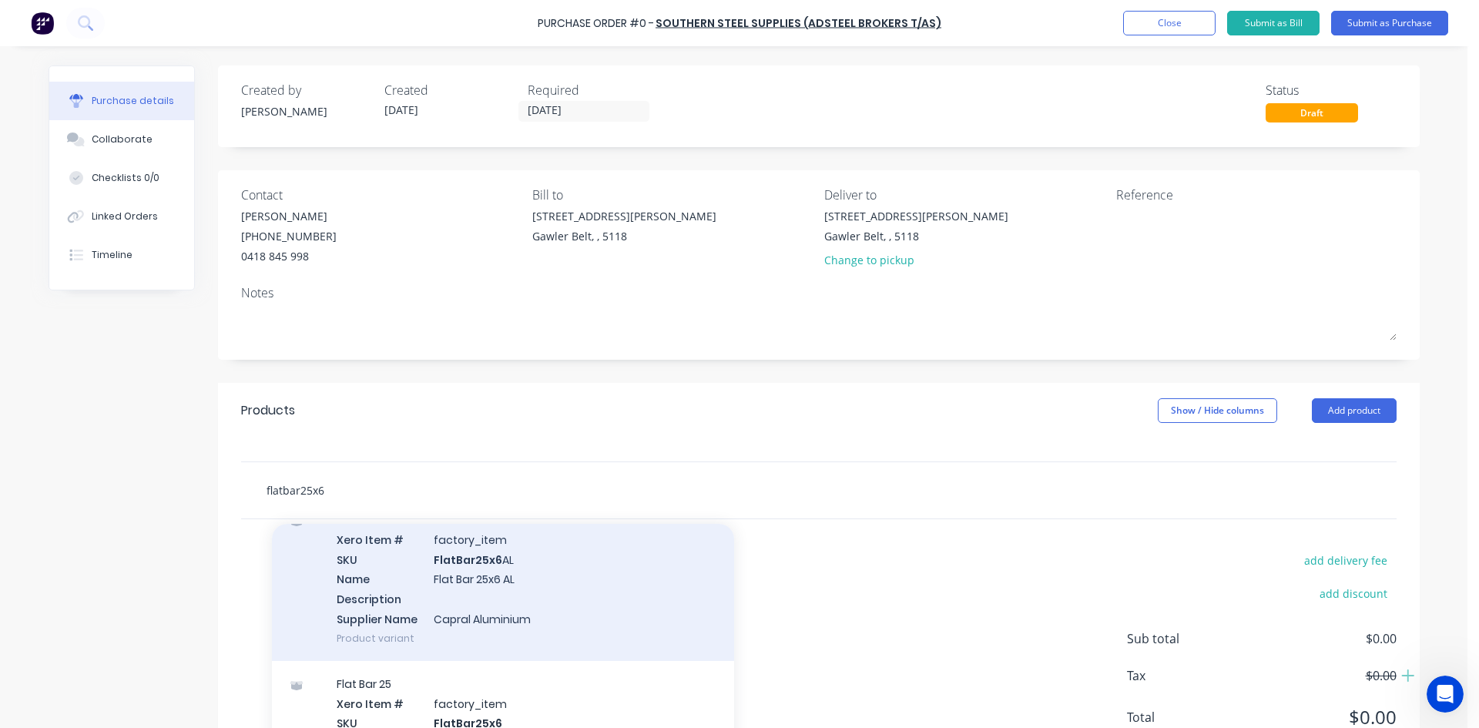
scroll to position [154, 0]
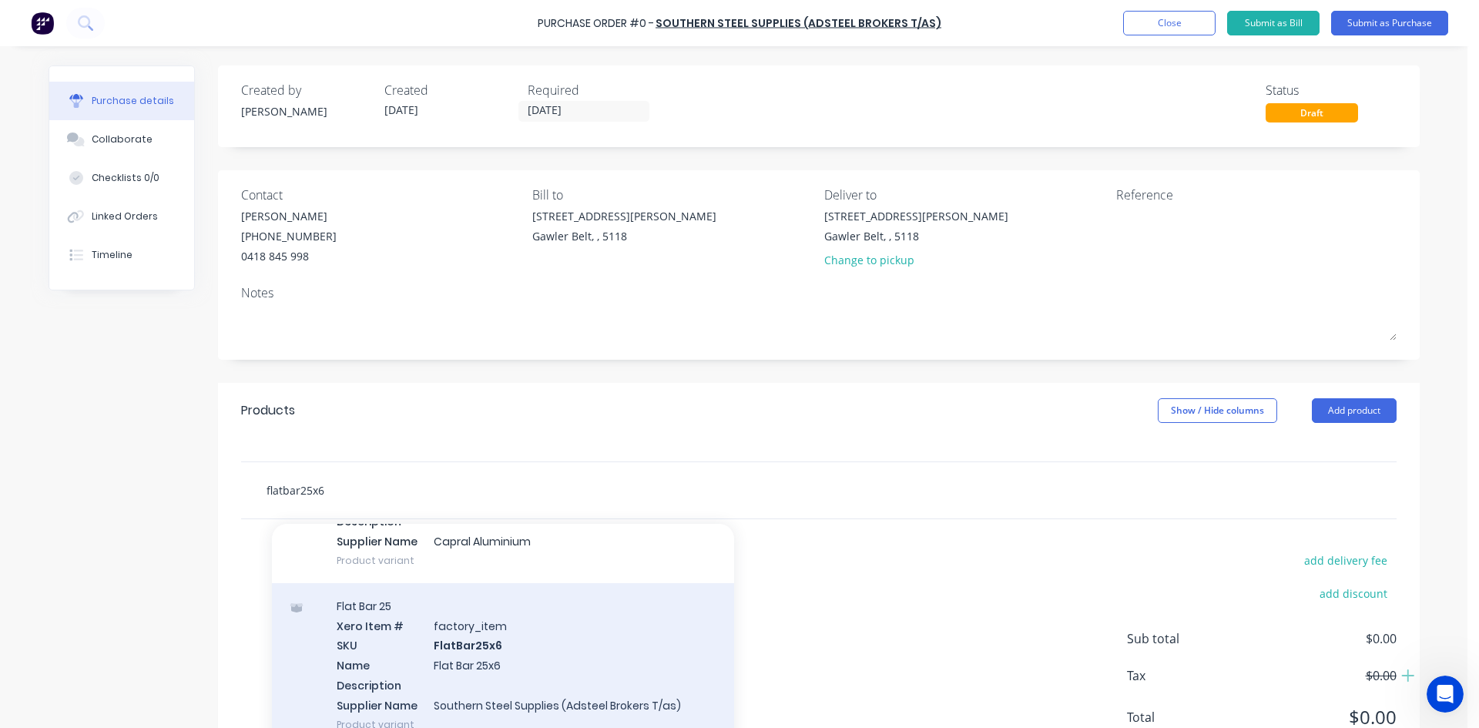
type input "flatbar25x6"
click at [451, 653] on div "Flat Bar 25 Xero Item # factory_item SKU FlatBar25x6 Name Flat Bar 25x6 Descrip…" at bounding box center [503, 665] width 462 height 164
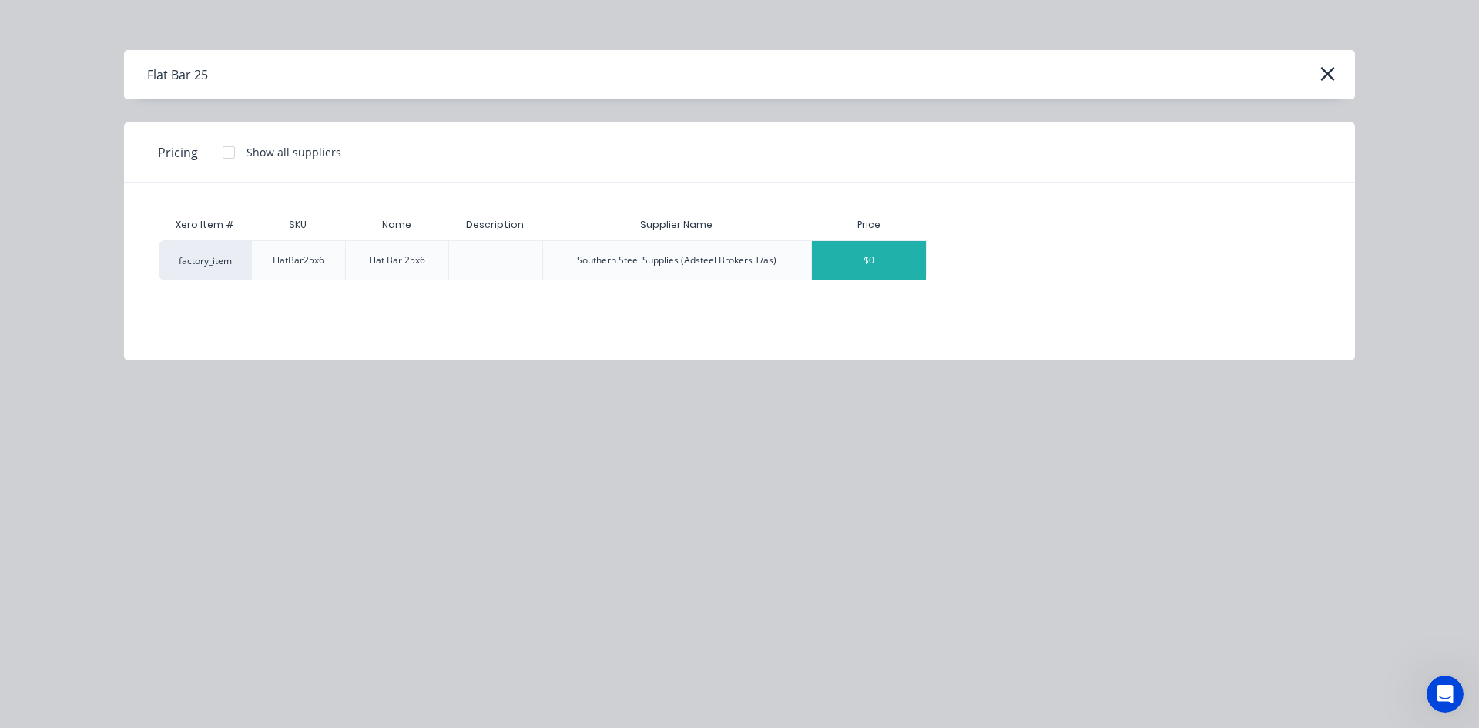
click at [886, 260] on div "$0" at bounding box center [869, 260] width 114 height 39
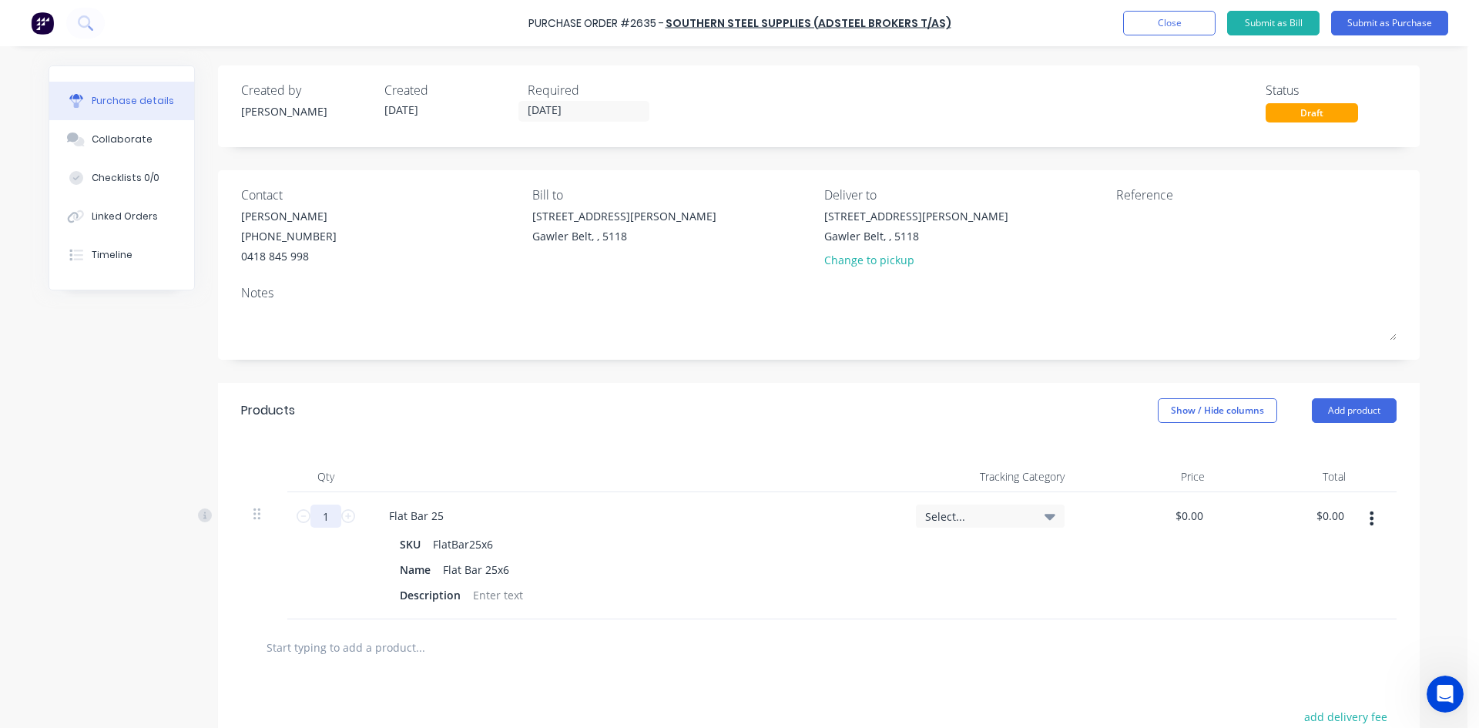
click at [328, 514] on input "1" at bounding box center [325, 515] width 31 height 23
type input "12"
click at [882, 673] on div at bounding box center [818, 647] width 1155 height 56
click at [332, 646] on input "text" at bounding box center [420, 647] width 308 height 31
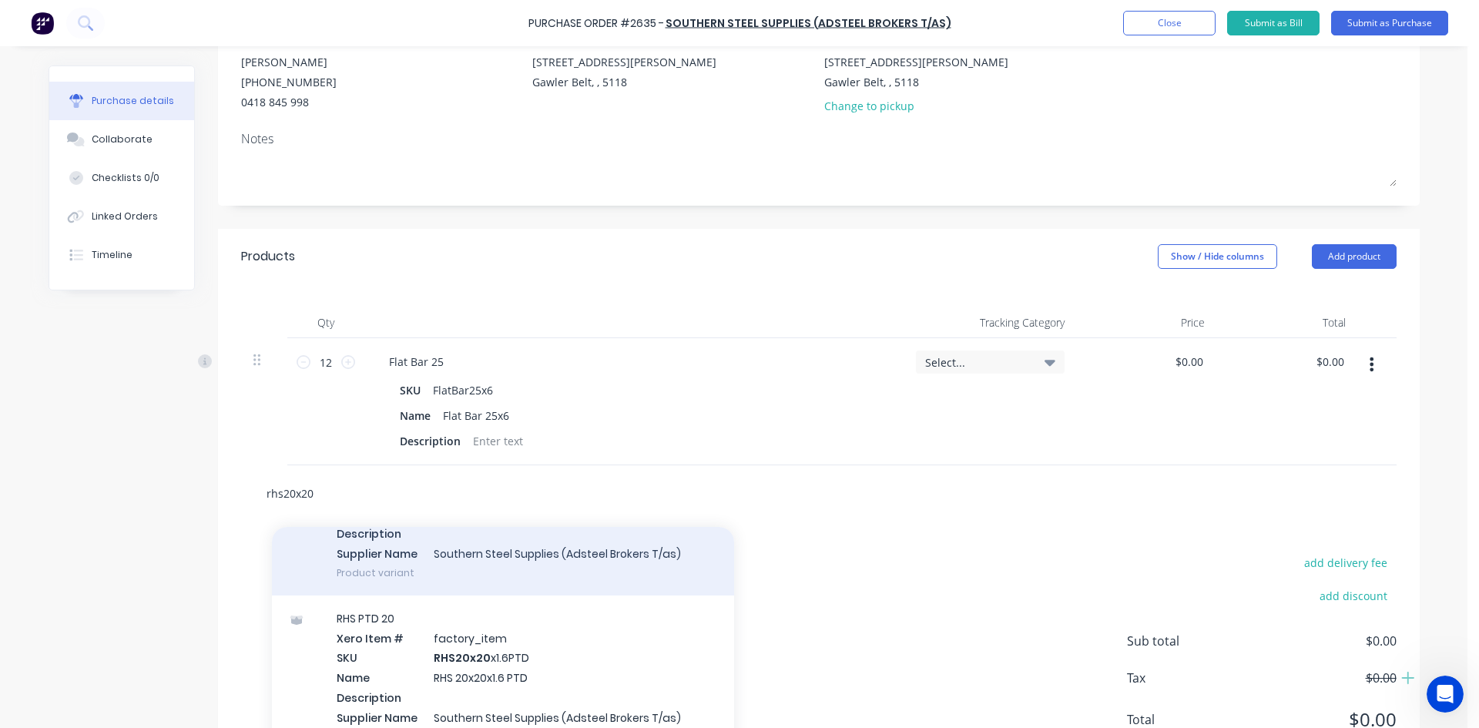
scroll to position [154, 0]
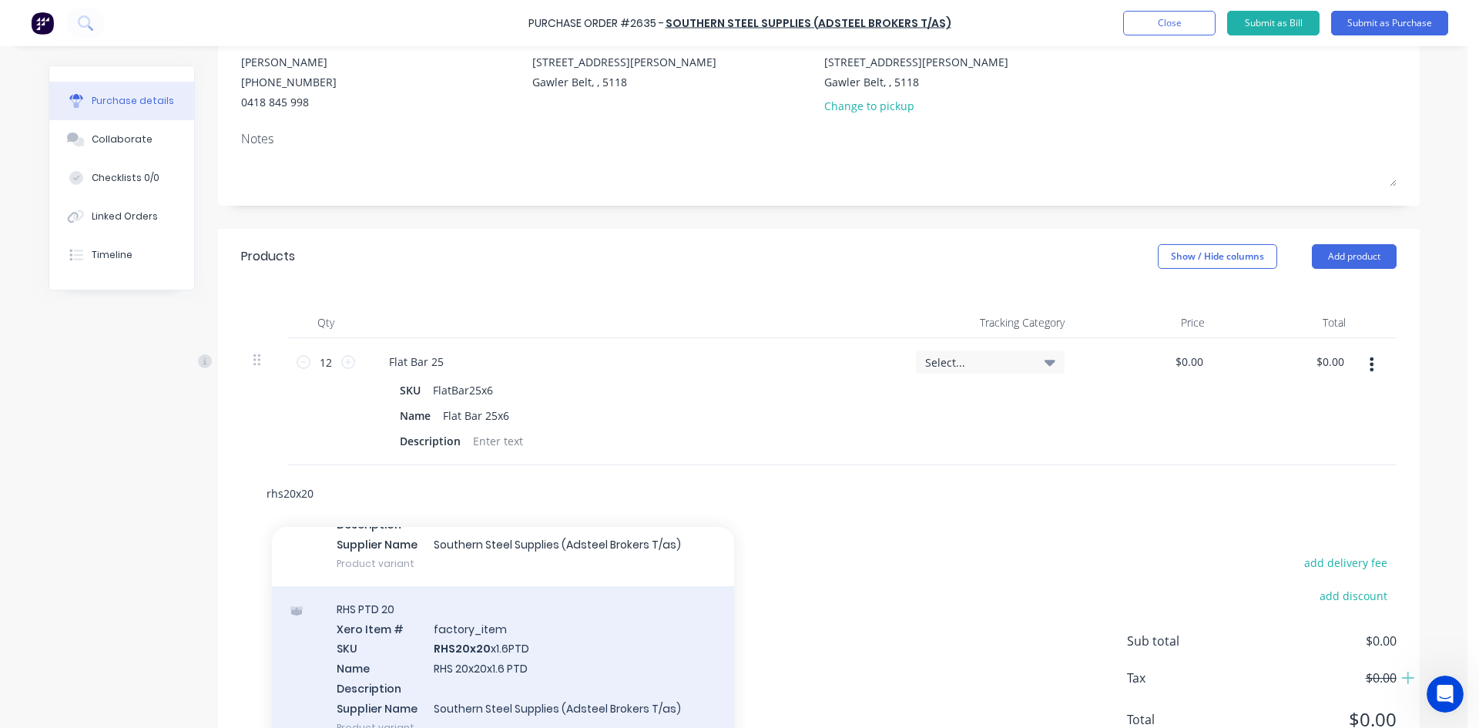
type input "rhs20x20"
click at [622, 638] on div "RHS PTD 20 Xero Item # factory_item SKU RHS20x20 x1.6PTD Name RHS 20x20x1.6 PTD…" at bounding box center [503, 668] width 462 height 164
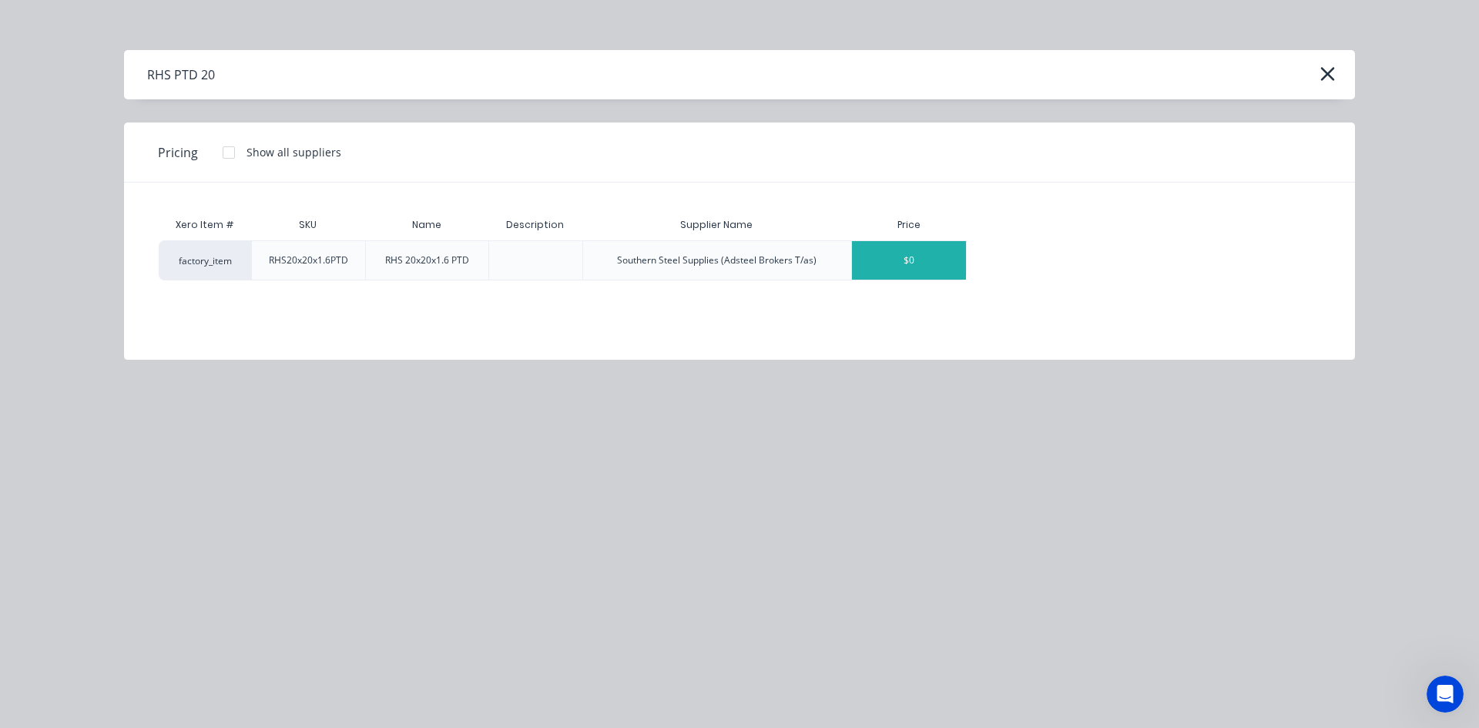
click at [944, 266] on div "$0" at bounding box center [909, 260] width 114 height 39
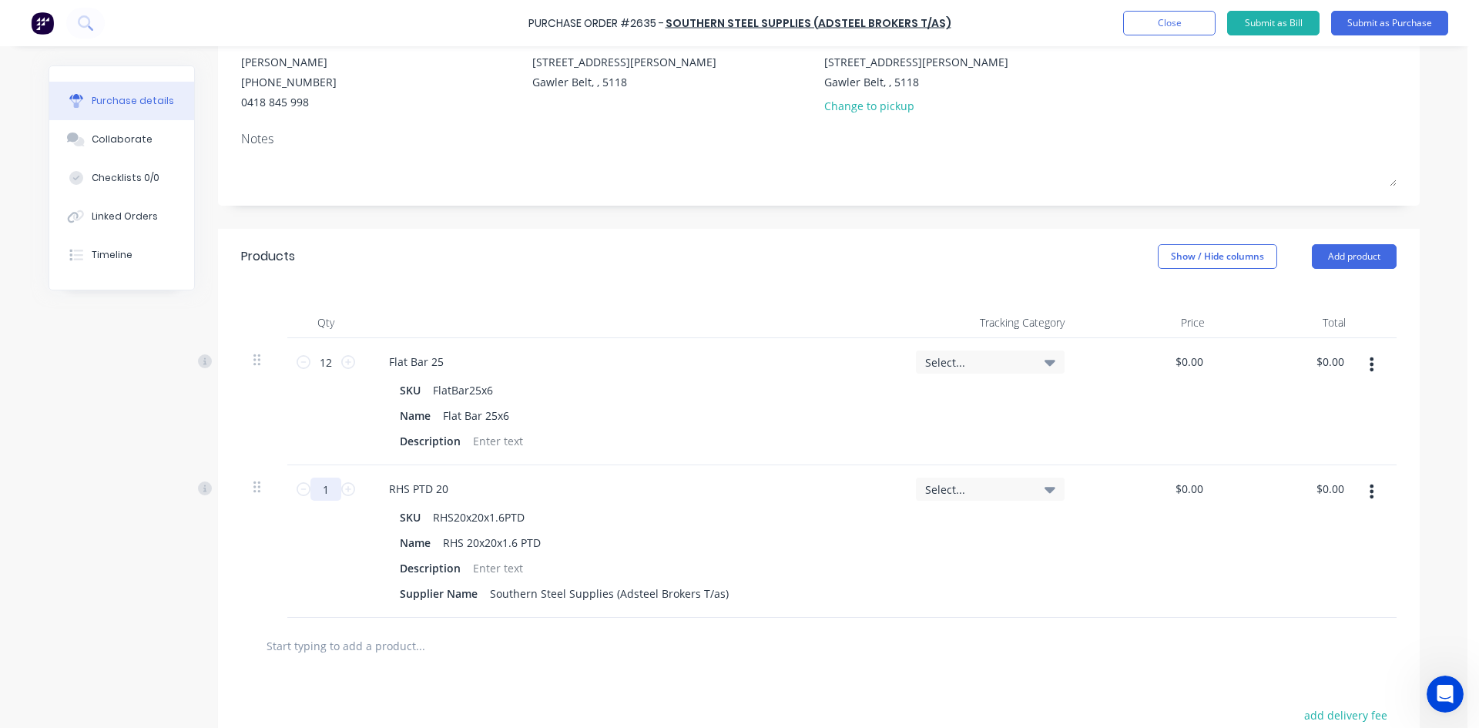
click at [327, 490] on input "1" at bounding box center [325, 489] width 31 height 23
type input "6.5"
click at [917, 655] on div at bounding box center [818, 645] width 1131 height 31
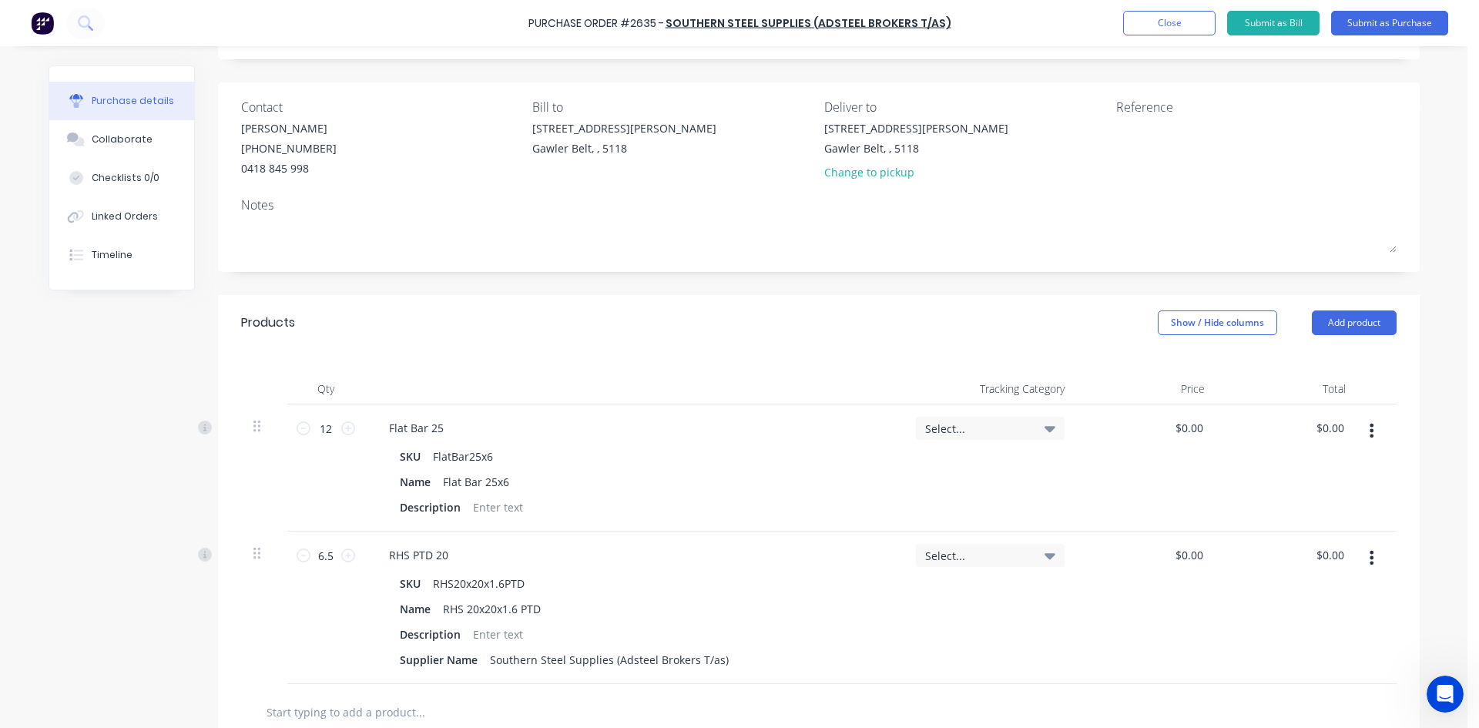
scroll to position [0, 0]
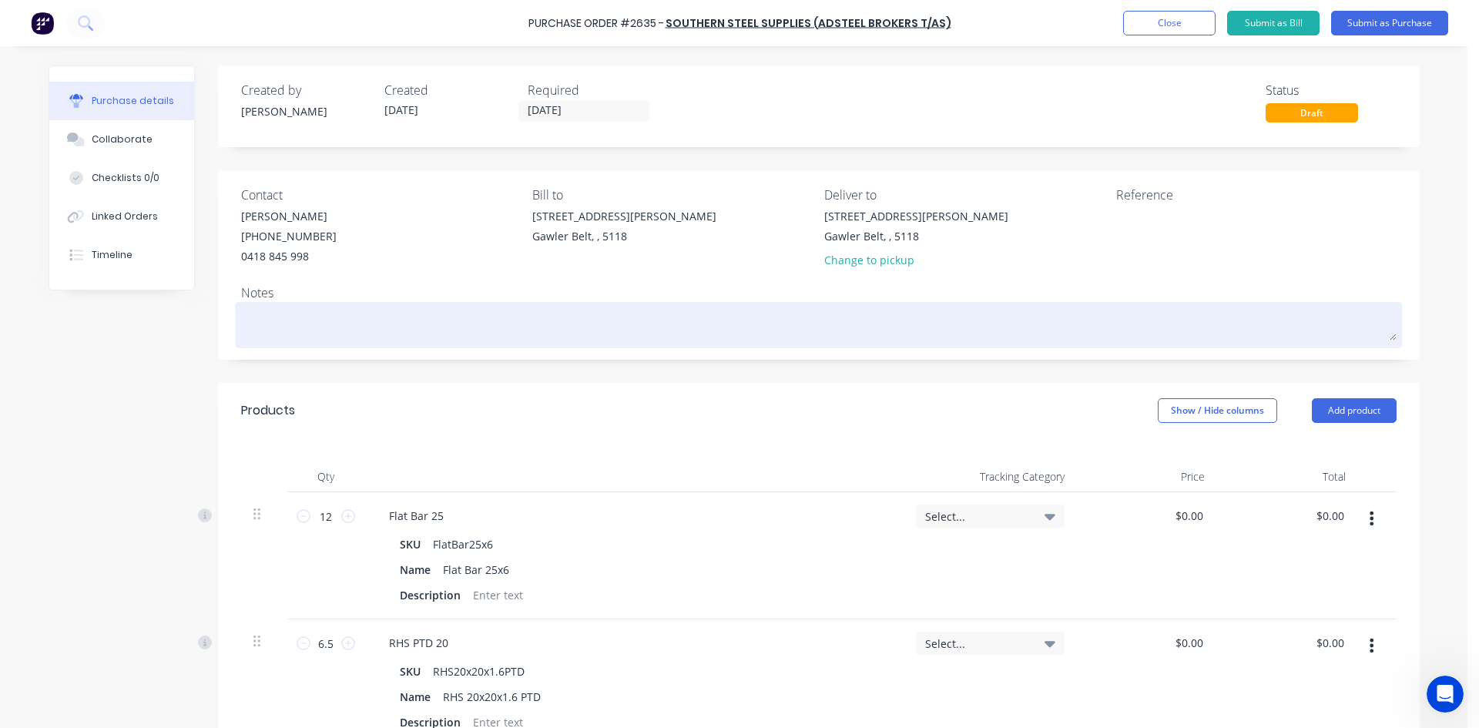
click at [298, 319] on textarea at bounding box center [818, 323] width 1155 height 35
type textarea "x"
type textarea "F"
type textarea "x"
type textarea "Fo"
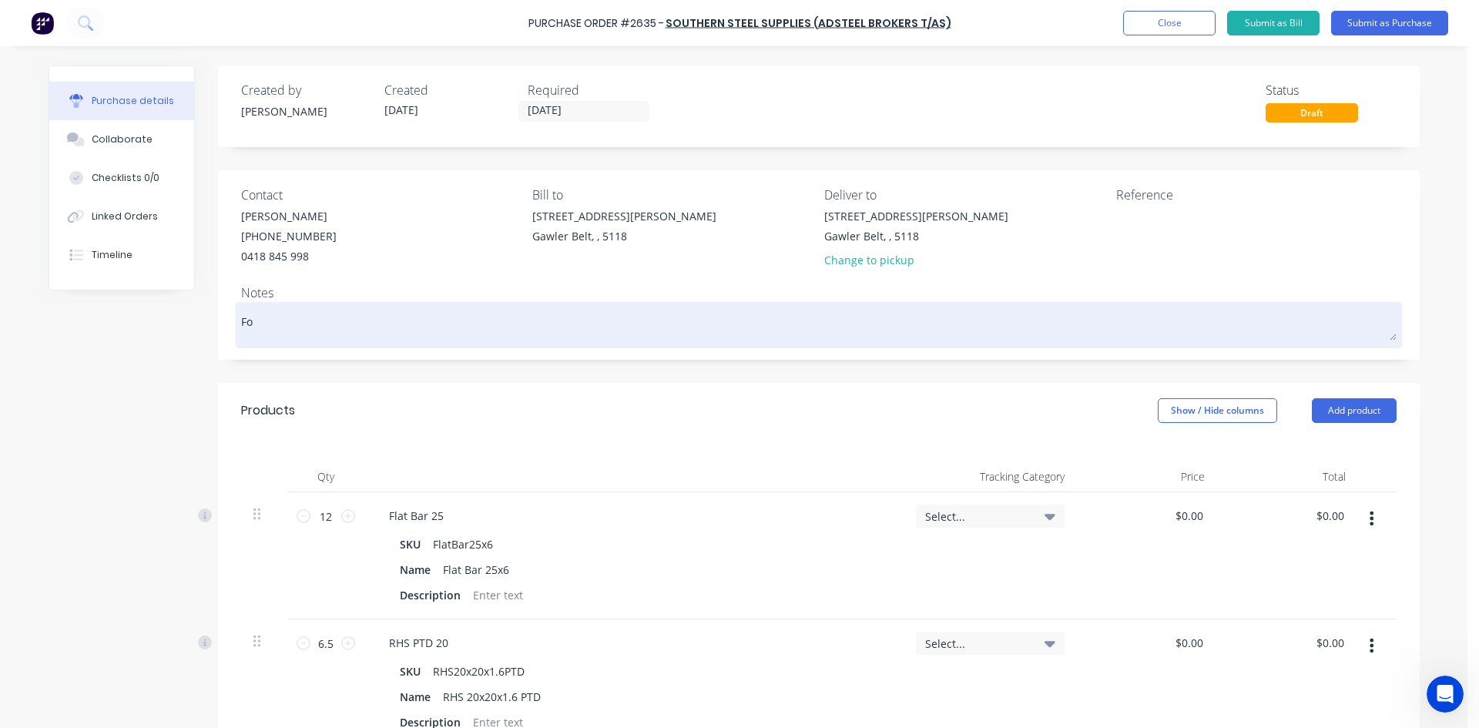
type textarea "x"
type textarea "For"
type textarea "x"
type textarea "For"
type textarea "x"
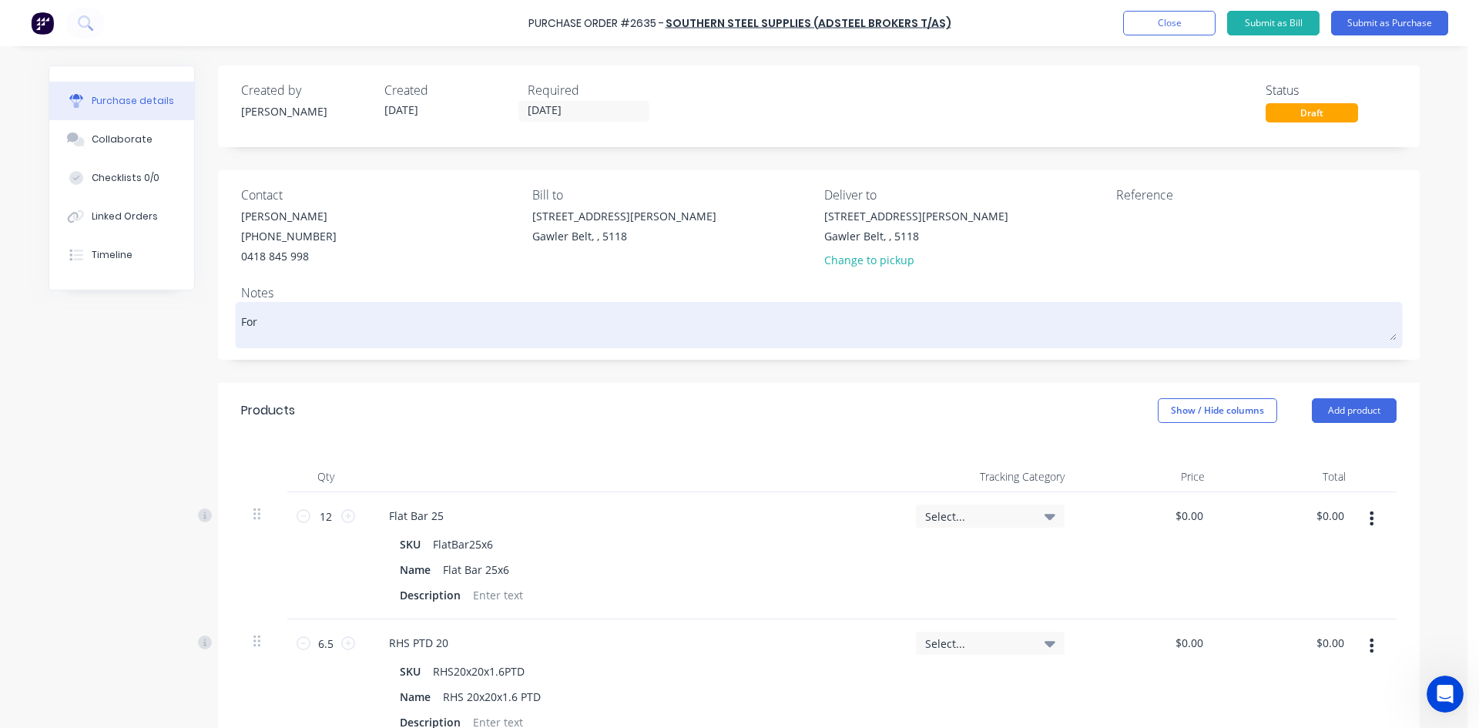
type textarea "For L"
type textarea "x"
type textarea "For Le"
type textarea "x"
type textarea "For [PERSON_NAME]"
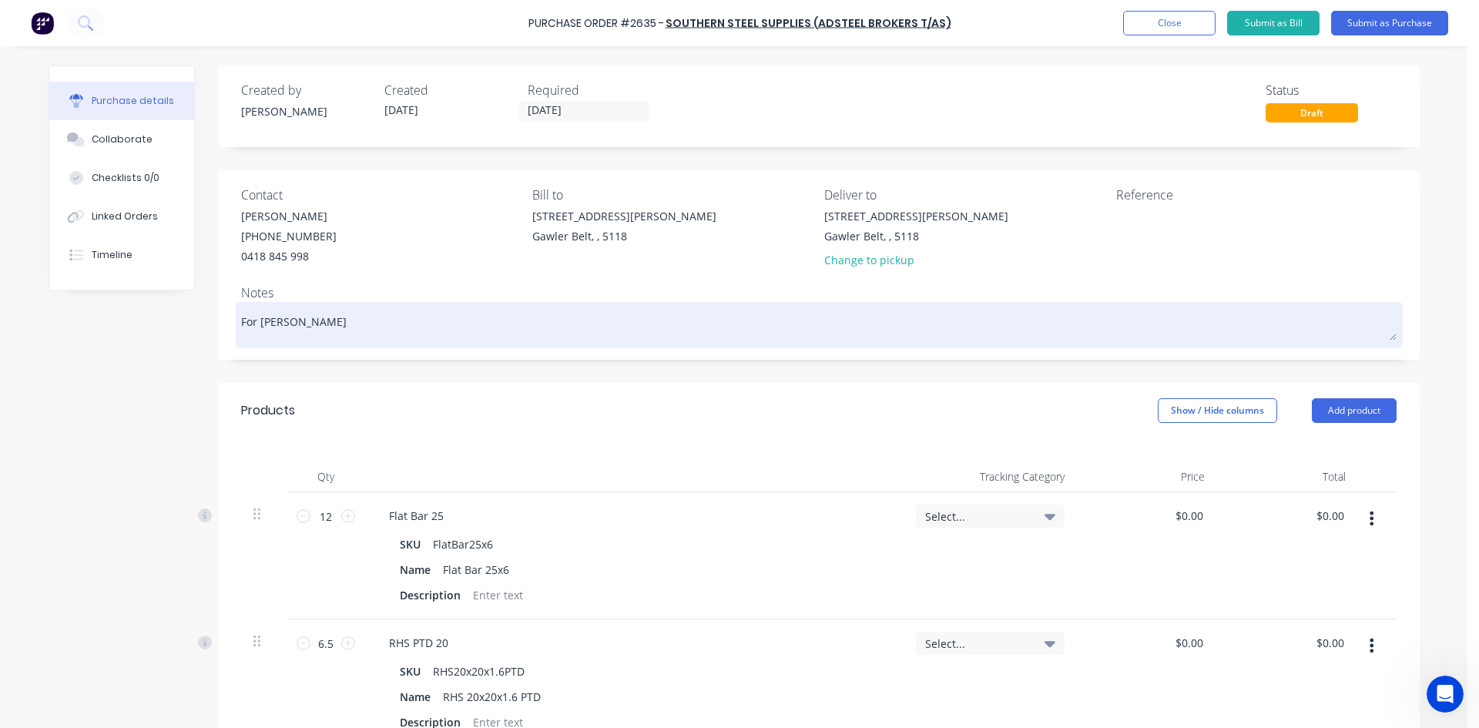
type textarea "x"
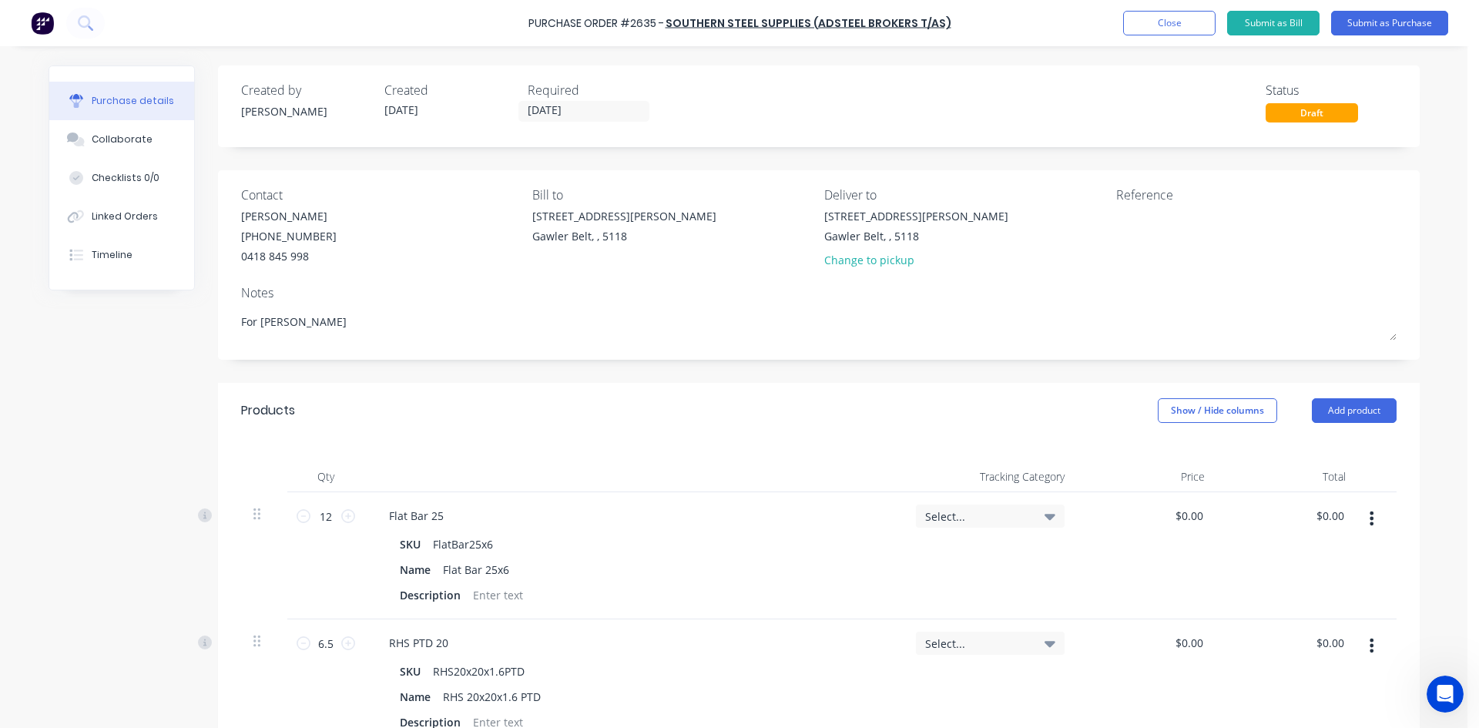
type textarea "For [PERSON_NAME]"
type textarea "x"
type textarea "For [PERSON_NAME]"
drag, startPoint x: 1393, startPoint y: 5, endPoint x: 1390, endPoint y: 16, distance: 11.2
click at [1393, 6] on div "Purchase Order #2635 - Southern Steel Supplies (Adsteel Brokers T/as) Add produ…" at bounding box center [739, 23] width 1479 height 46
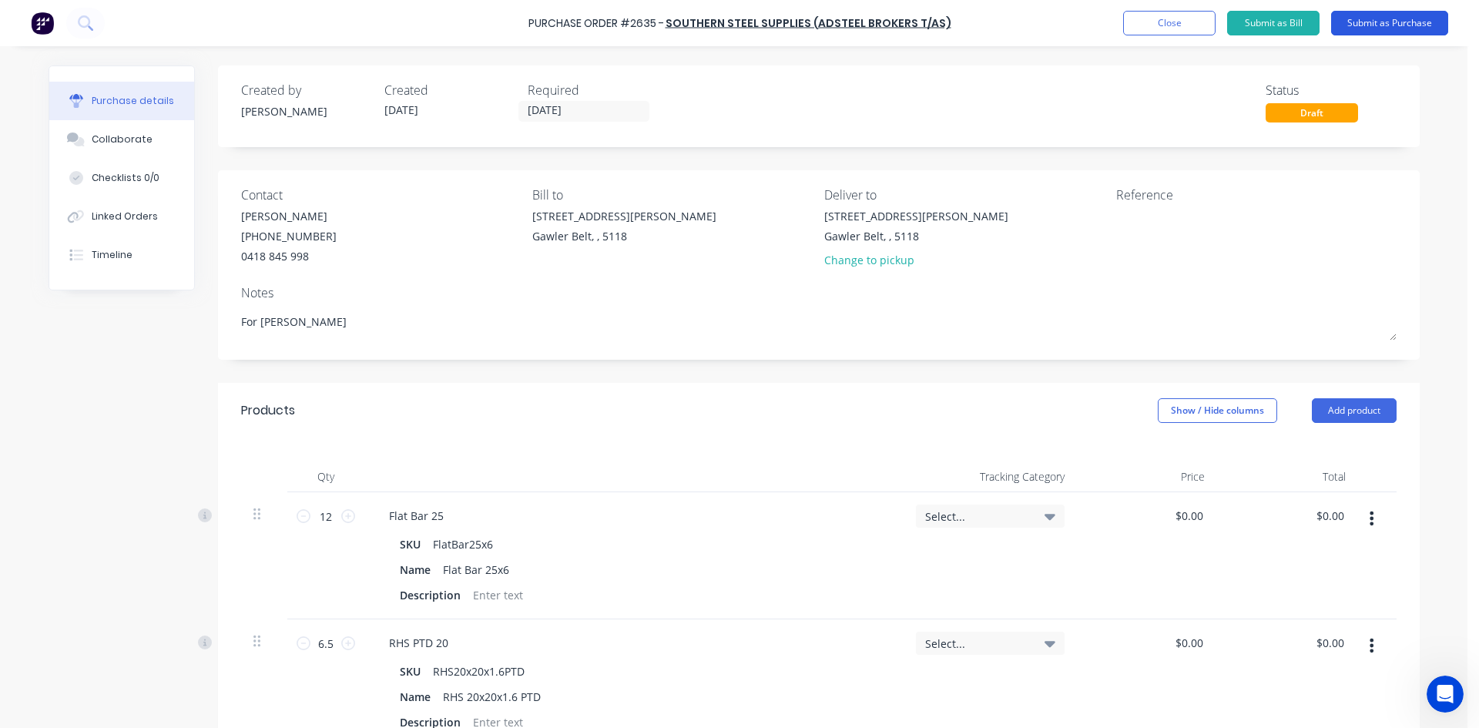
click at [1389, 17] on button "Submit as Purchase" at bounding box center [1389, 23] width 117 height 25
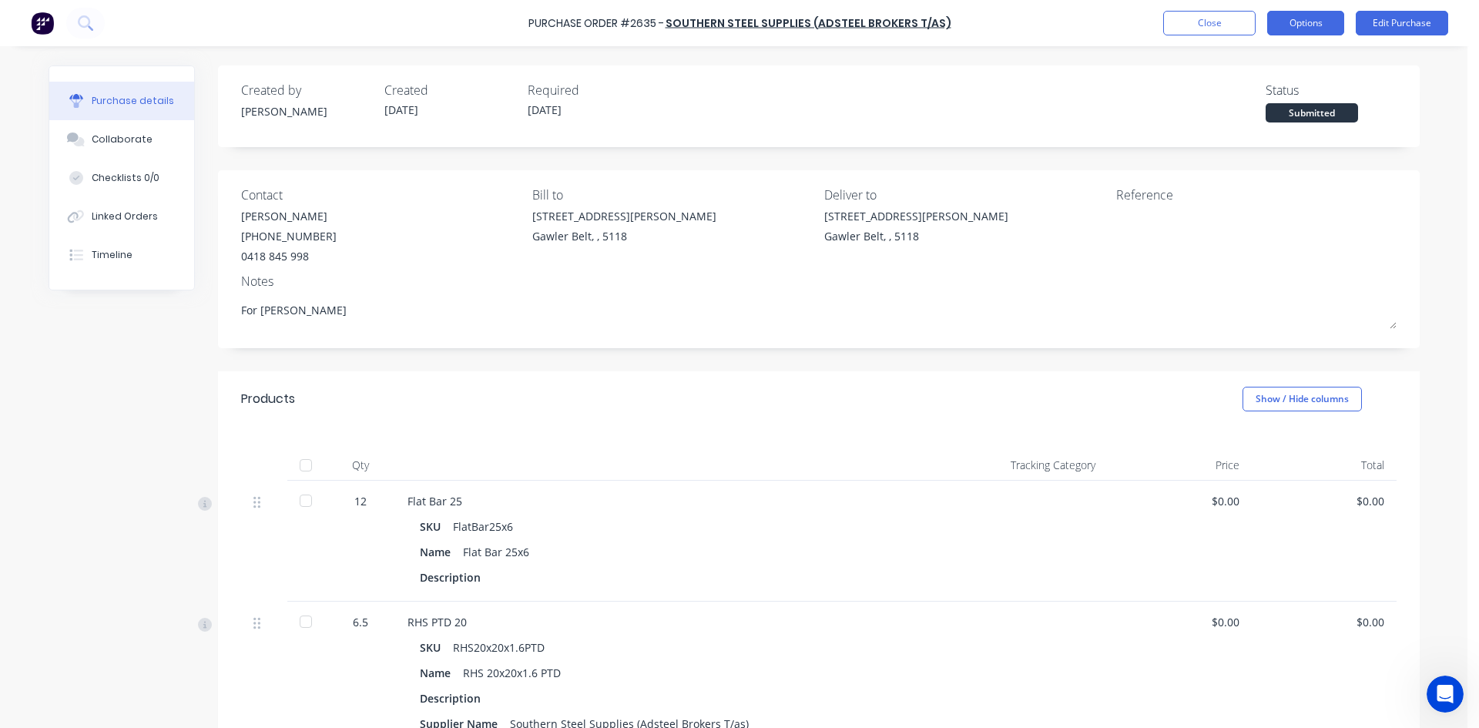
click at [1294, 24] on button "Options" at bounding box center [1305, 23] width 77 height 25
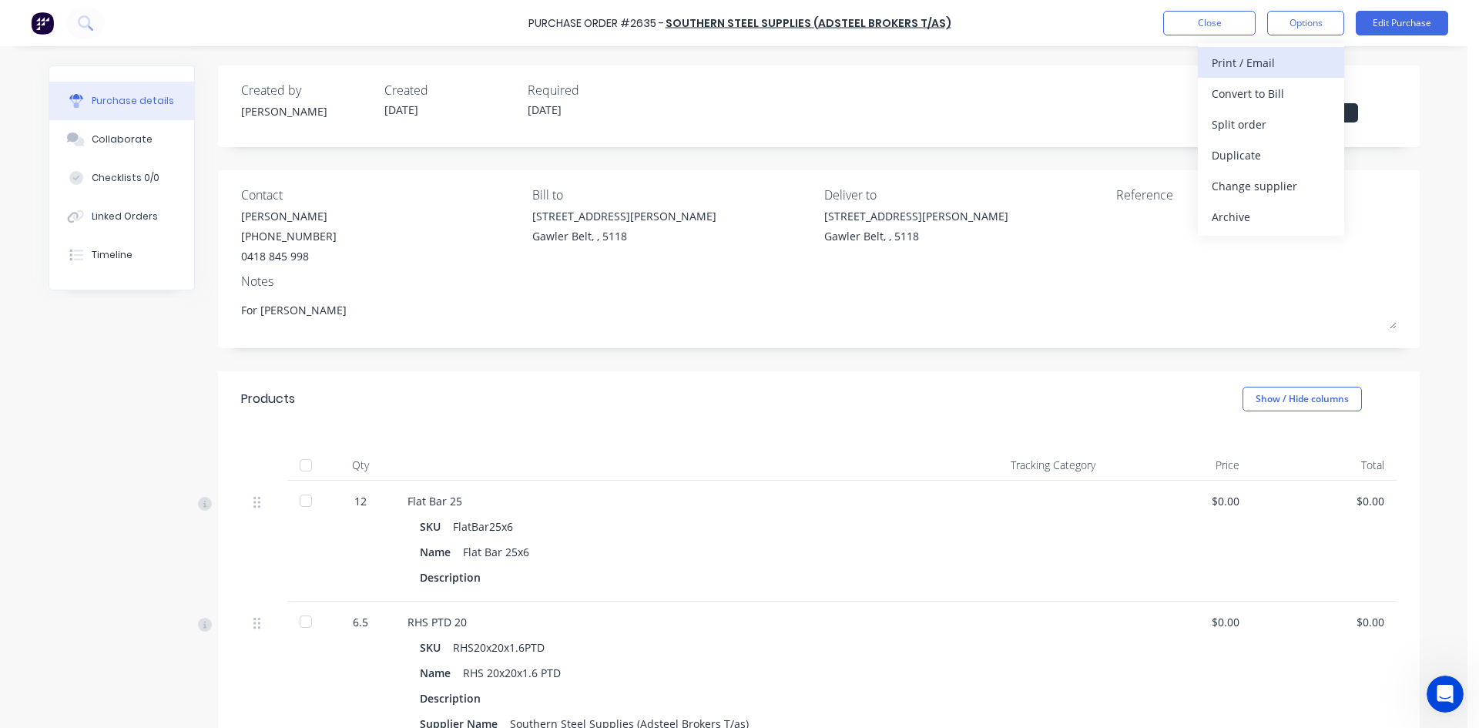
click at [1262, 64] on div "Print / Email" at bounding box center [1270, 63] width 119 height 22
click at [1248, 88] on div "With pricing" at bounding box center [1270, 93] width 119 height 22
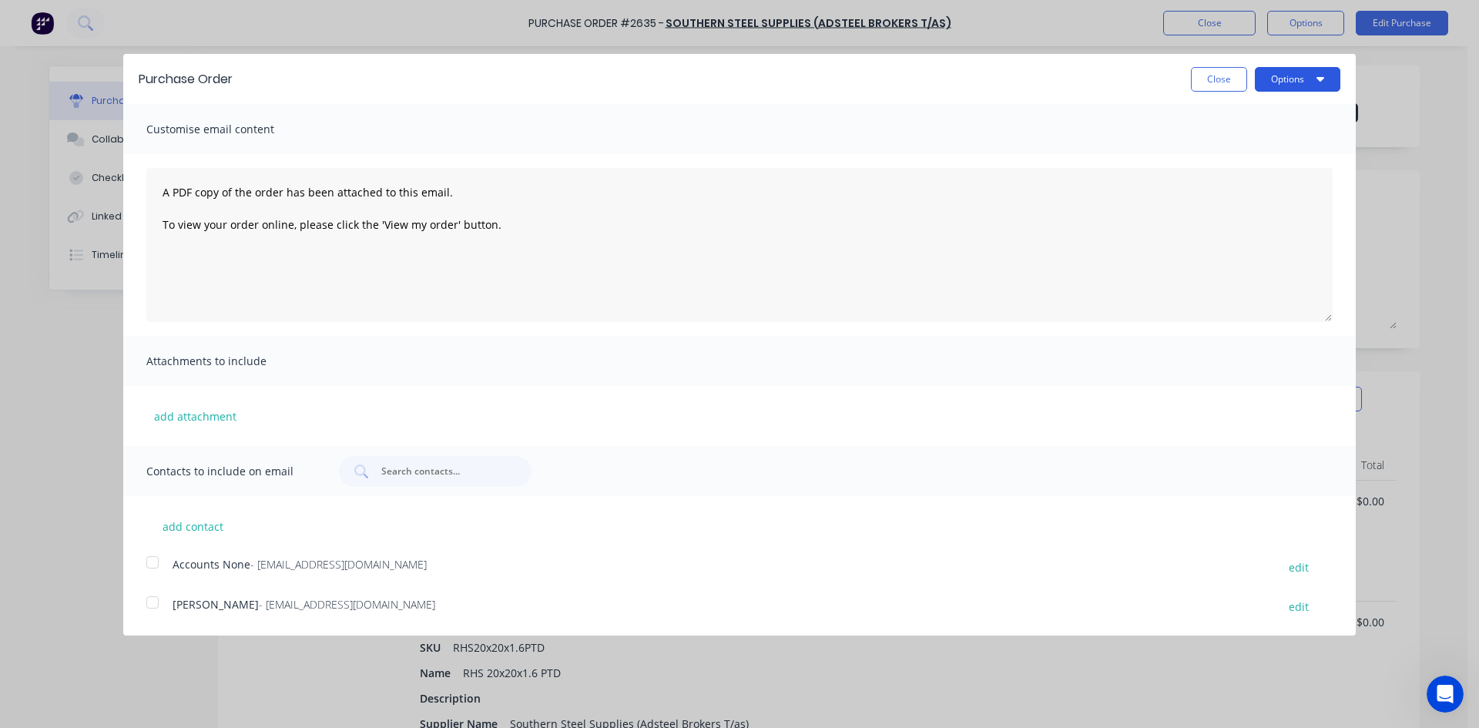
click at [1311, 73] on button "Options" at bounding box center [1297, 79] width 85 height 25
click at [1228, 116] on div "Print" at bounding box center [1267, 118] width 119 height 22
click at [1223, 70] on button "Close" at bounding box center [1219, 79] width 56 height 25
type textarea "x"
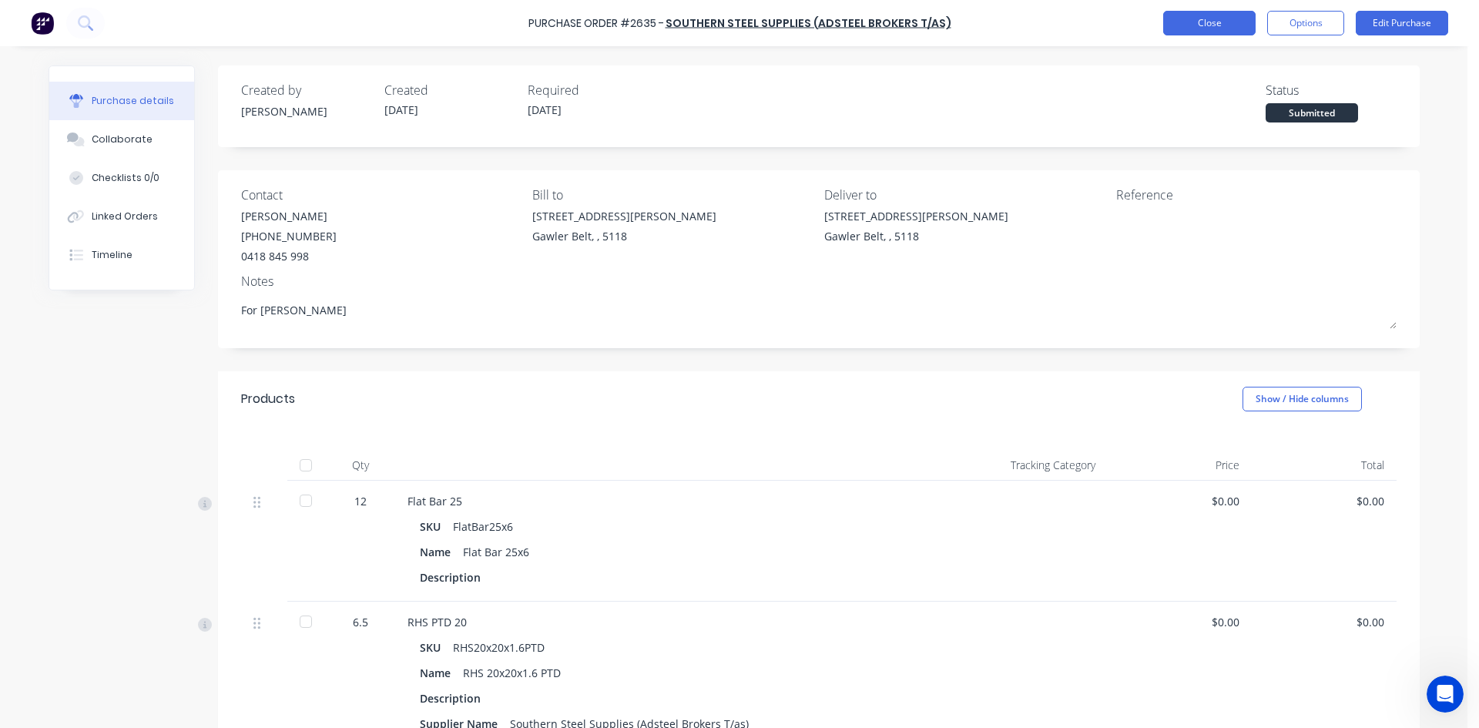
click at [1201, 31] on button "Close" at bounding box center [1209, 23] width 92 height 25
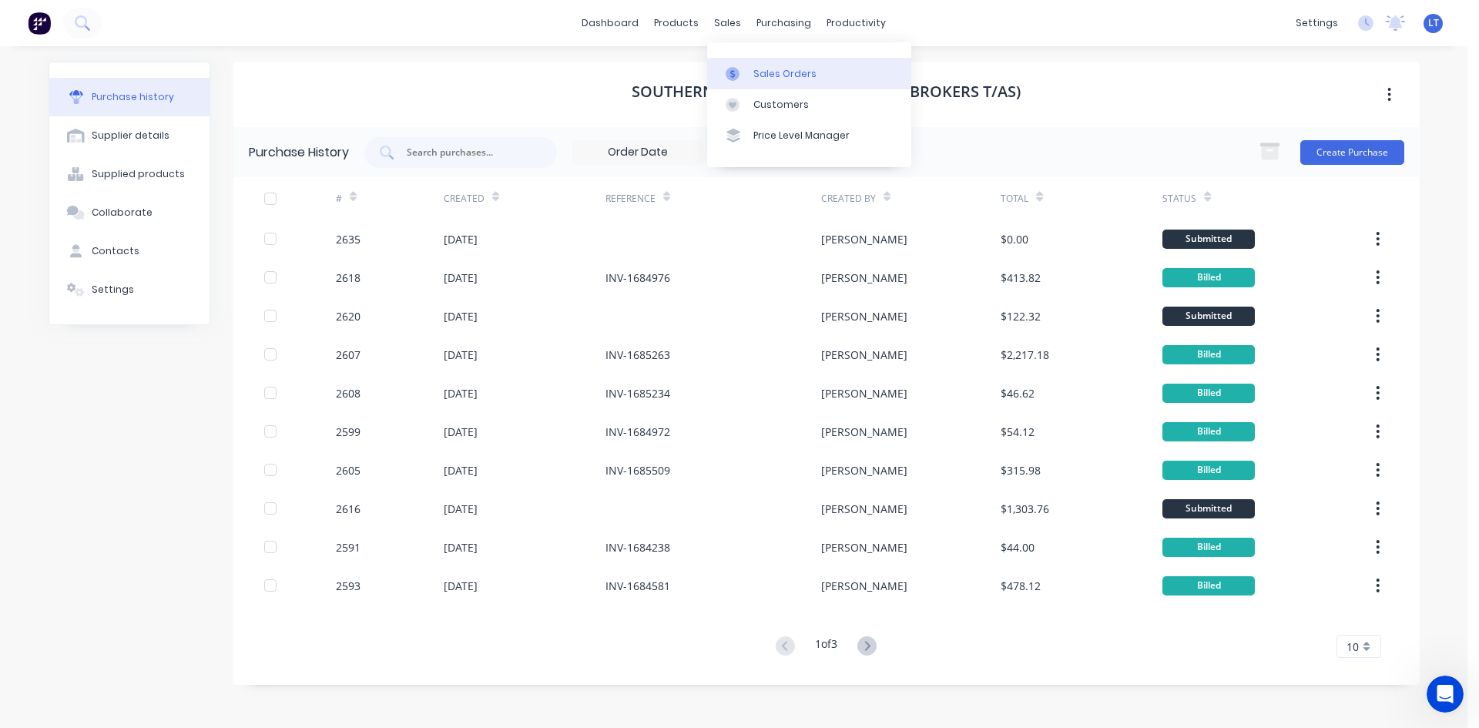
click at [813, 80] on link "Sales Orders" at bounding box center [809, 73] width 204 height 31
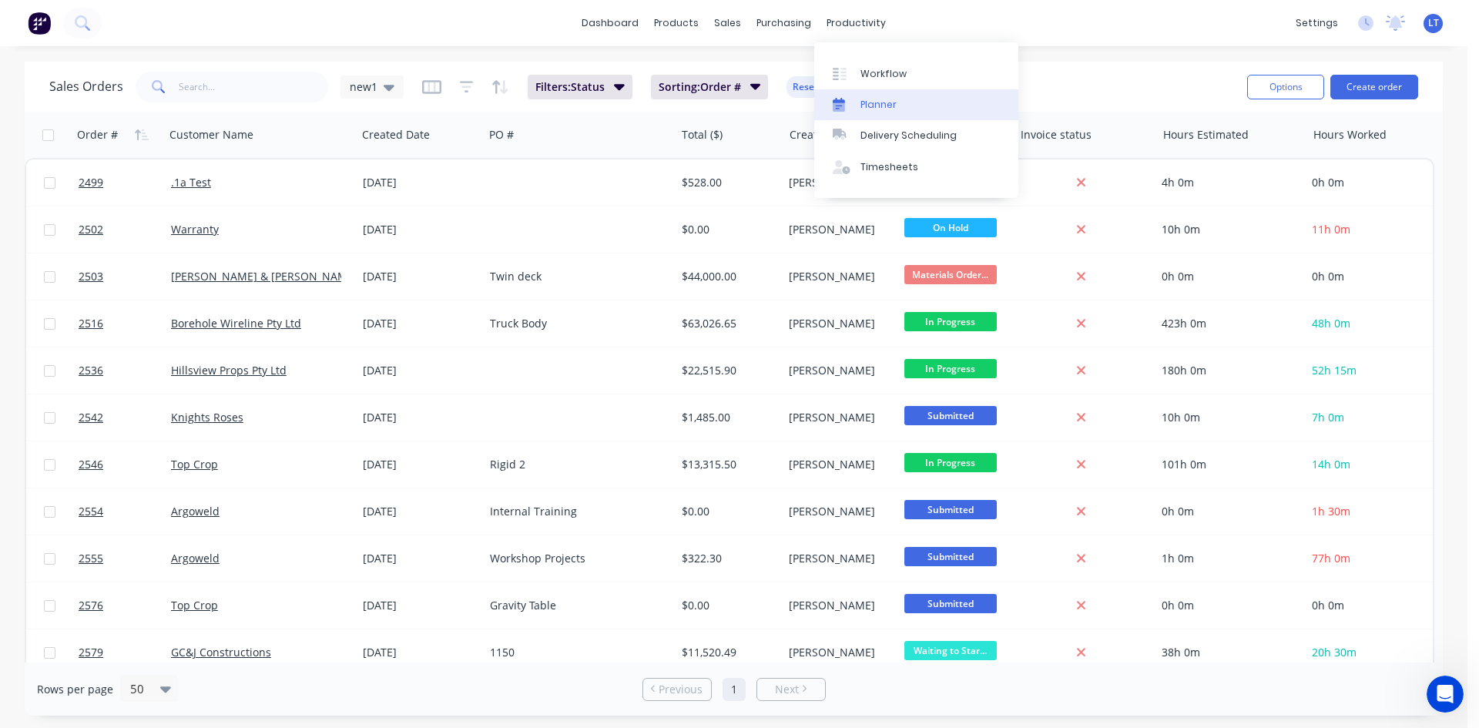
click at [883, 106] on div "Planner" at bounding box center [878, 105] width 36 height 14
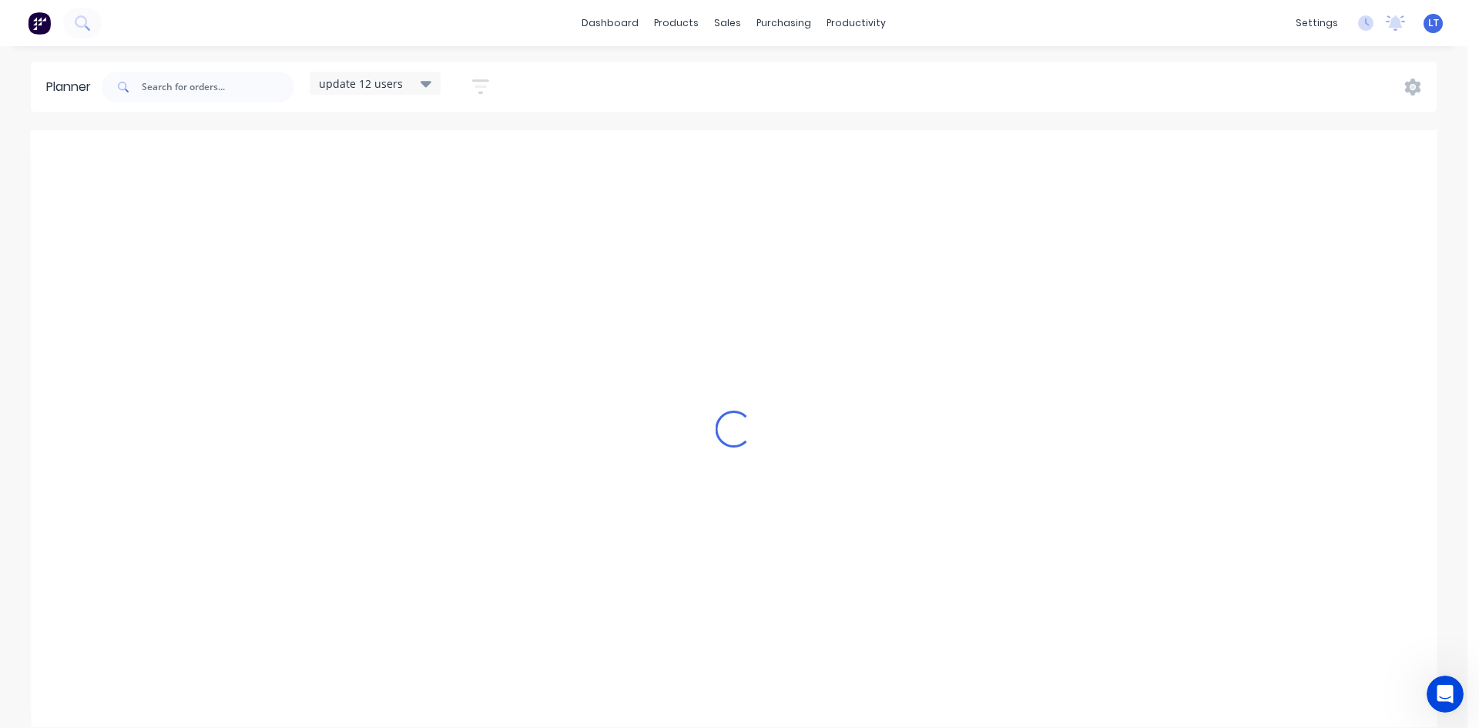
scroll to position [0, 1]
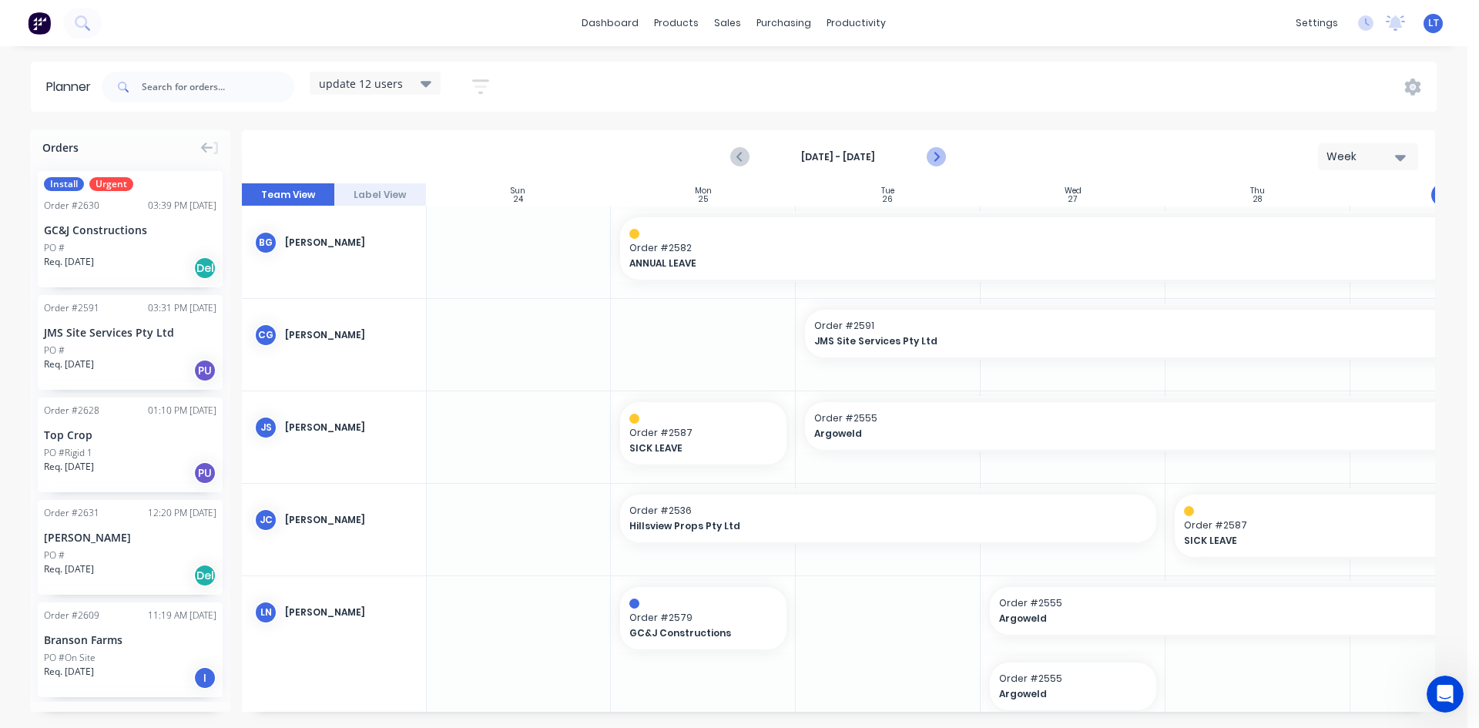
click at [940, 162] on icon "Next page" at bounding box center [936, 157] width 18 height 18
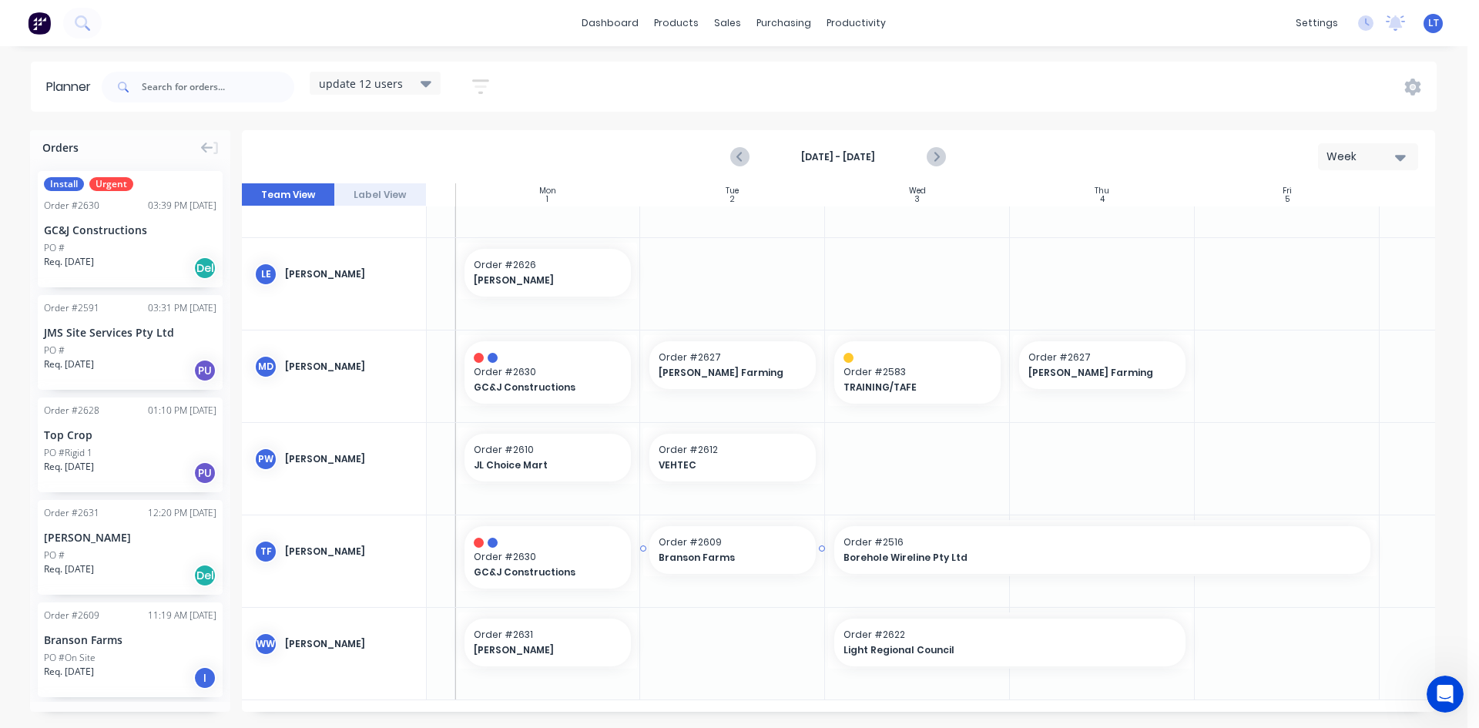
scroll to position [0, 156]
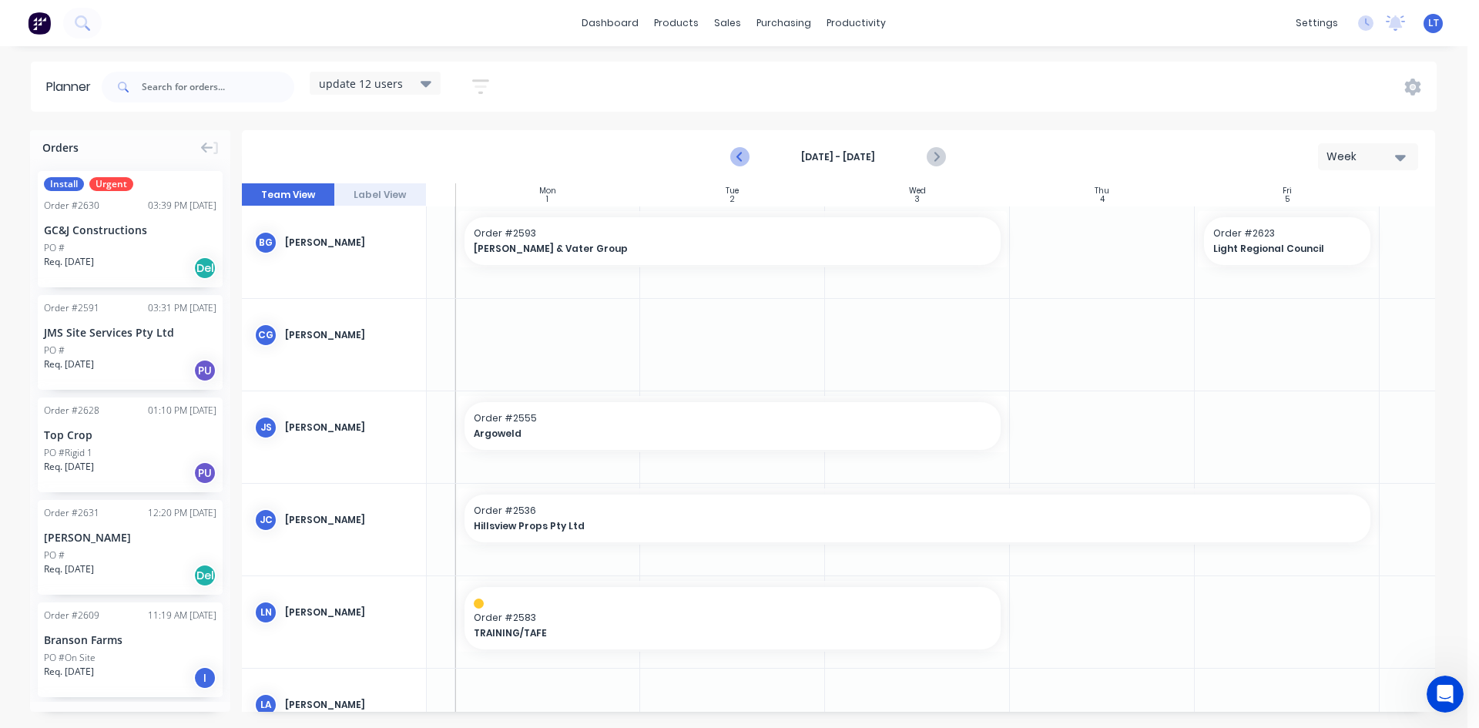
click at [737, 158] on icon "Previous page" at bounding box center [741, 157] width 18 height 18
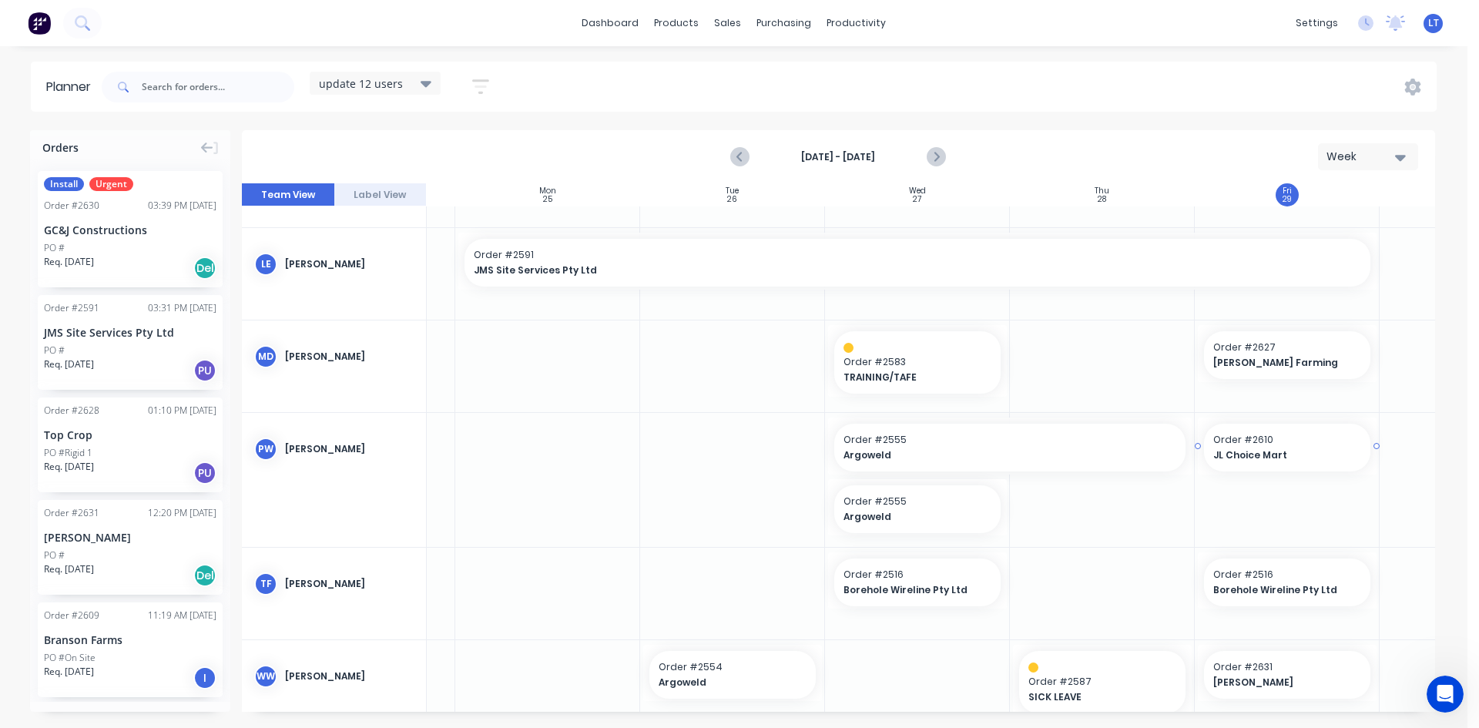
scroll to position [628, 156]
